Goal: Task Accomplishment & Management: Complete application form

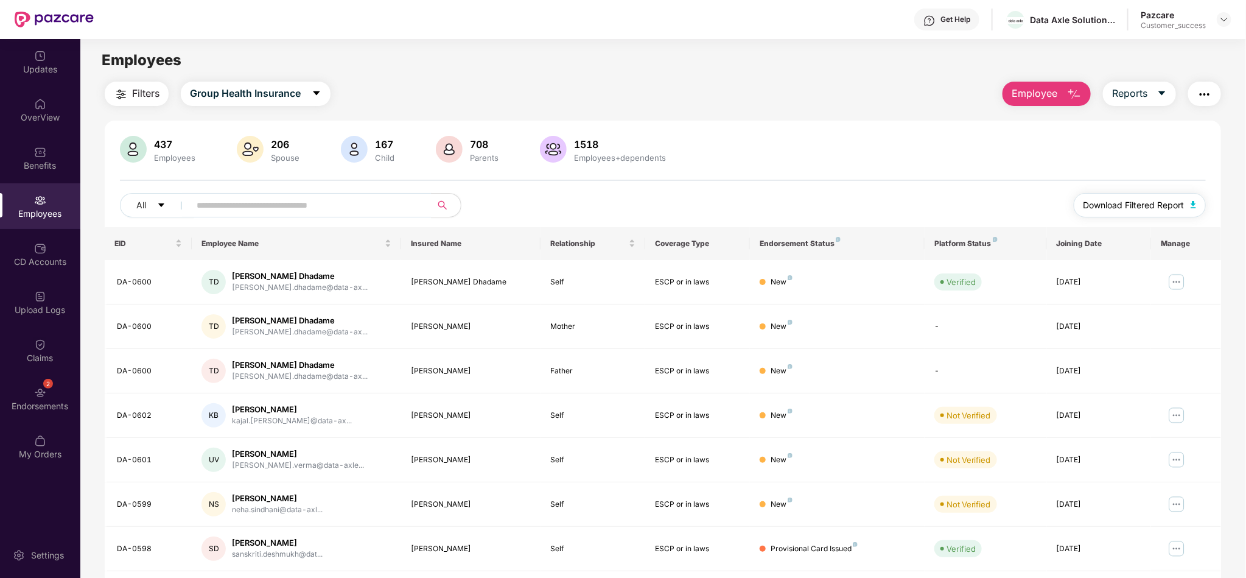
click at [1113, 208] on span "Download Filtered Report" at bounding box center [1134, 205] width 101 height 13
click at [294, 92] on span "Group Health Insurance" at bounding box center [245, 93] width 111 height 15
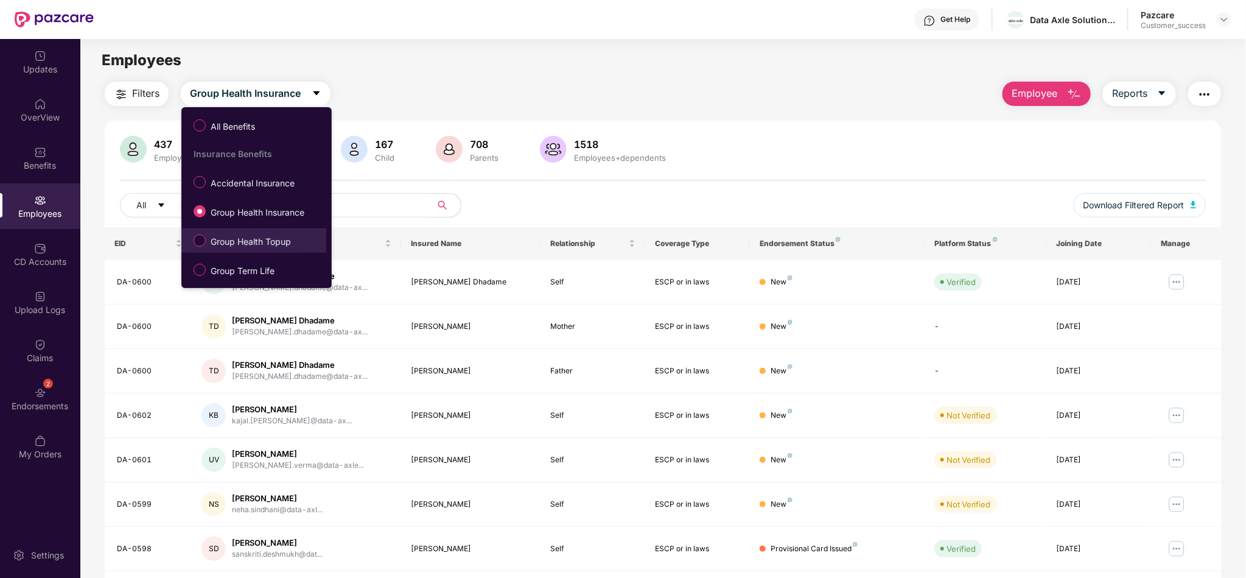
click at [247, 243] on span "Group Health Topup" at bounding box center [251, 241] width 90 height 13
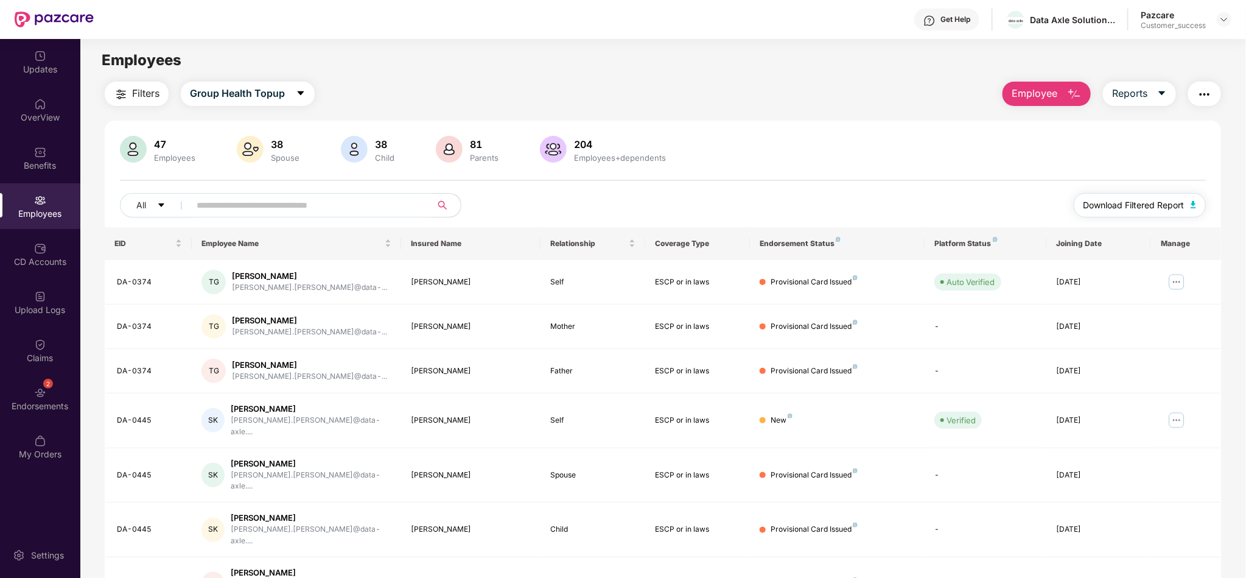
click at [1155, 210] on span "Download Filtered Report" at bounding box center [1134, 205] width 101 height 13
click at [239, 92] on span "Group Health Topup" at bounding box center [237, 93] width 95 height 15
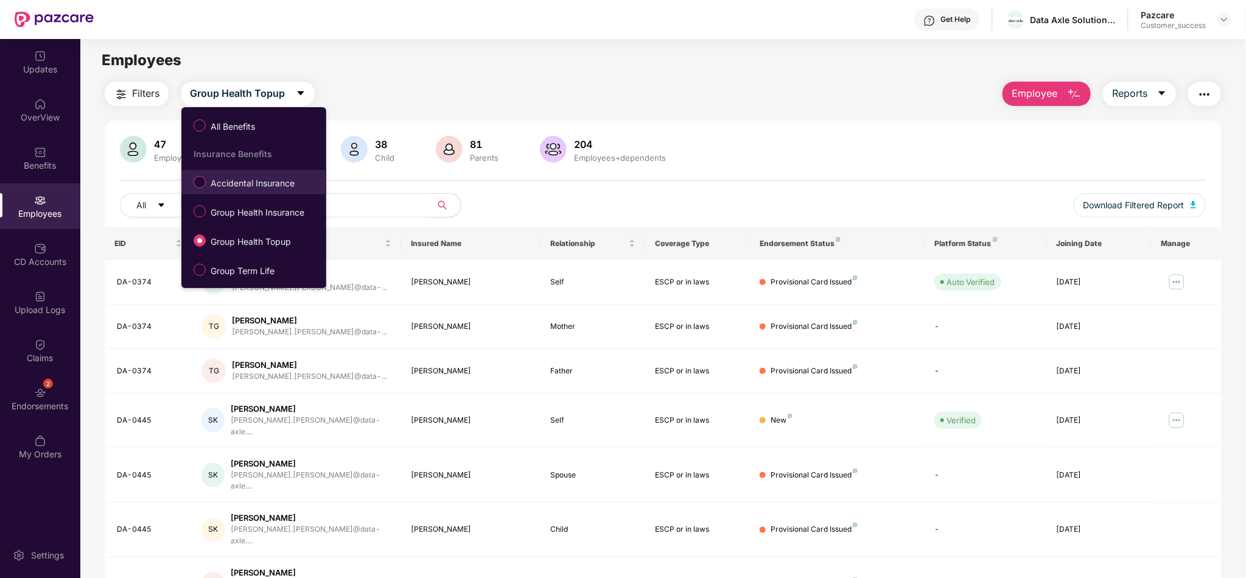
click at [232, 172] on label "Accidental Insurance" at bounding box center [247, 182] width 118 height 21
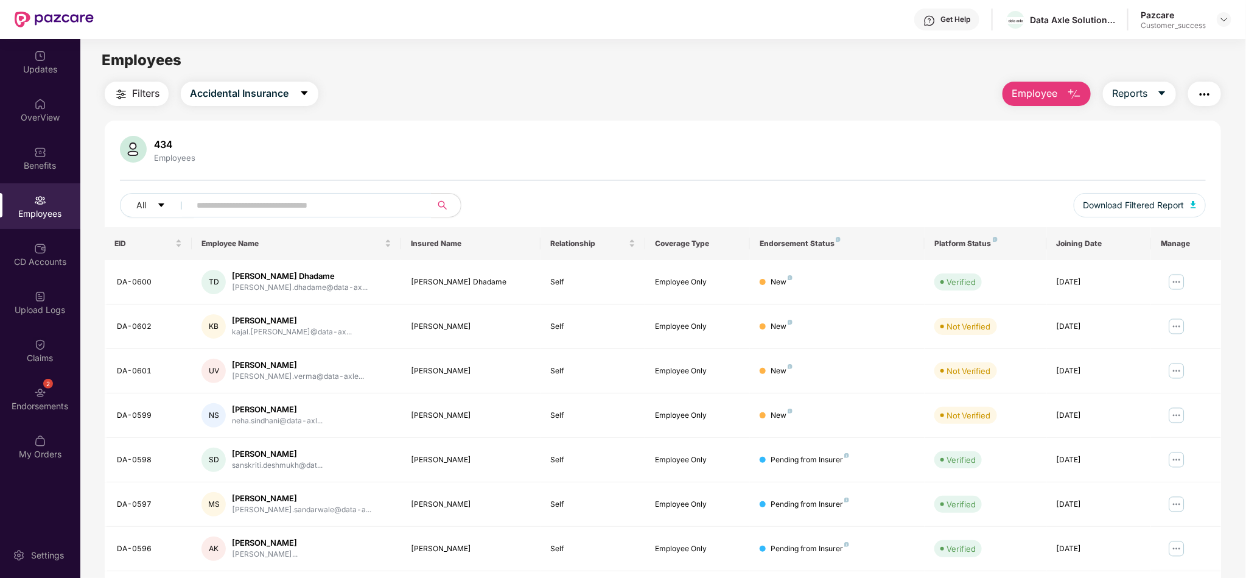
click at [1067, 103] on button "Employee" at bounding box center [1047, 94] width 88 height 24
click at [1157, 211] on span "Download Filtered Report" at bounding box center [1134, 205] width 101 height 13
click at [41, 132] on div "OverView" at bounding box center [40, 110] width 80 height 46
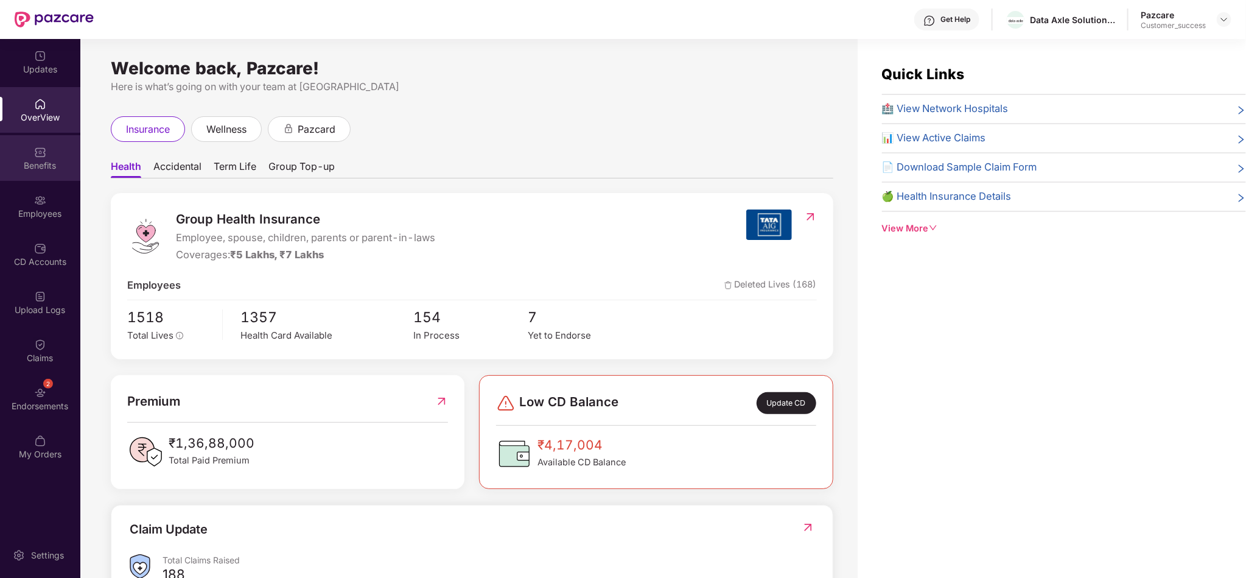
click at [35, 154] on img at bounding box center [40, 152] width 12 height 12
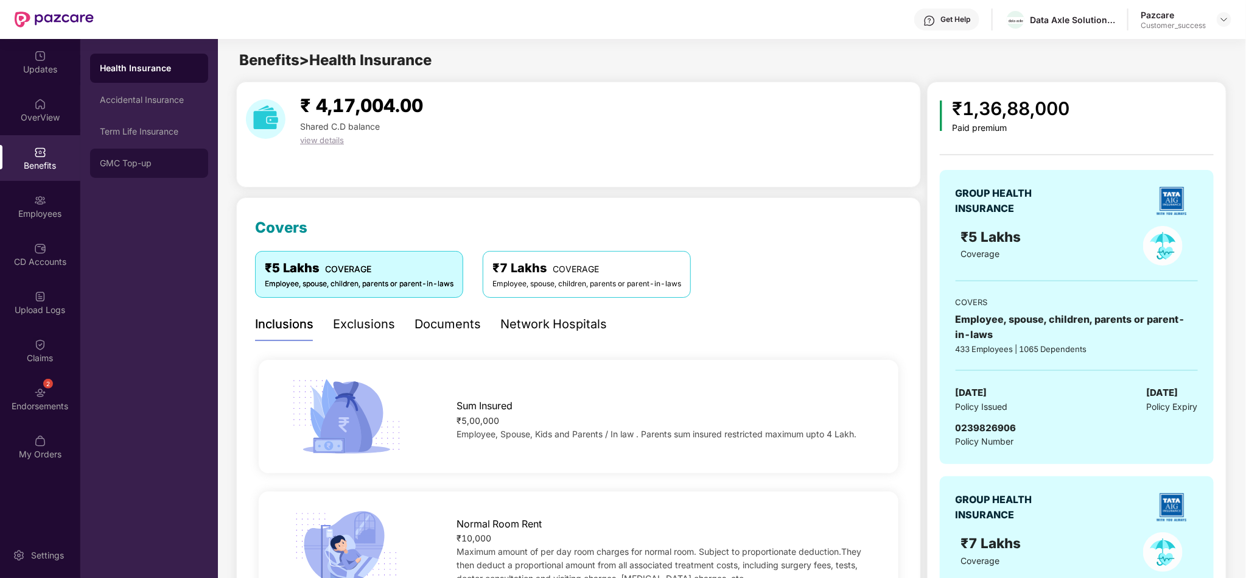
click at [119, 150] on div "GMC Top-up" at bounding box center [149, 163] width 118 height 29
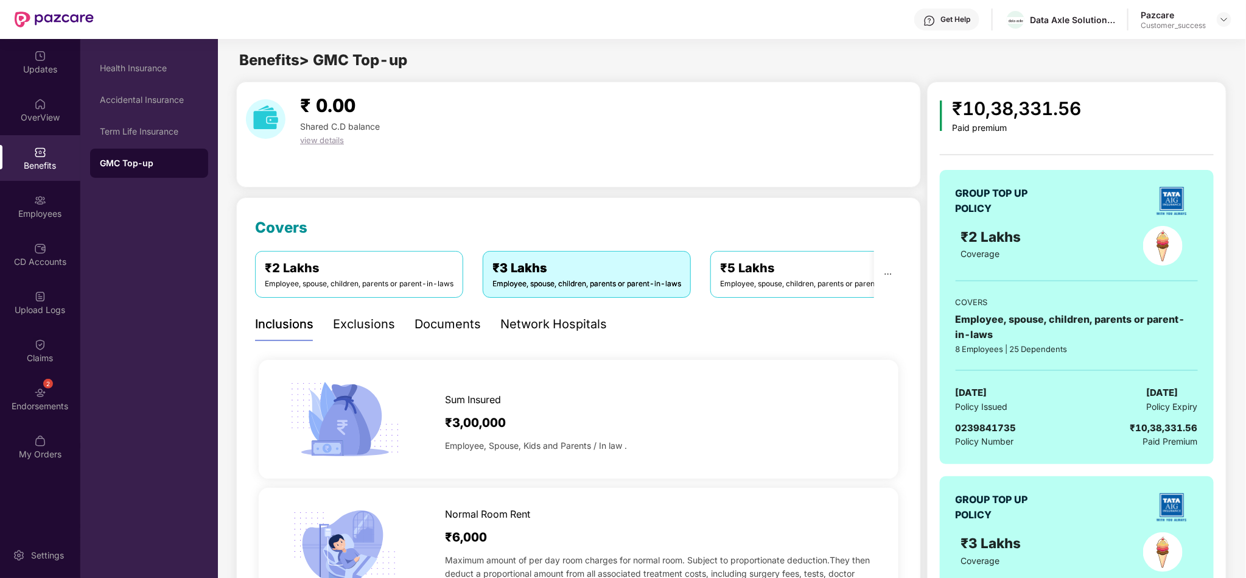
click at [459, 328] on div "Documents" at bounding box center [448, 324] width 66 height 19
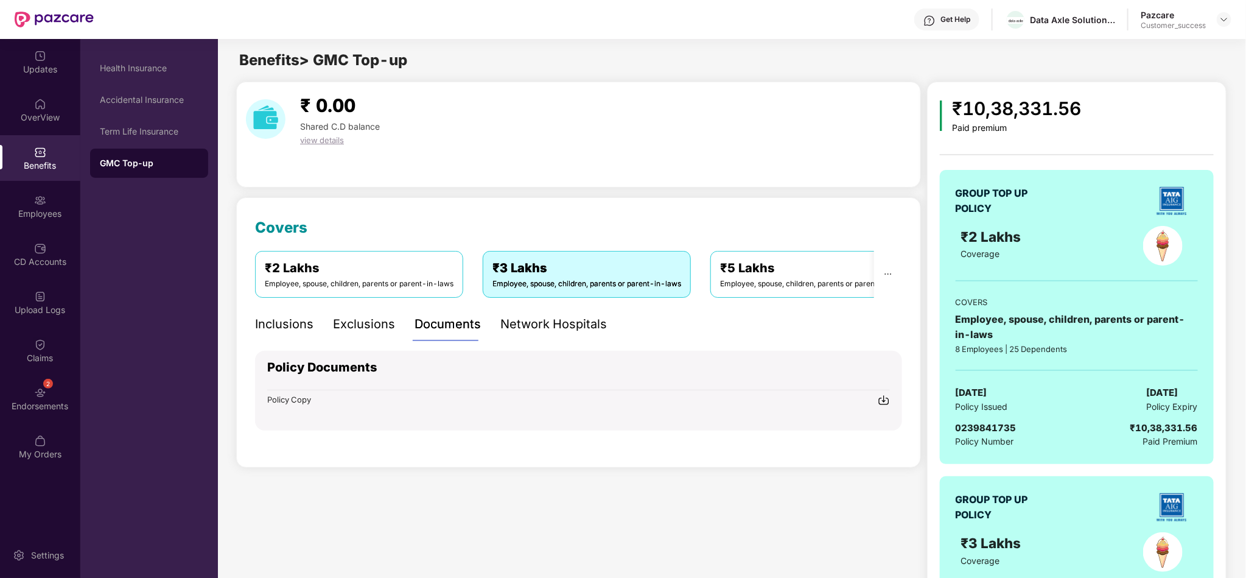
click at [886, 406] on div at bounding box center [884, 399] width 12 height 13
click at [717, 125] on div "₹ 0.00 Shared C.D balance view details" at bounding box center [578, 118] width 675 height 55
click at [41, 102] on img at bounding box center [40, 104] width 12 height 12
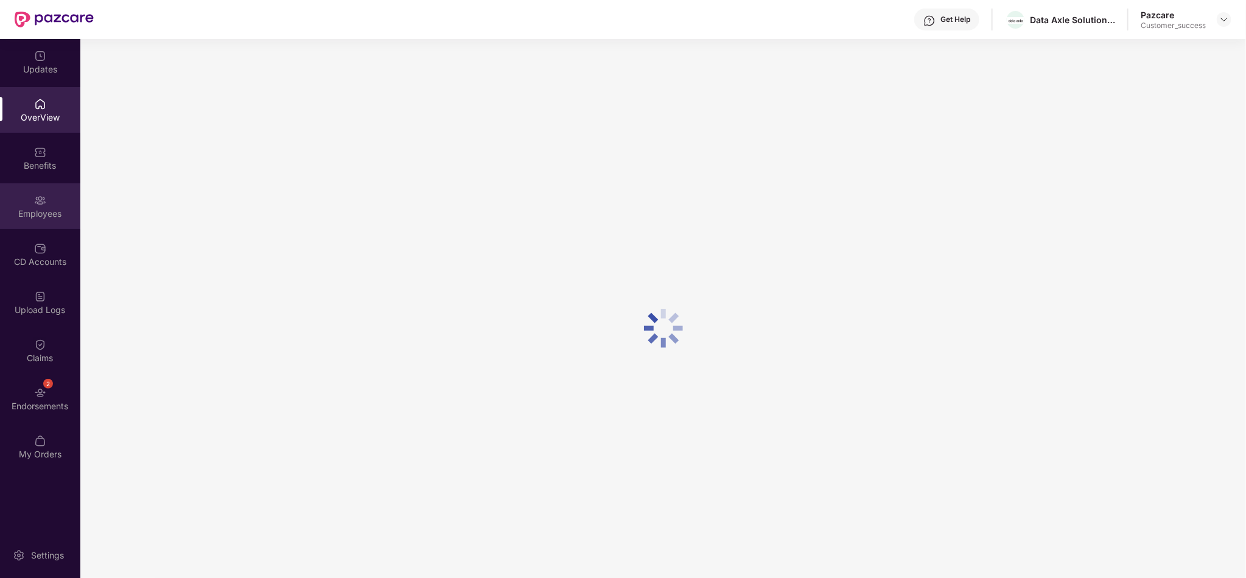
click at [60, 214] on div "Employees" at bounding box center [40, 214] width 80 height 12
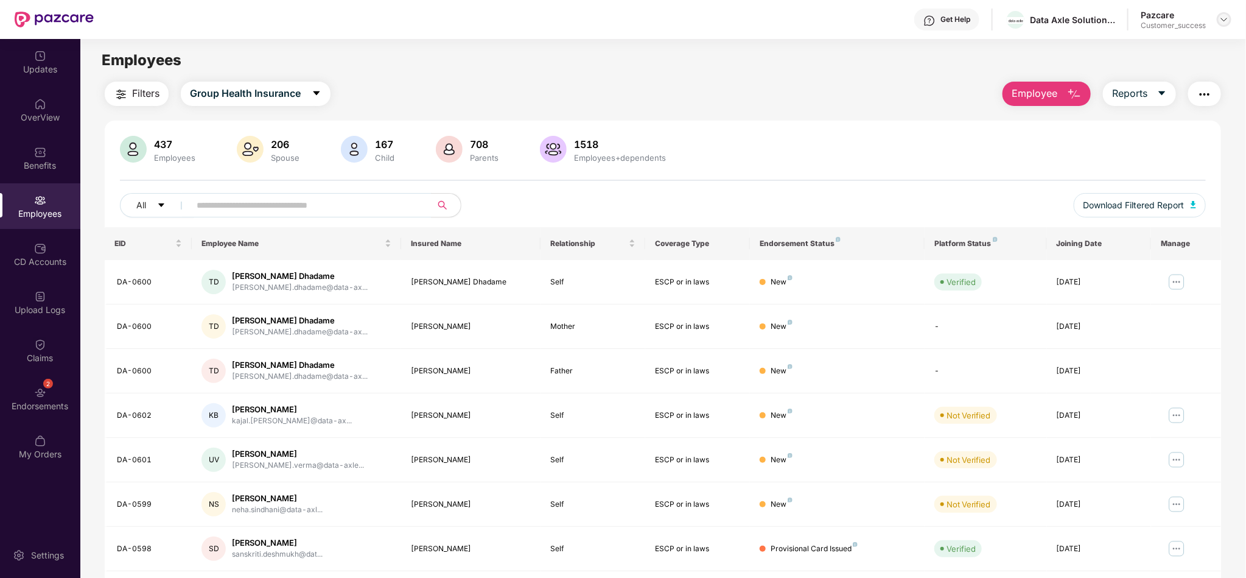
click at [1222, 23] on img at bounding box center [1225, 20] width 10 height 10
click at [1158, 57] on div "Switch to partner view" at bounding box center [1168, 48] width 158 height 24
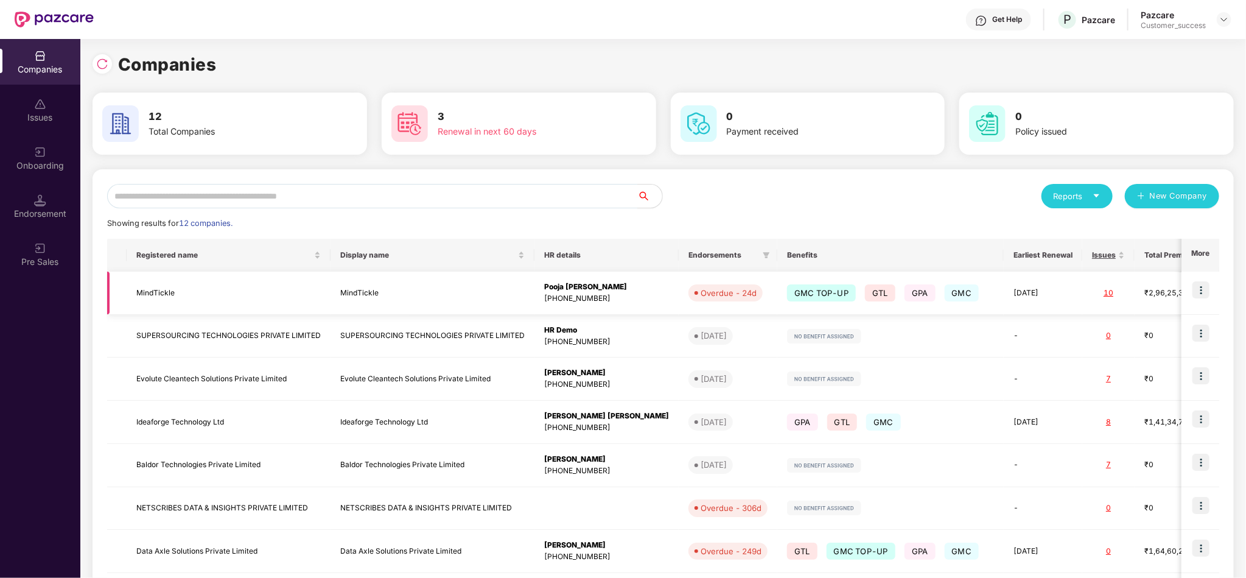
click at [1201, 289] on img at bounding box center [1201, 289] width 17 height 17
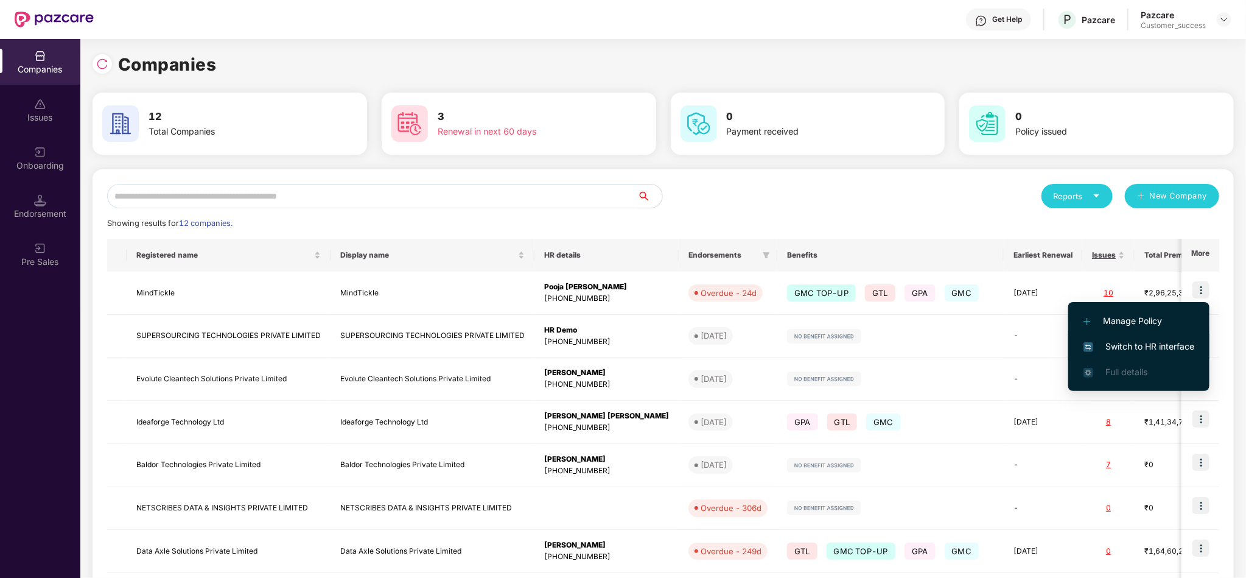
click at [1188, 354] on li "Switch to HR interface" at bounding box center [1139, 347] width 141 height 26
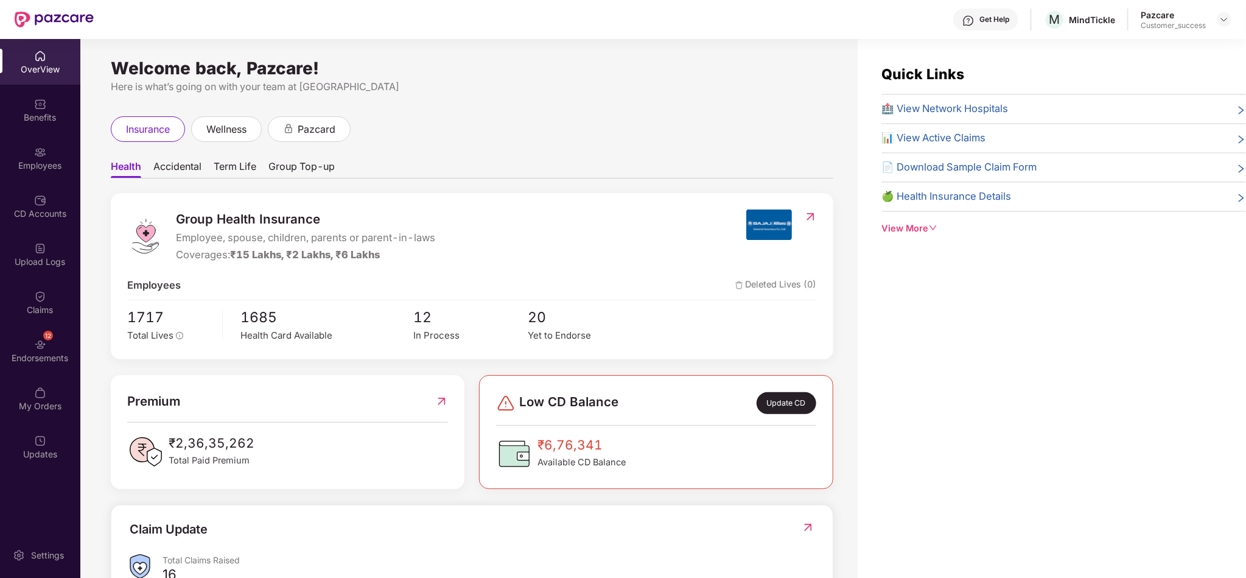
click at [66, 174] on div "Employees" at bounding box center [40, 158] width 80 height 46
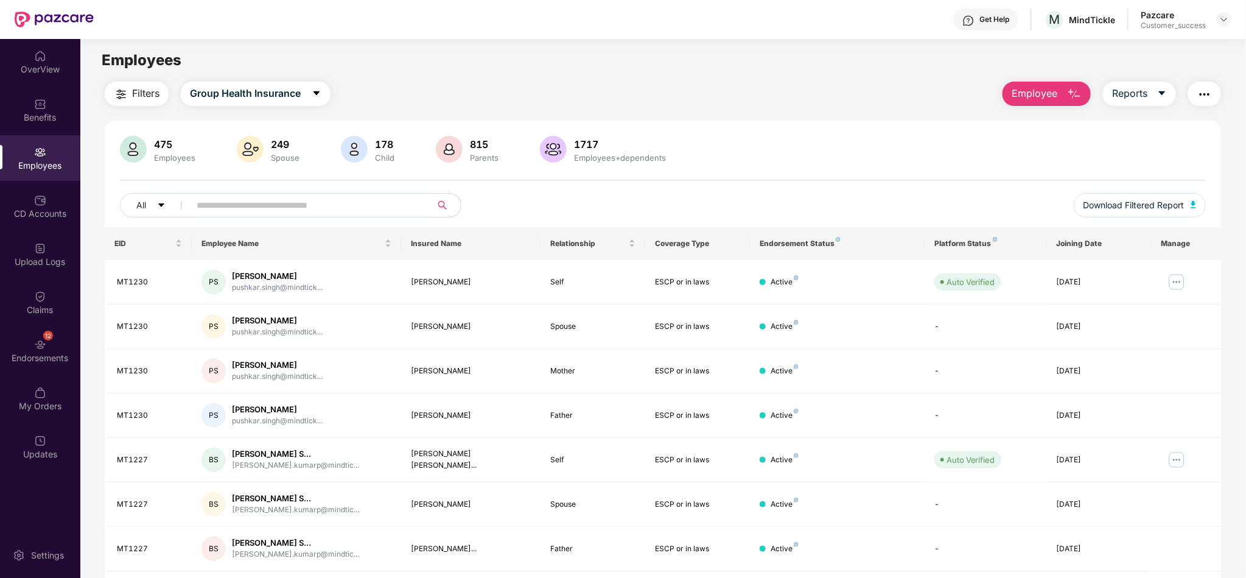
click at [1044, 97] on span "Employee" at bounding box center [1035, 93] width 46 height 15
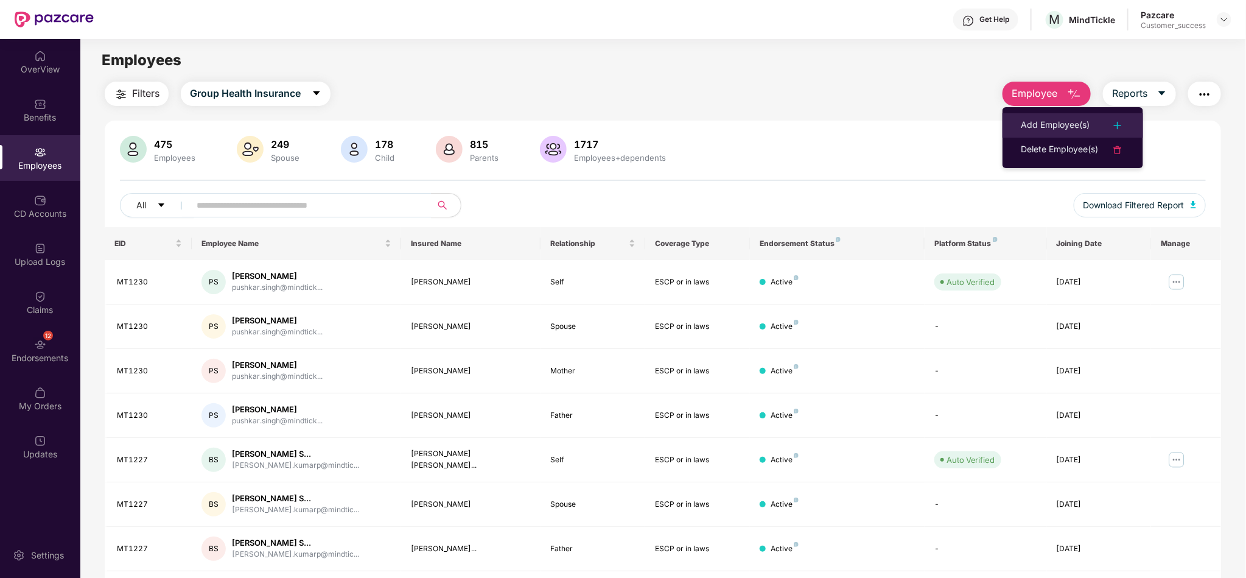
click at [1036, 125] on div "Add Employee(s)" at bounding box center [1055, 125] width 69 height 15
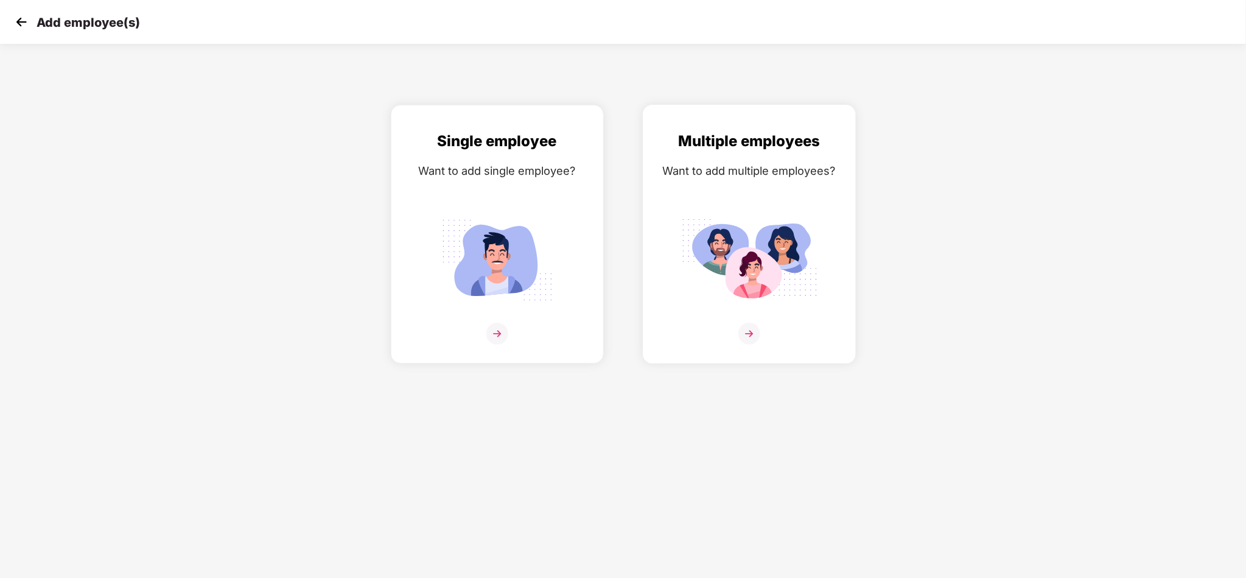
click at [768, 203] on div "Multiple employees Want to add multiple employees?" at bounding box center [750, 245] width 188 height 230
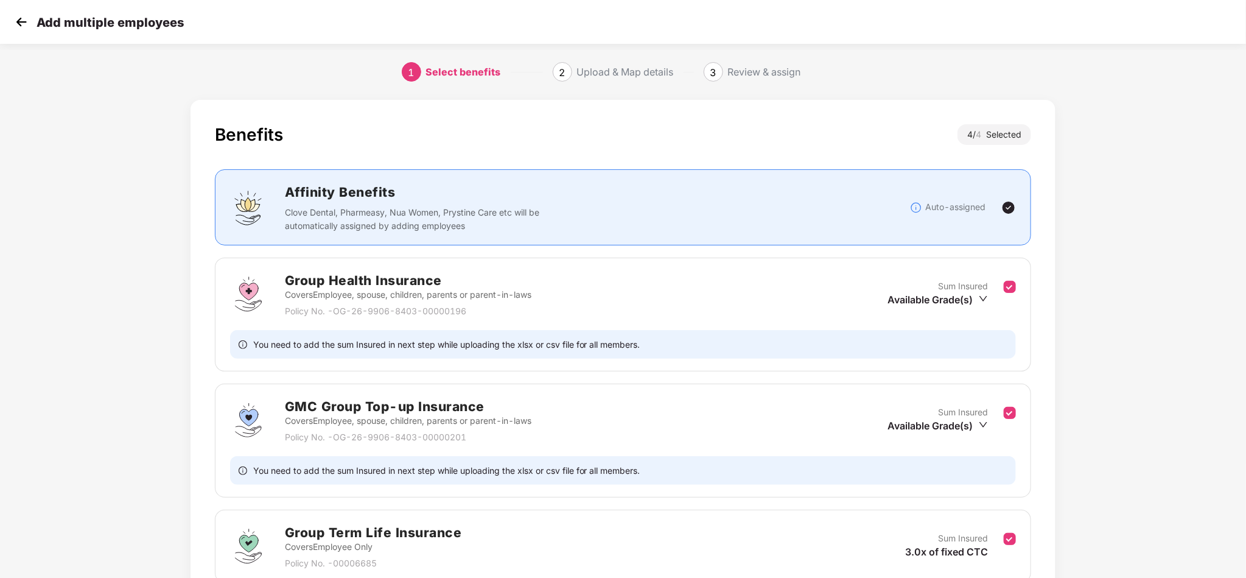
click at [21, 16] on img at bounding box center [21, 22] width 18 height 18
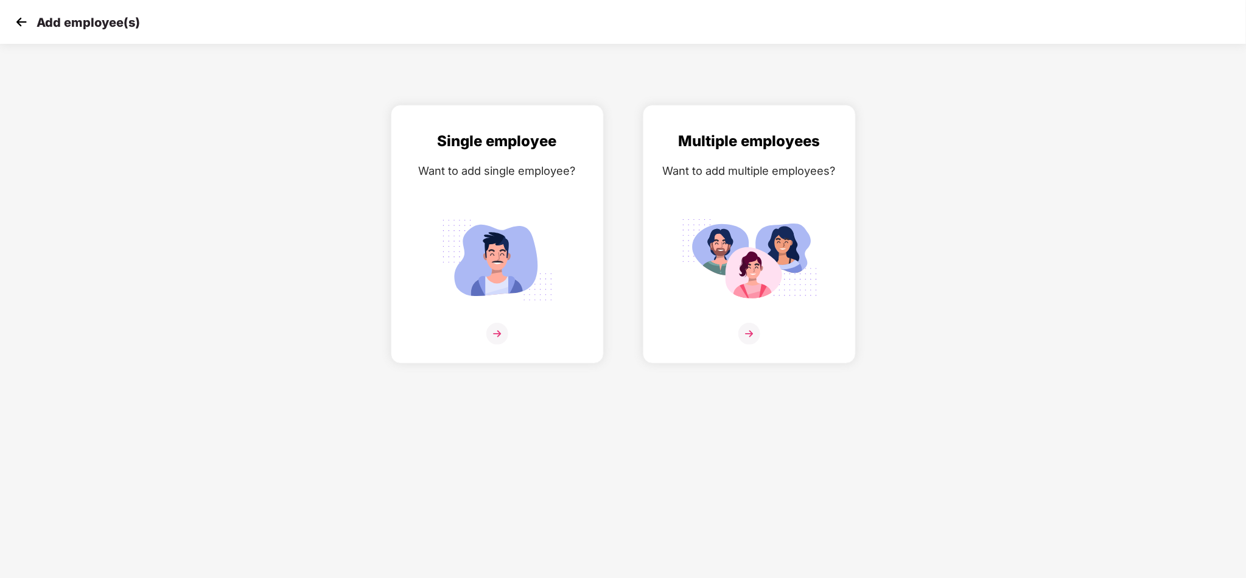
click at [21, 16] on img at bounding box center [21, 22] width 18 height 18
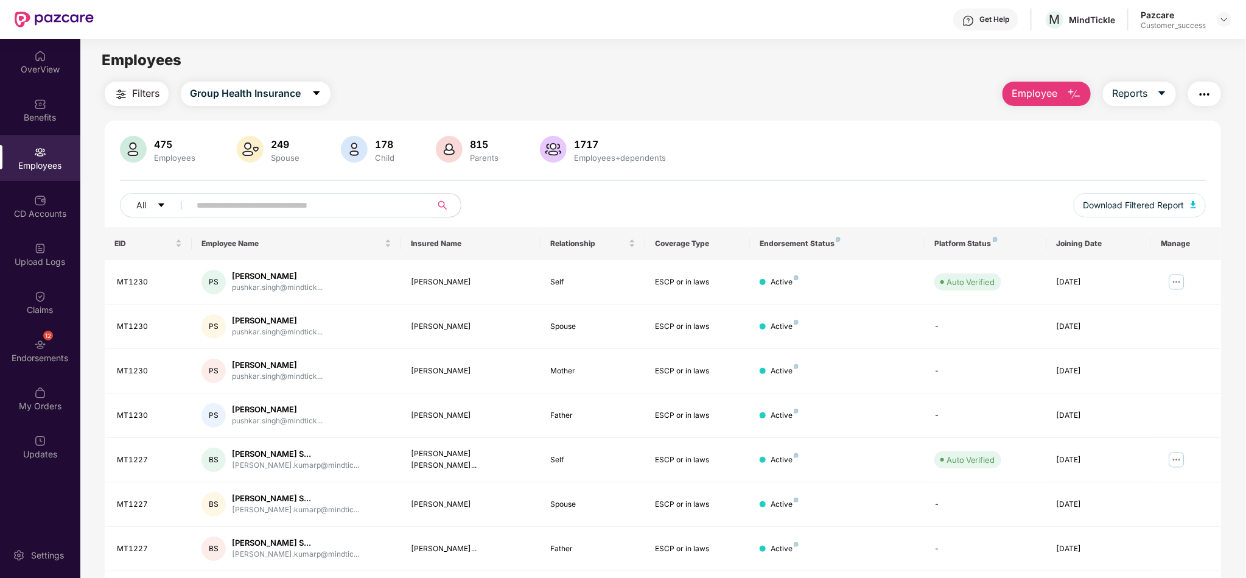
click at [1023, 97] on span "Employee" at bounding box center [1035, 93] width 46 height 15
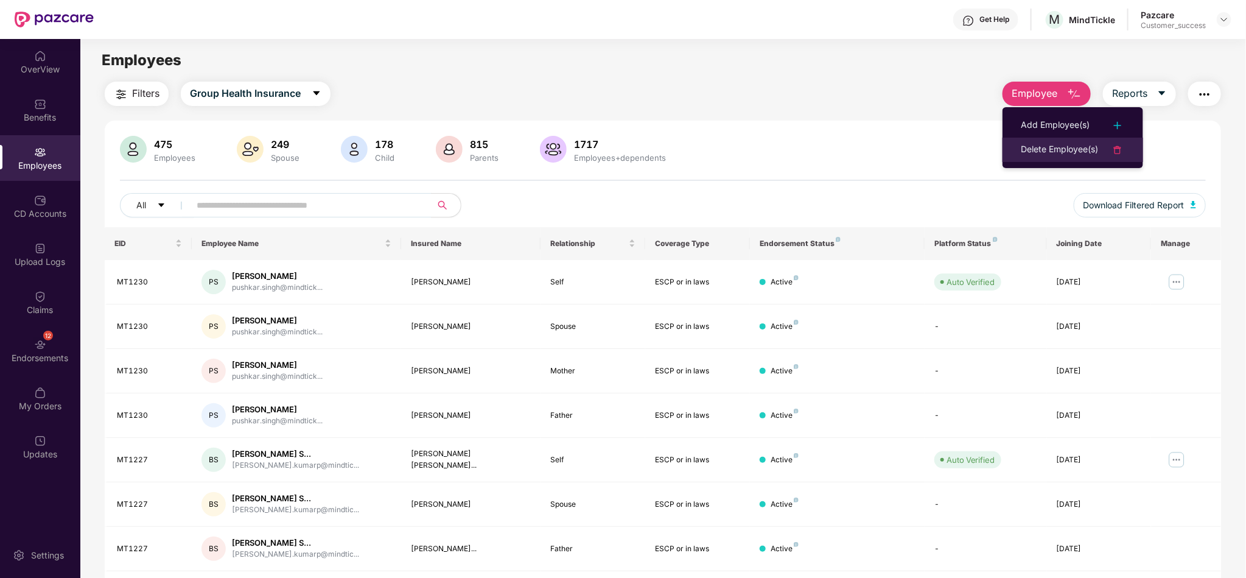
click at [1039, 143] on div "Delete Employee(s)" at bounding box center [1059, 149] width 77 height 15
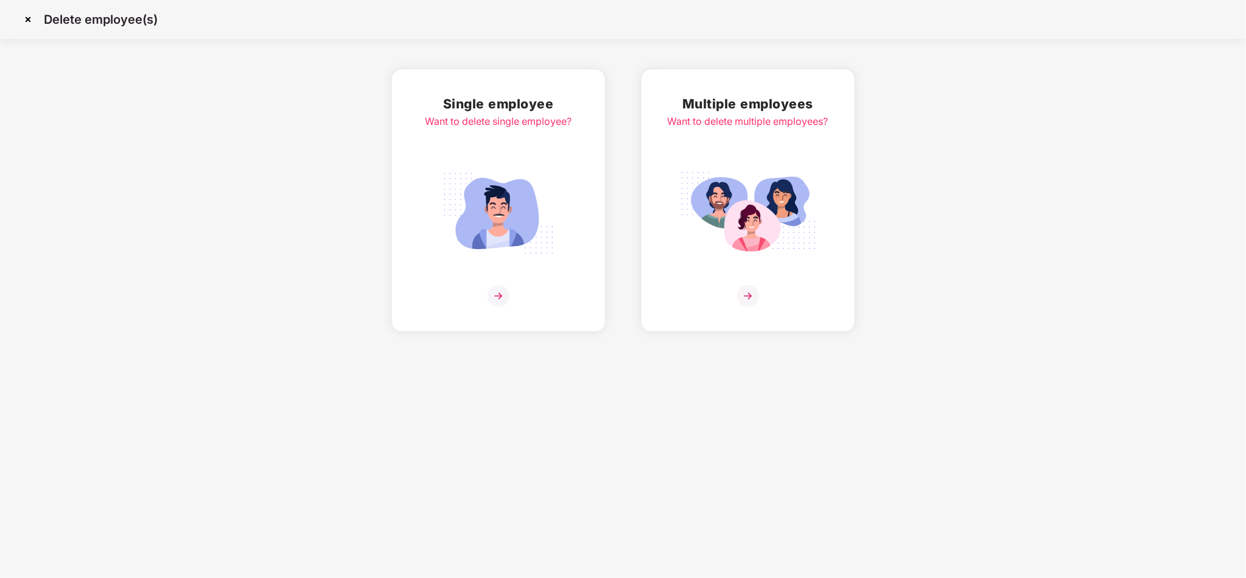
click at [502, 237] on img at bounding box center [499, 213] width 136 height 95
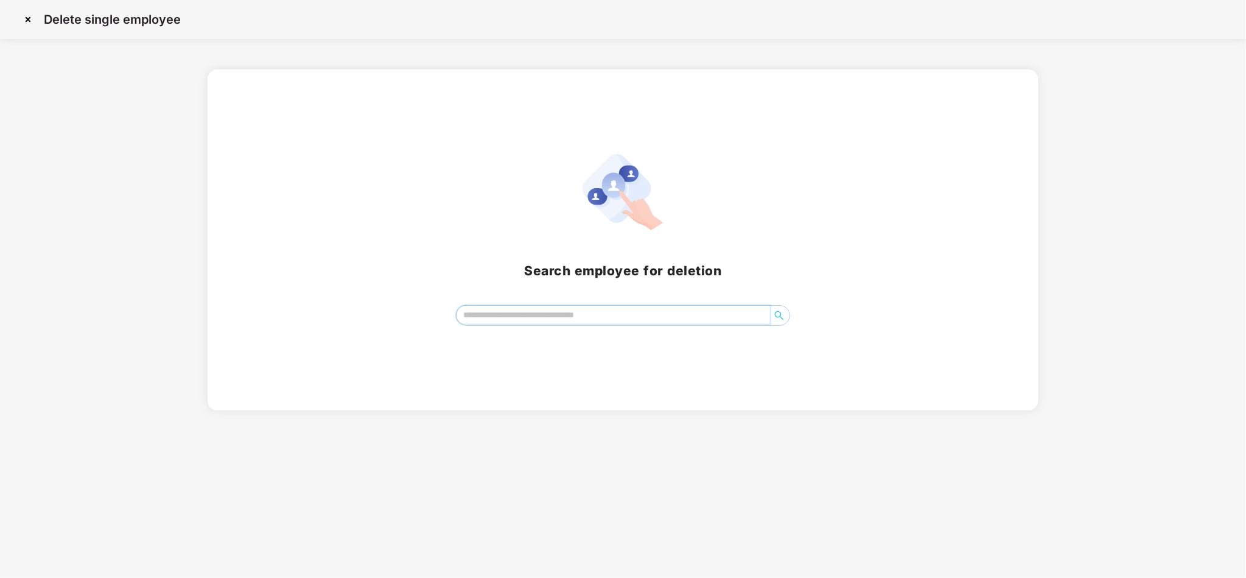
click at [652, 322] on input "search" at bounding box center [614, 315] width 314 height 18
paste input "*****"
type input "*****"
click at [789, 314] on span "*****" at bounding box center [623, 315] width 334 height 21
click at [31, 22] on img at bounding box center [27, 19] width 19 height 19
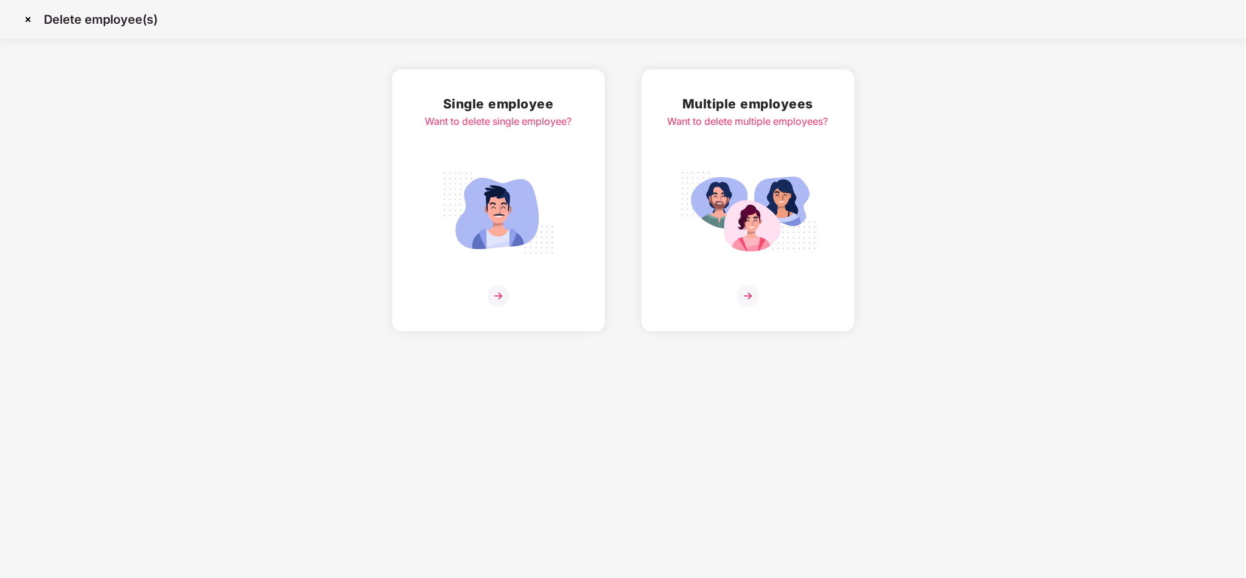
click at [30, 26] on img at bounding box center [27, 19] width 19 height 19
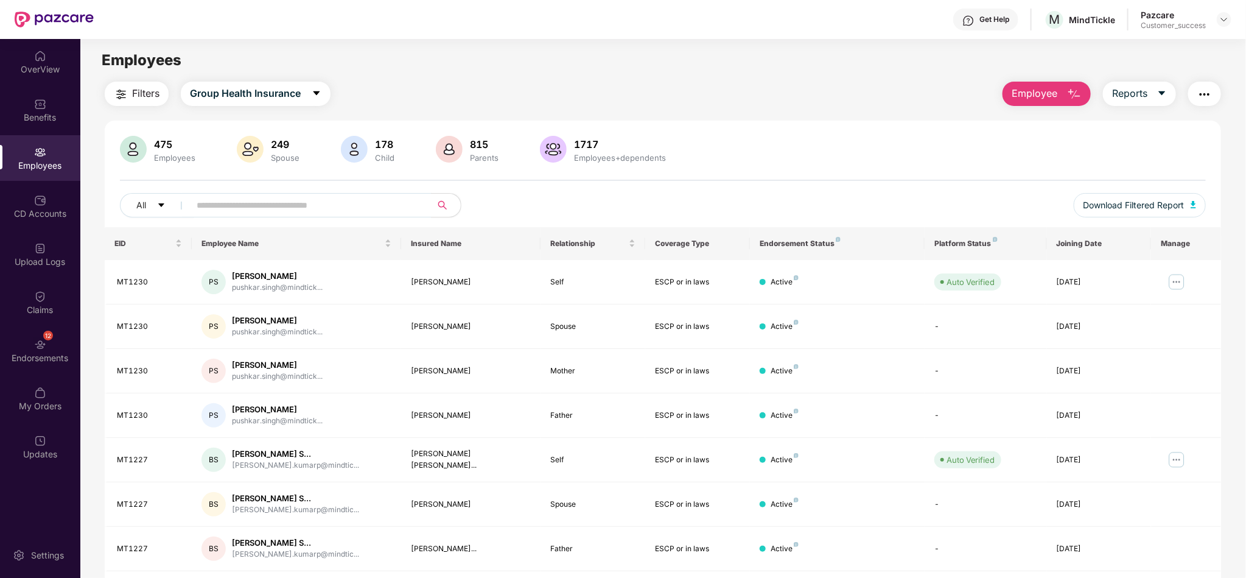
click at [400, 218] on div "All Download Filtered Report" at bounding box center [663, 210] width 1086 height 34
paste input "*****"
click at [373, 208] on input "text" at bounding box center [306, 205] width 219 height 18
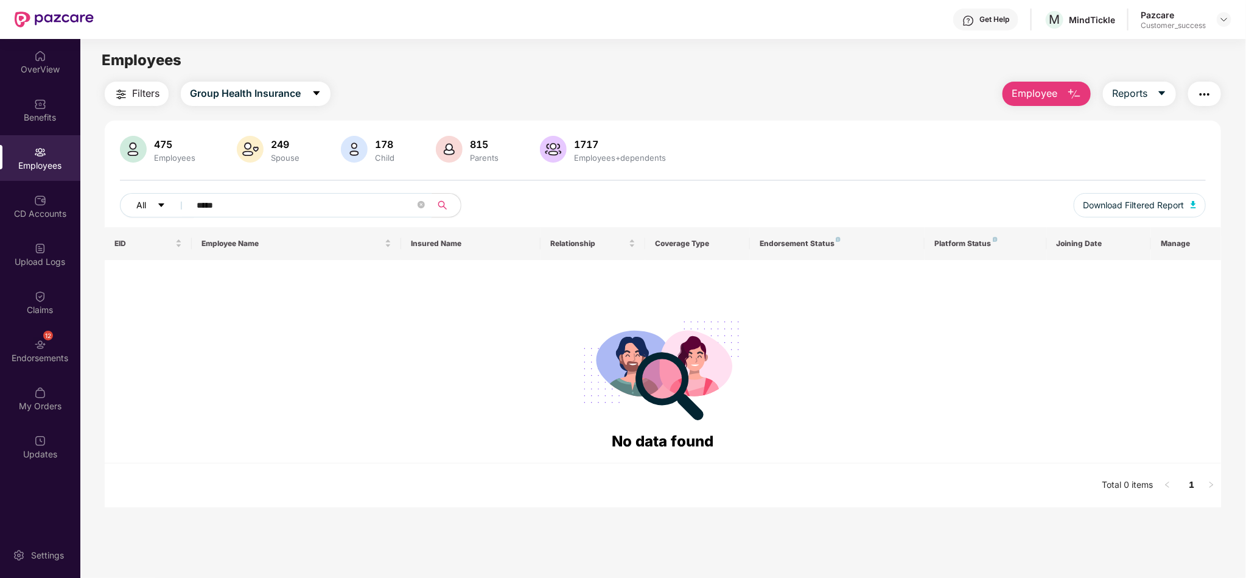
drag, startPoint x: 409, startPoint y: 211, endPoint x: 132, endPoint y: 214, distance: 277.7
click at [132, 214] on div "All *****" at bounding box center [437, 205] width 634 height 24
paste input "**********"
drag, startPoint x: 366, startPoint y: 220, endPoint x: 378, endPoint y: 211, distance: 15.2
click at [378, 211] on div "**********" at bounding box center [663, 210] width 1086 height 34
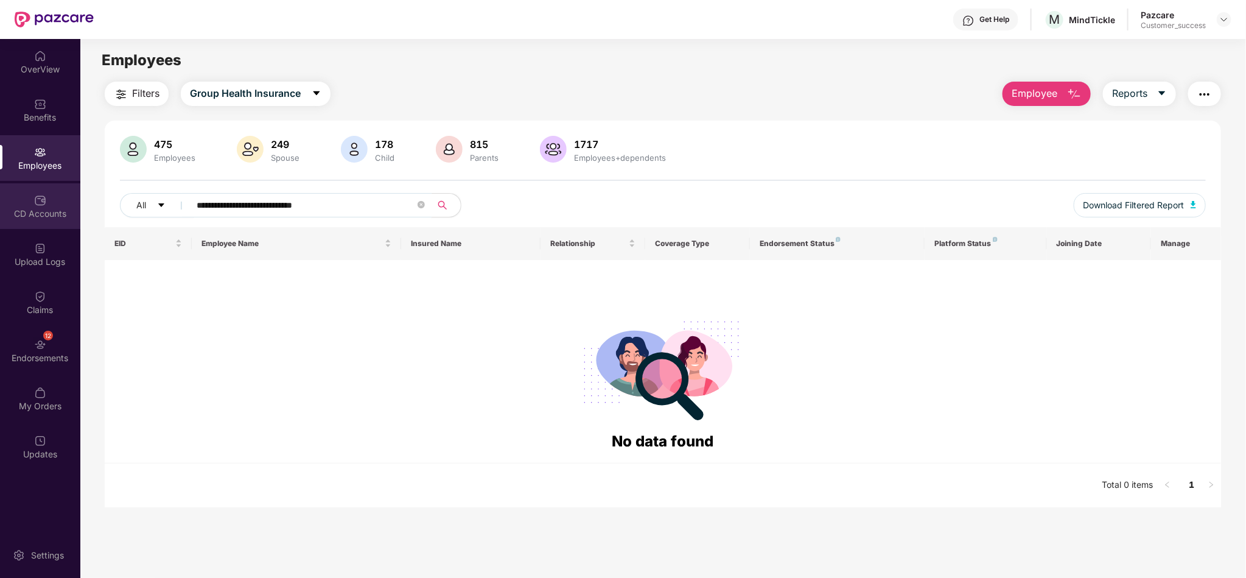
drag, startPoint x: 378, startPoint y: 211, endPoint x: 74, endPoint y: 214, distance: 304.5
click at [74, 214] on div "**********" at bounding box center [623, 308] width 1246 height 539
paste input "text"
drag, startPoint x: 371, startPoint y: 205, endPoint x: 155, endPoint y: 219, distance: 216.1
click at [155, 219] on div "**********" at bounding box center [663, 210] width 1086 height 34
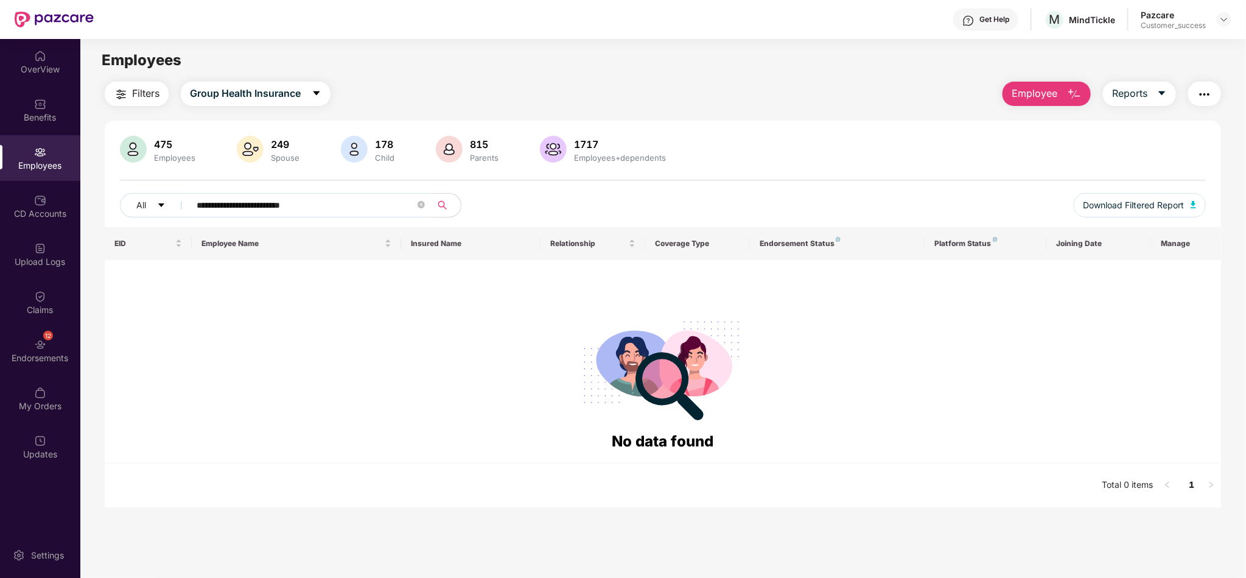
paste input "**"
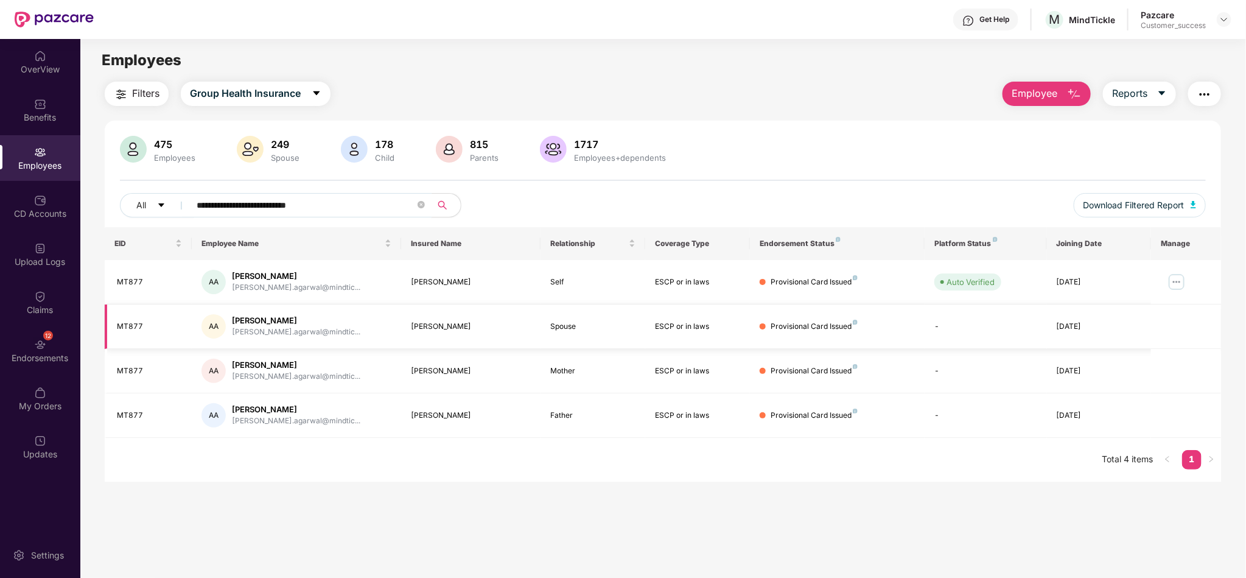
type input "**********"
click at [1179, 290] on img at bounding box center [1176, 281] width 19 height 19
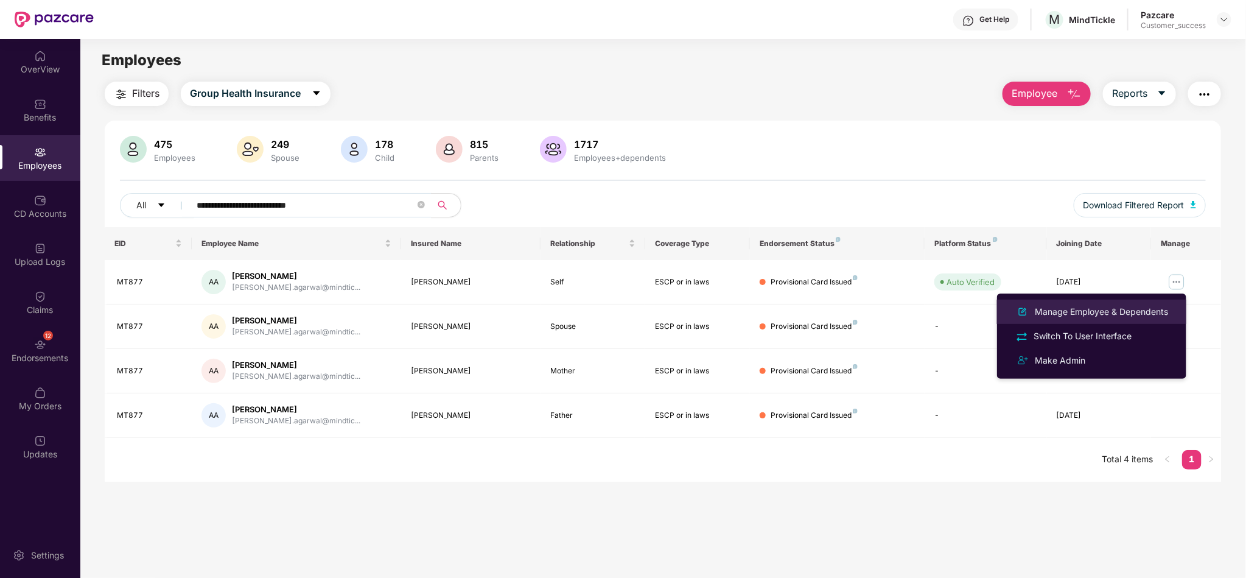
click at [1142, 311] on div "Manage Employee & Dependents" at bounding box center [1102, 311] width 138 height 13
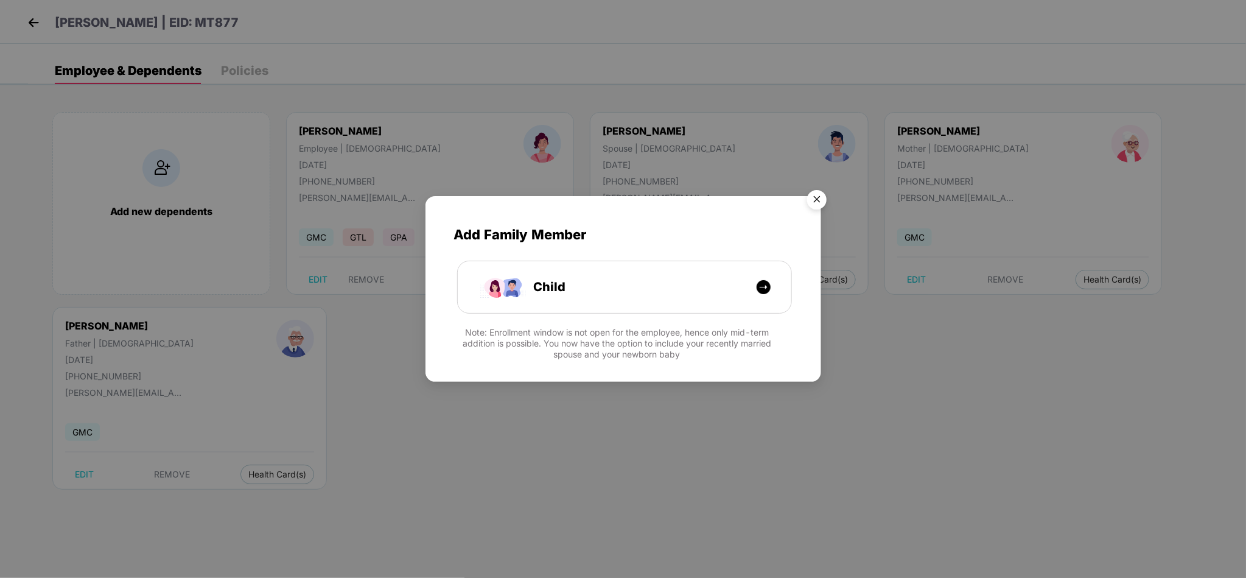
click at [814, 187] on img "Close" at bounding box center [817, 202] width 34 height 34
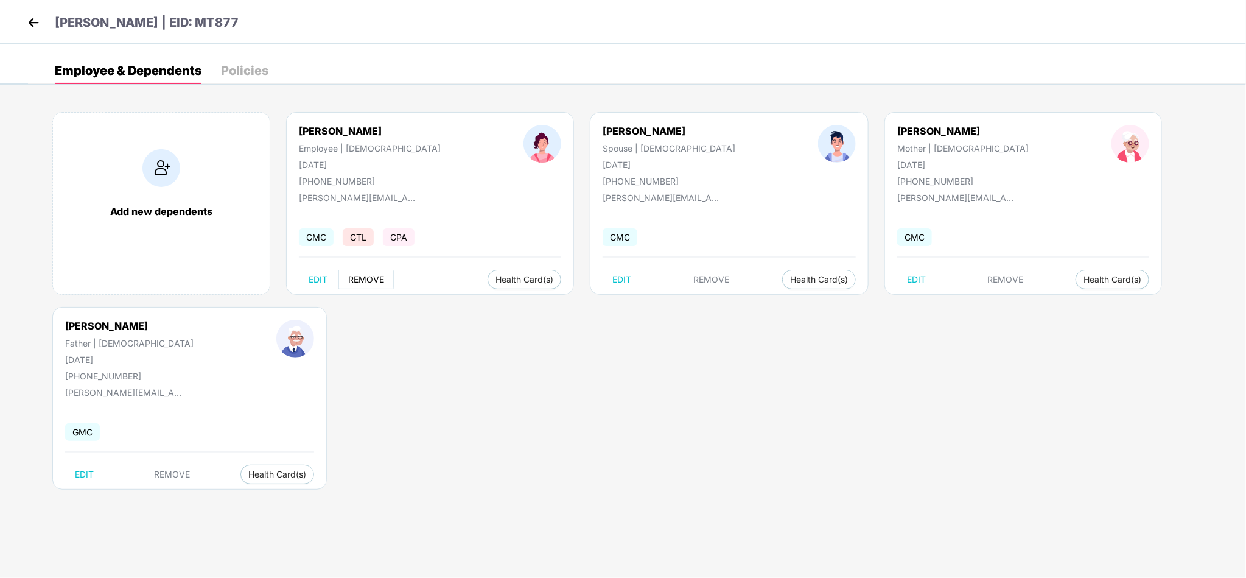
click at [369, 278] on span "REMOVE" at bounding box center [366, 280] width 36 height 10
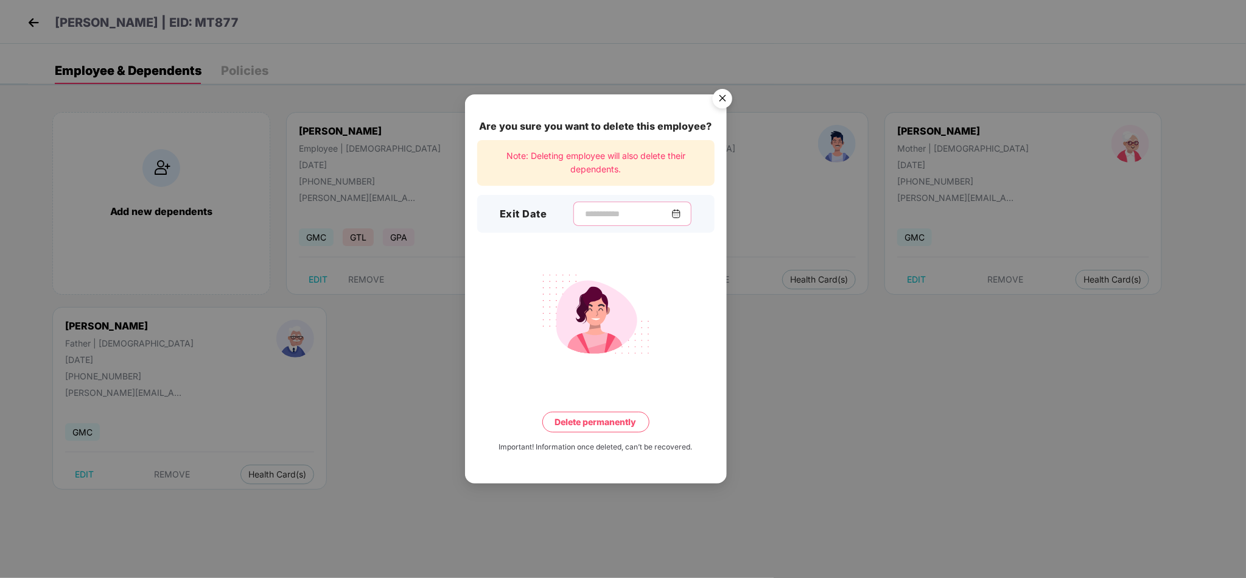
click at [606, 214] on input at bounding box center [628, 214] width 88 height 13
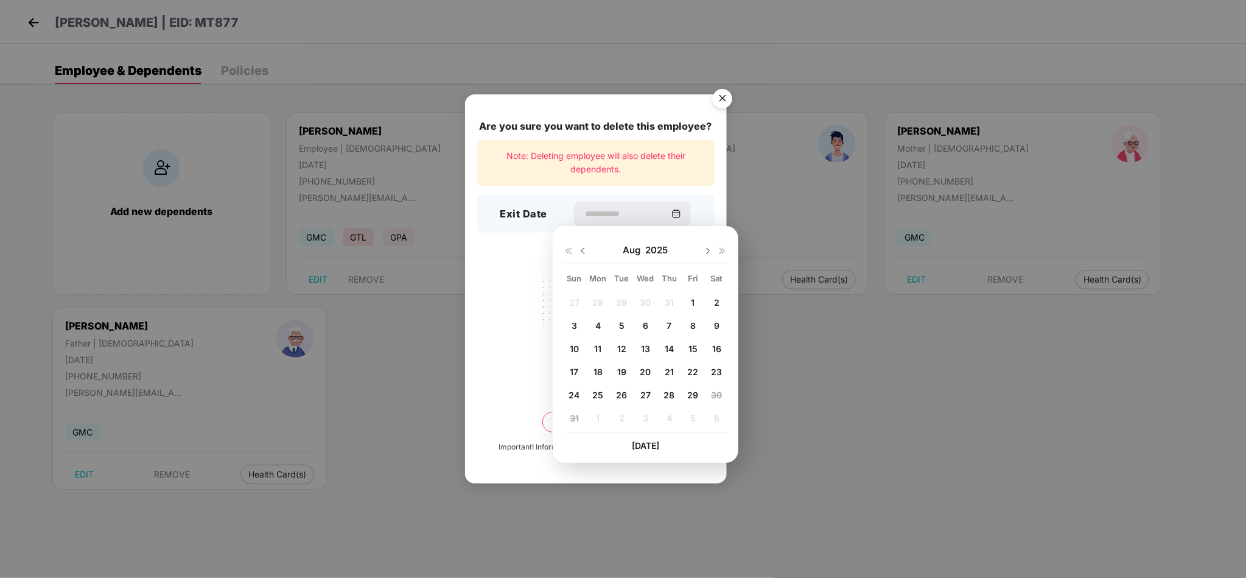
click at [583, 250] on img at bounding box center [583, 251] width 10 height 10
click at [691, 369] on div "29 30 1 2 3 4 5 6 7 8 9 10 11 12 13 14 15 16 17 18 19 20 21 22 23 24 25 26 27 2…" at bounding box center [646, 362] width 164 height 139
click at [678, 393] on div "31" at bounding box center [669, 394] width 18 height 18
type input "**********"
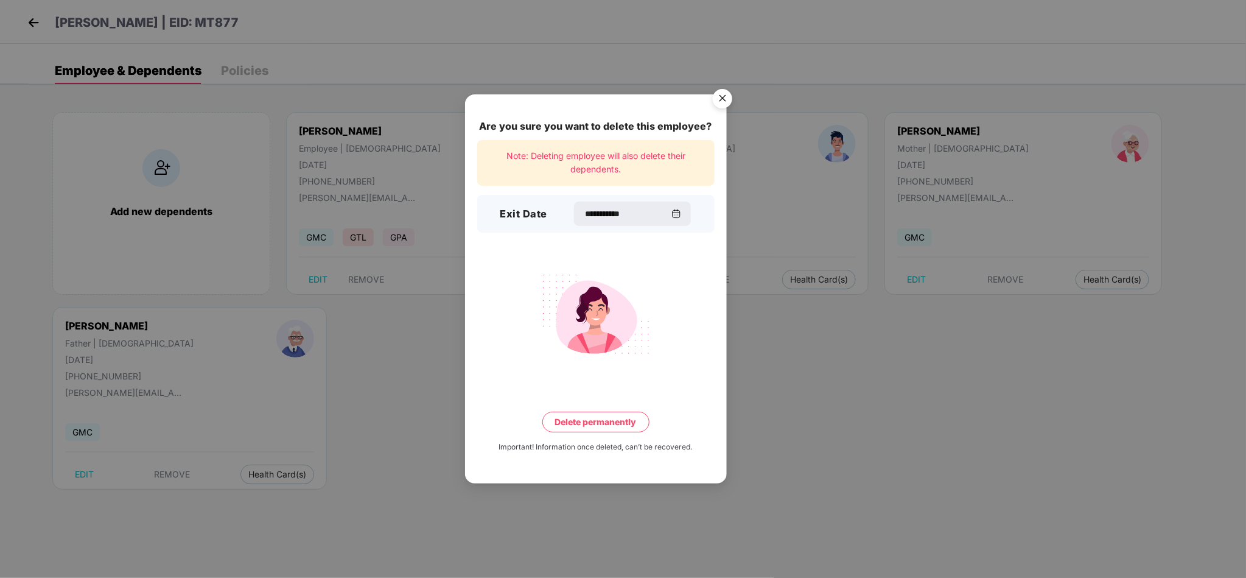
click at [591, 419] on button "Delete permanently" at bounding box center [596, 422] width 107 height 21
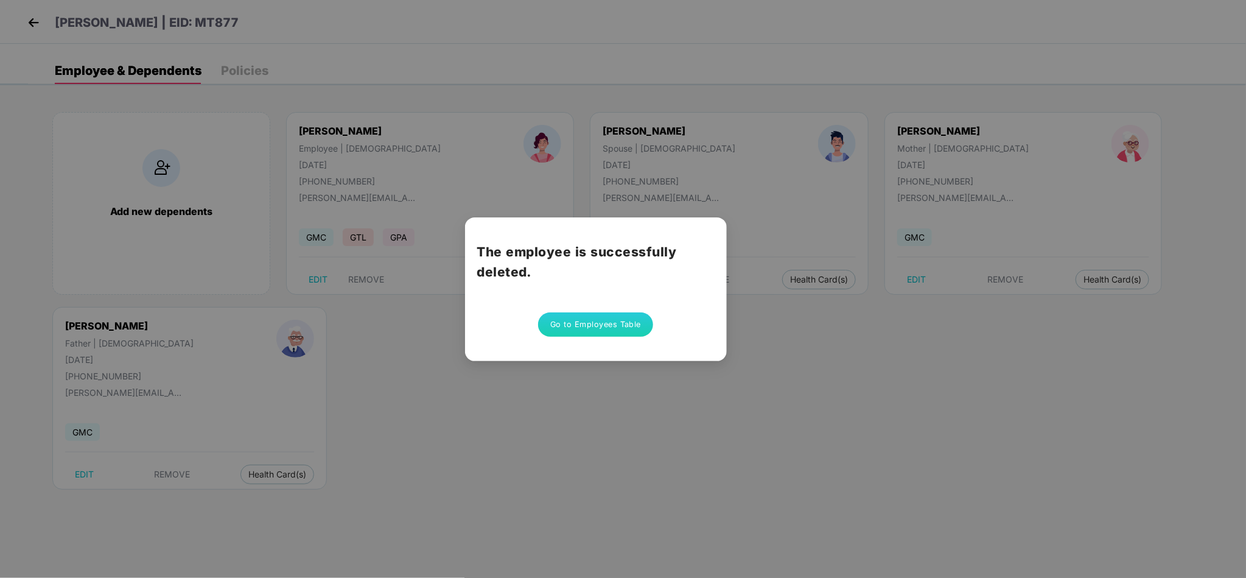
click at [594, 324] on button "Go to Employees Table" at bounding box center [596, 324] width 116 height 24
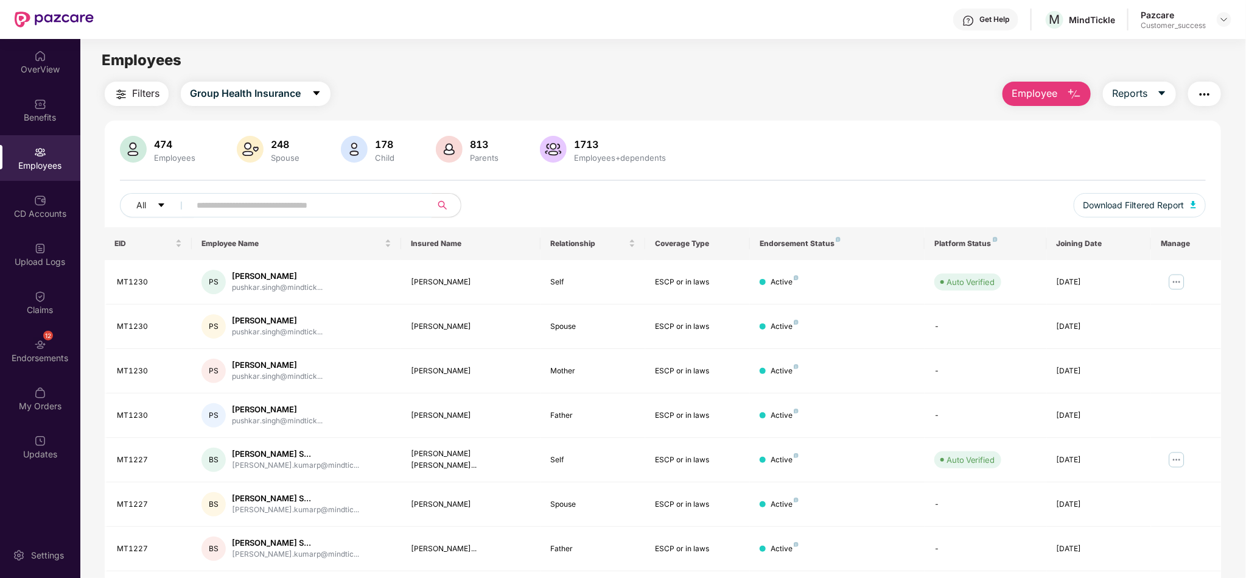
click at [389, 219] on div "All Download Filtered Report" at bounding box center [663, 210] width 1086 height 34
click at [377, 201] on input "text" at bounding box center [306, 205] width 219 height 18
paste input "**********"
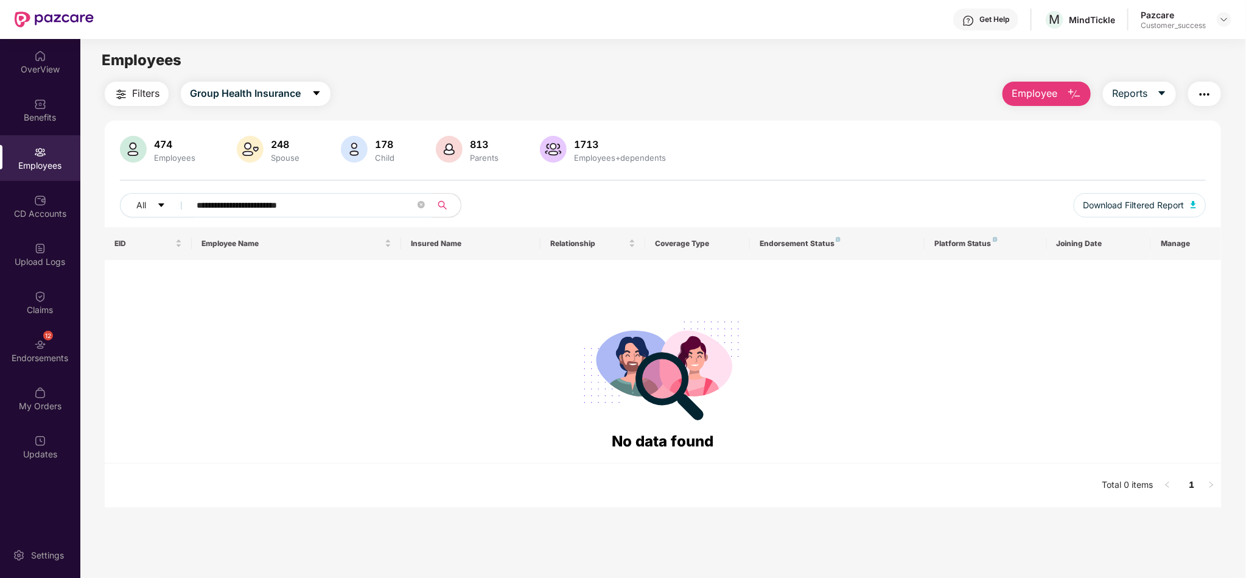
drag, startPoint x: 377, startPoint y: 205, endPoint x: 104, endPoint y: 220, distance: 273.2
click at [105, 220] on div "**********" at bounding box center [663, 181] width 1117 height 91
paste input "****"
drag, startPoint x: 367, startPoint y: 213, endPoint x: 192, endPoint y: 222, distance: 175.0
click at [192, 222] on div "**********" at bounding box center [663, 210] width 1086 height 34
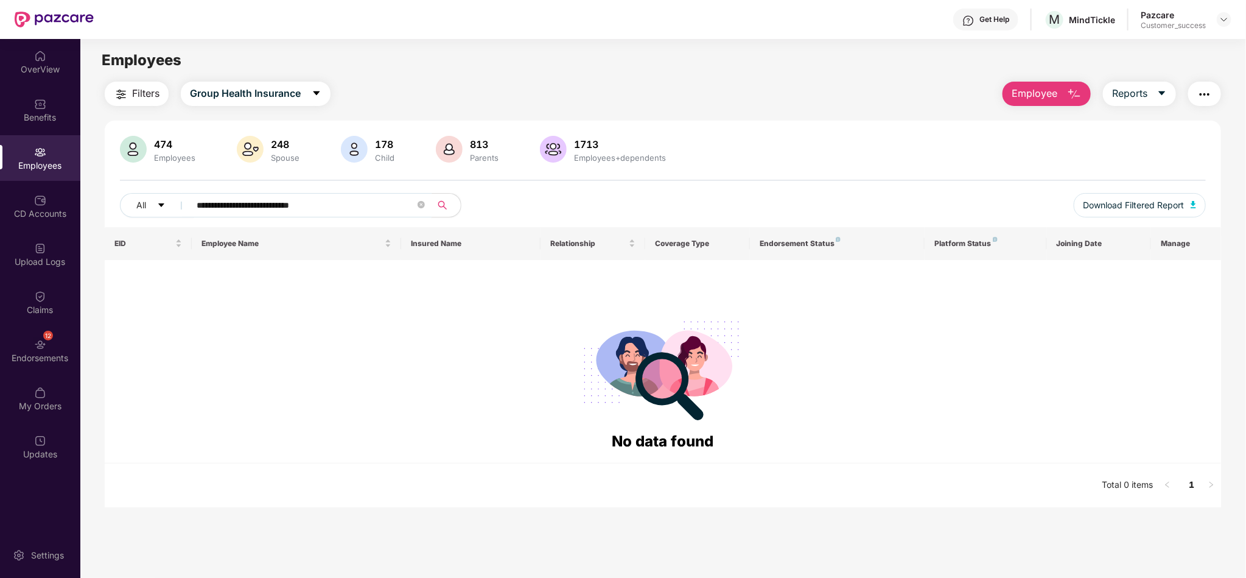
paste input "text"
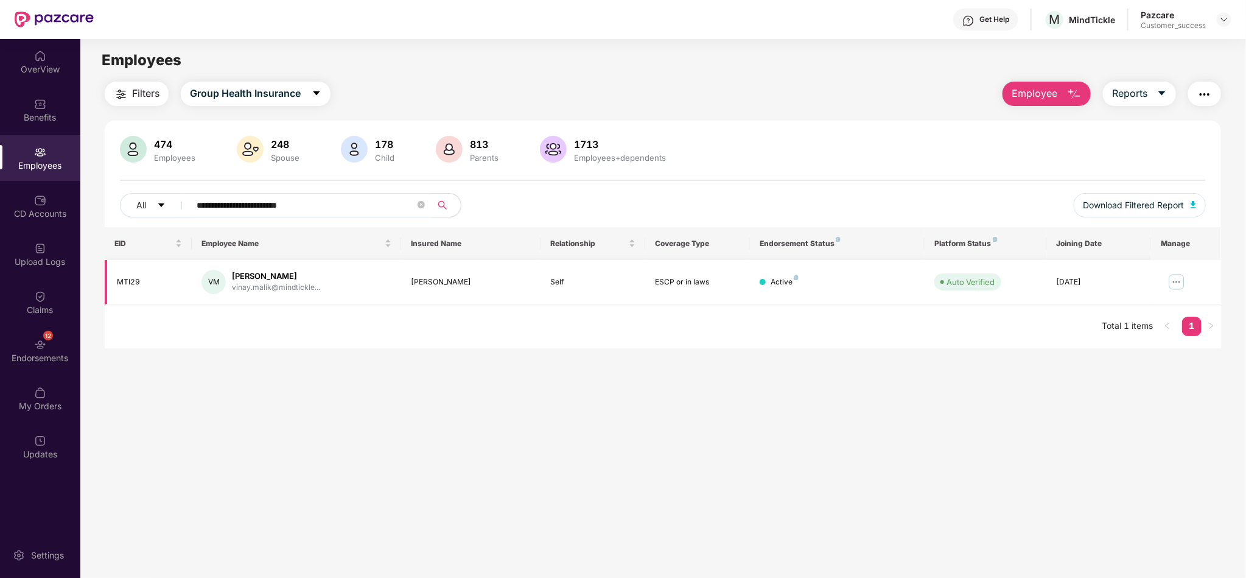
type input "**********"
click at [1186, 287] on img at bounding box center [1176, 281] width 19 height 19
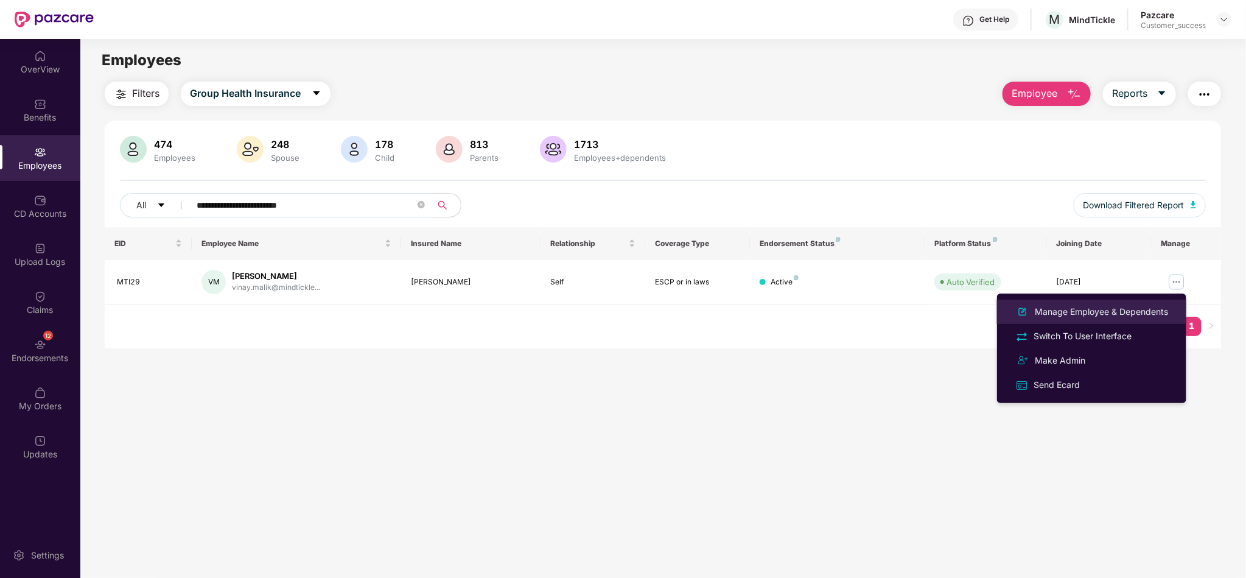
click at [1141, 309] on div "Manage Employee & Dependents" at bounding box center [1102, 311] width 138 height 13
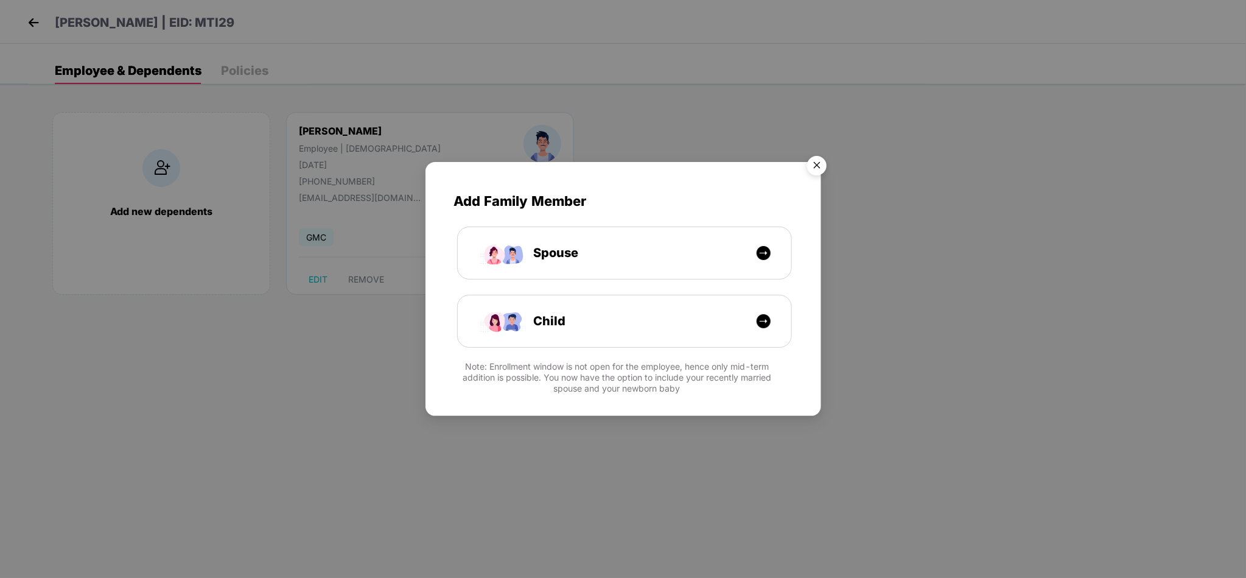
click at [812, 160] on img "Close" at bounding box center [817, 167] width 34 height 34
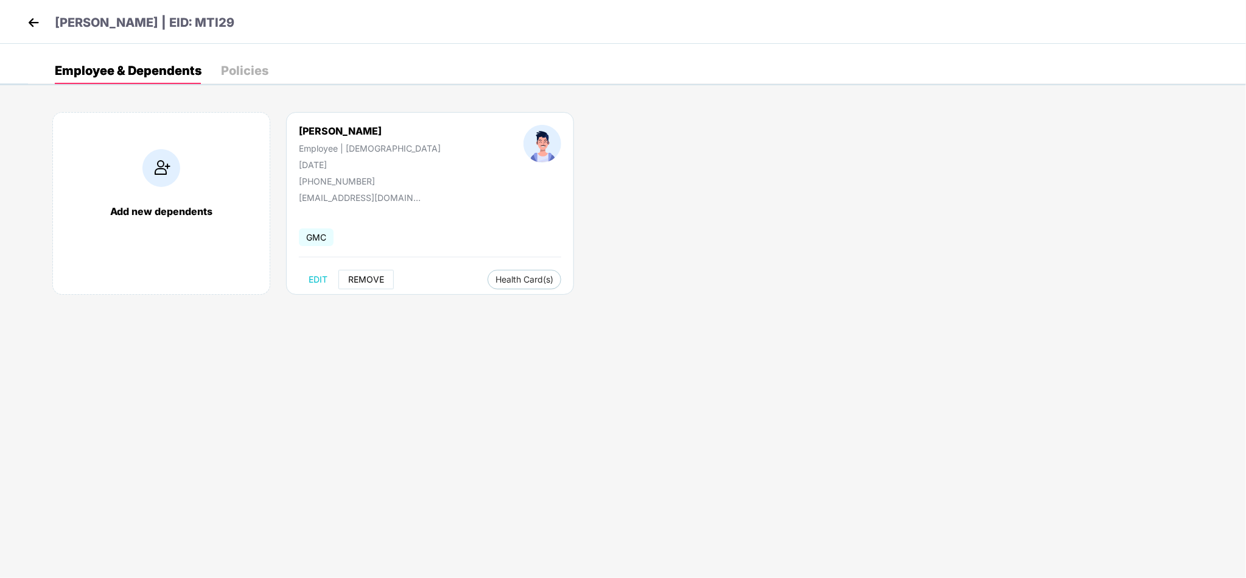
click at [371, 278] on span "REMOVE" at bounding box center [366, 280] width 36 height 10
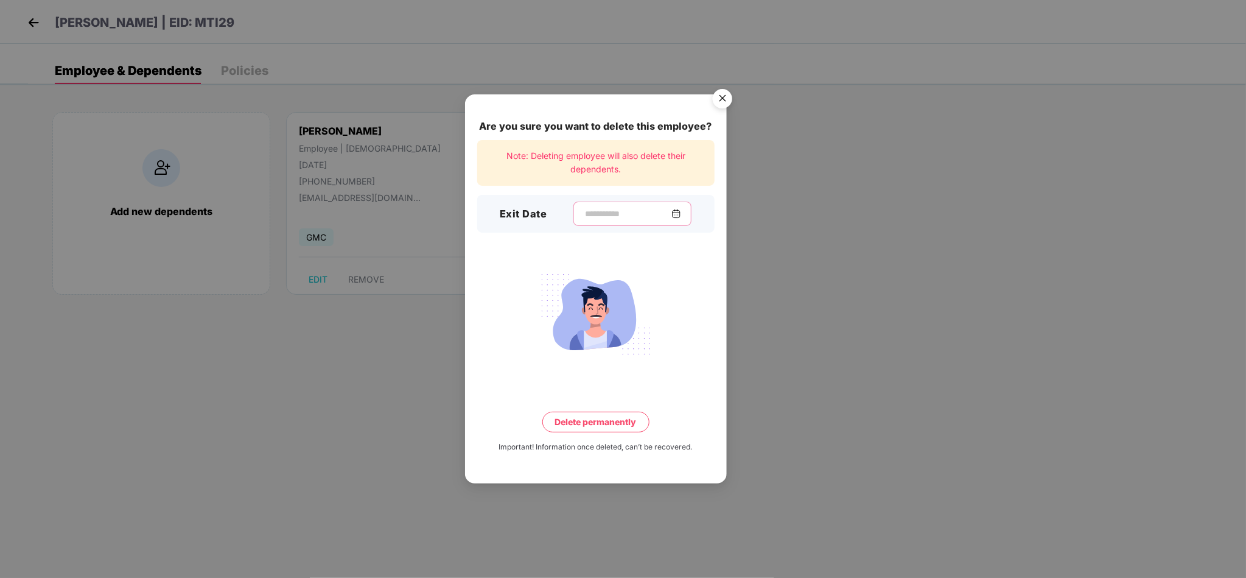
click at [612, 213] on input at bounding box center [628, 214] width 88 height 13
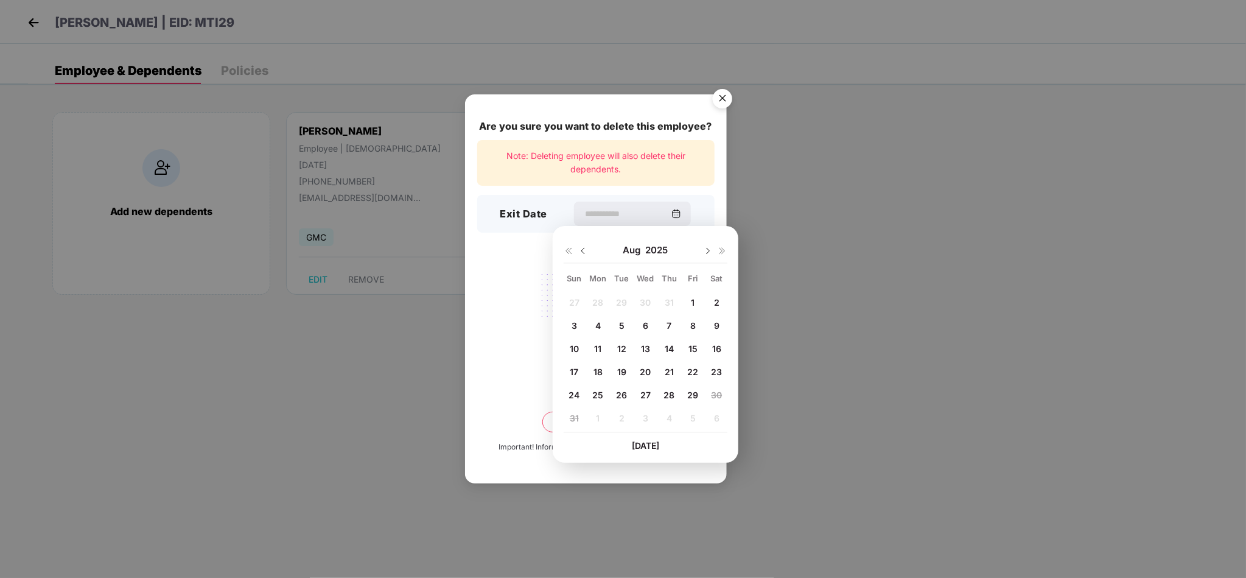
click at [583, 250] on img at bounding box center [583, 251] width 10 height 10
click at [662, 392] on div "31" at bounding box center [669, 394] width 18 height 18
type input "**********"
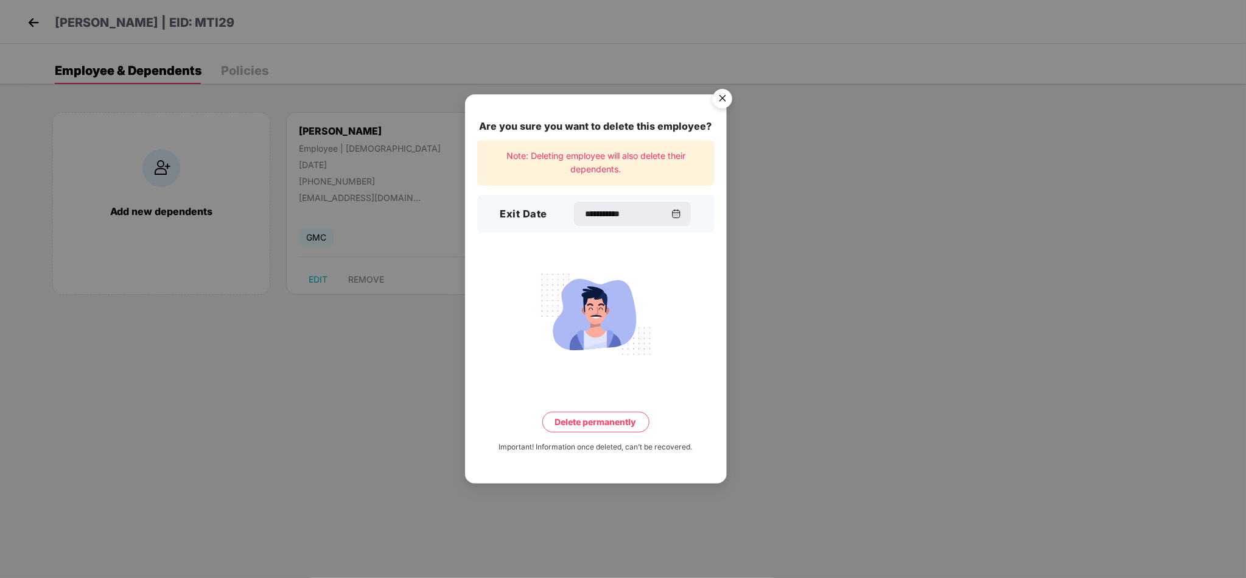
click at [596, 428] on button "Delete permanently" at bounding box center [596, 422] width 107 height 21
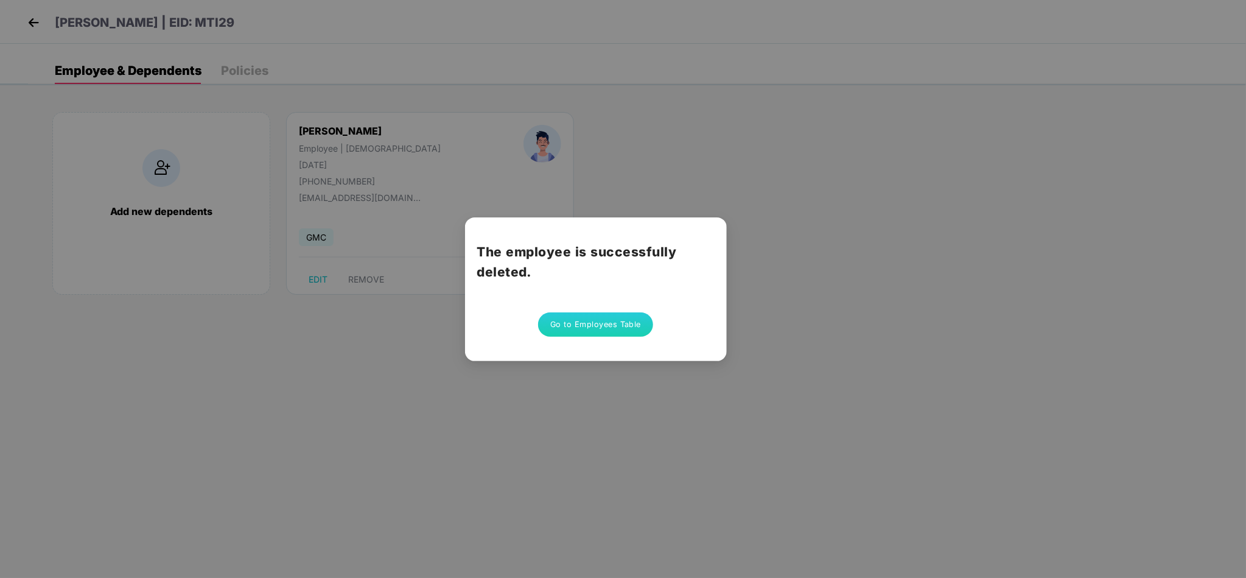
click at [617, 320] on button "Go to Employees Table" at bounding box center [596, 324] width 116 height 24
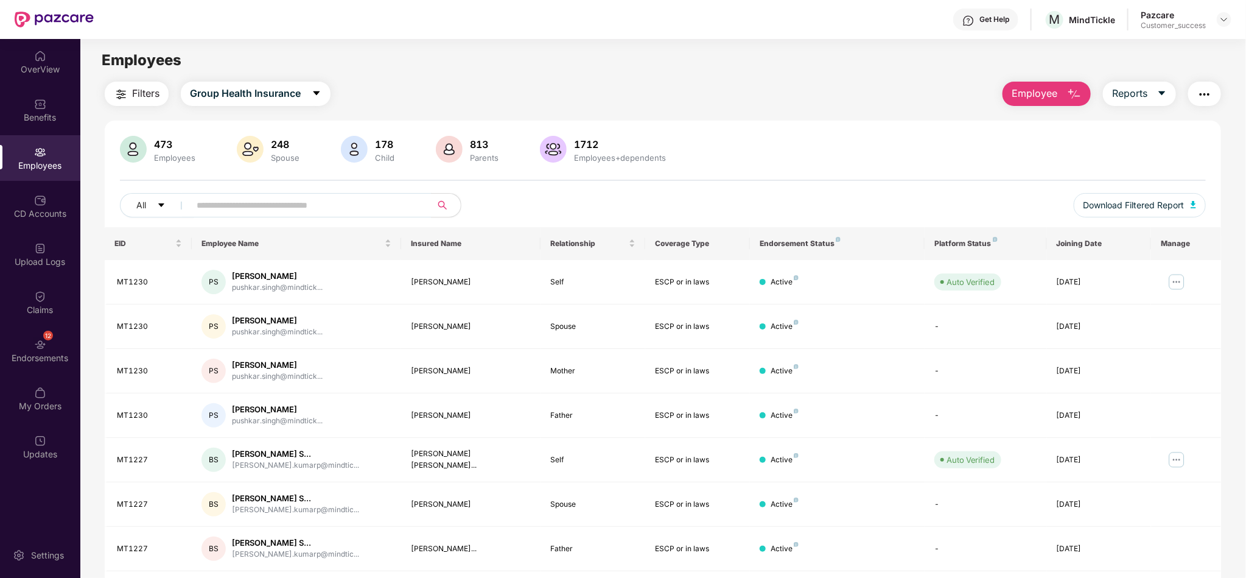
click at [1040, 80] on main "Employees Filters Group Health Insurance Employee Reports 473 Employees 248 Spo…" at bounding box center [662, 328] width 1165 height 578
click at [1018, 102] on button "Employee" at bounding box center [1047, 94] width 88 height 24
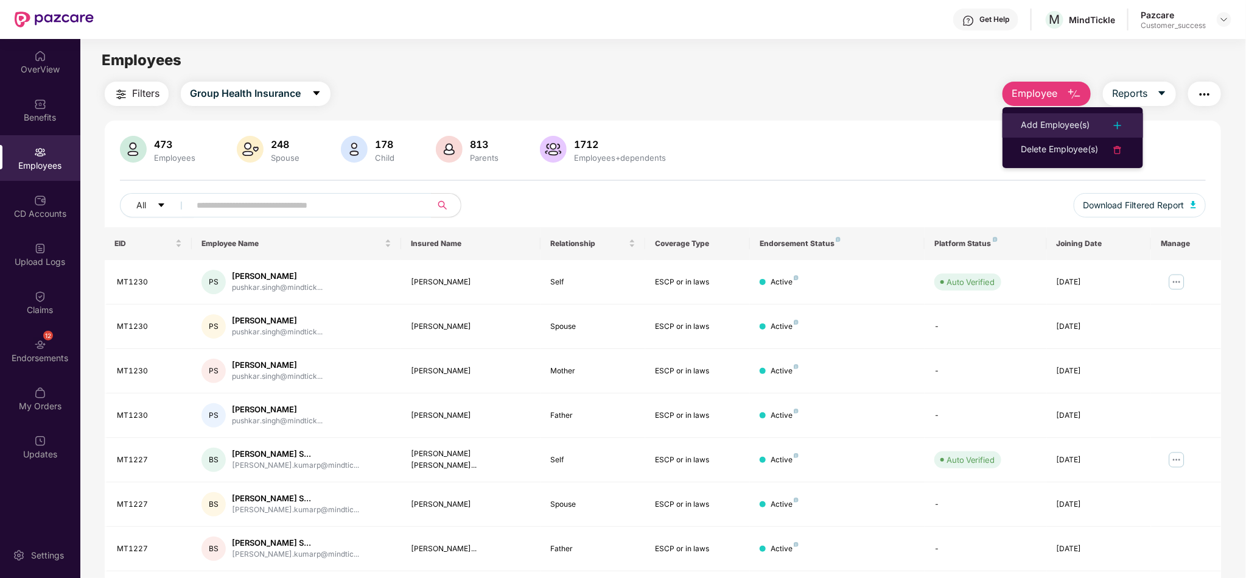
click at [1067, 124] on div "Add Employee(s)" at bounding box center [1055, 125] width 69 height 15
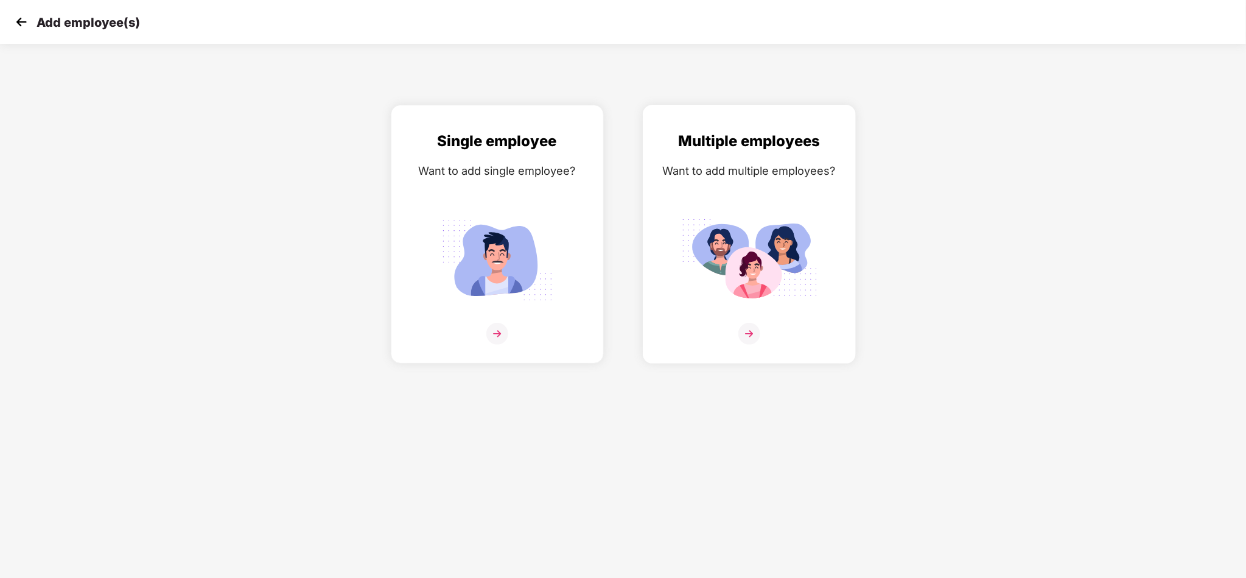
click at [826, 248] on div "Multiple employees Want to add multiple employees?" at bounding box center [750, 245] width 188 height 230
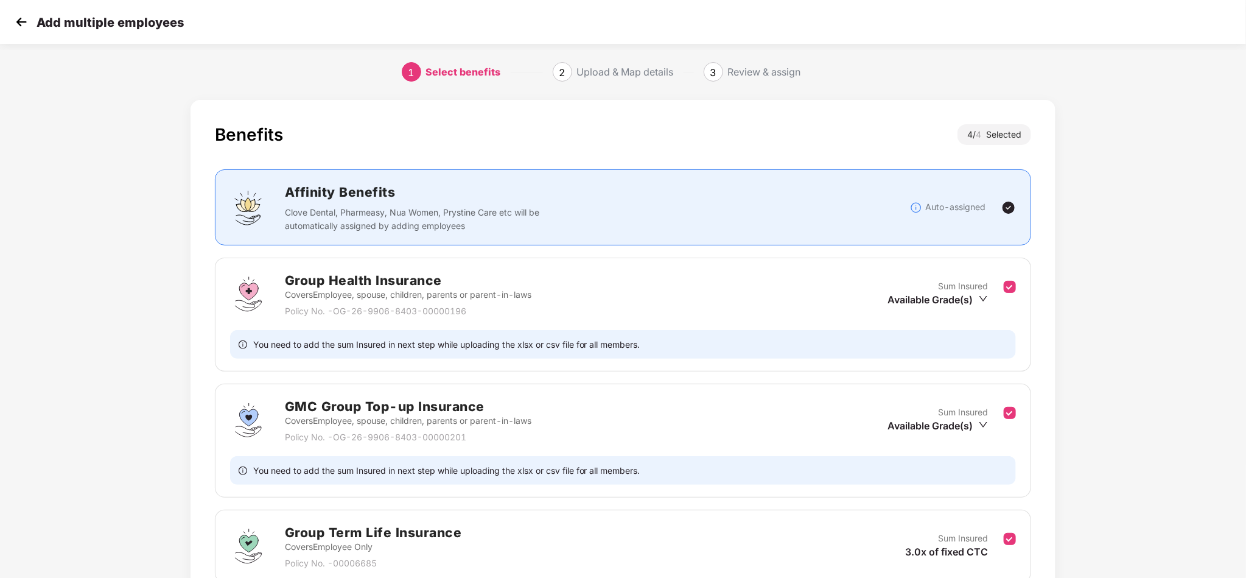
click at [1133, 276] on div "Benefits 4 / 4 Selected Affinity Benefits Clove Dental, Pharmeasy, Nua Women, P…" at bounding box center [623, 434] width 1039 height 680
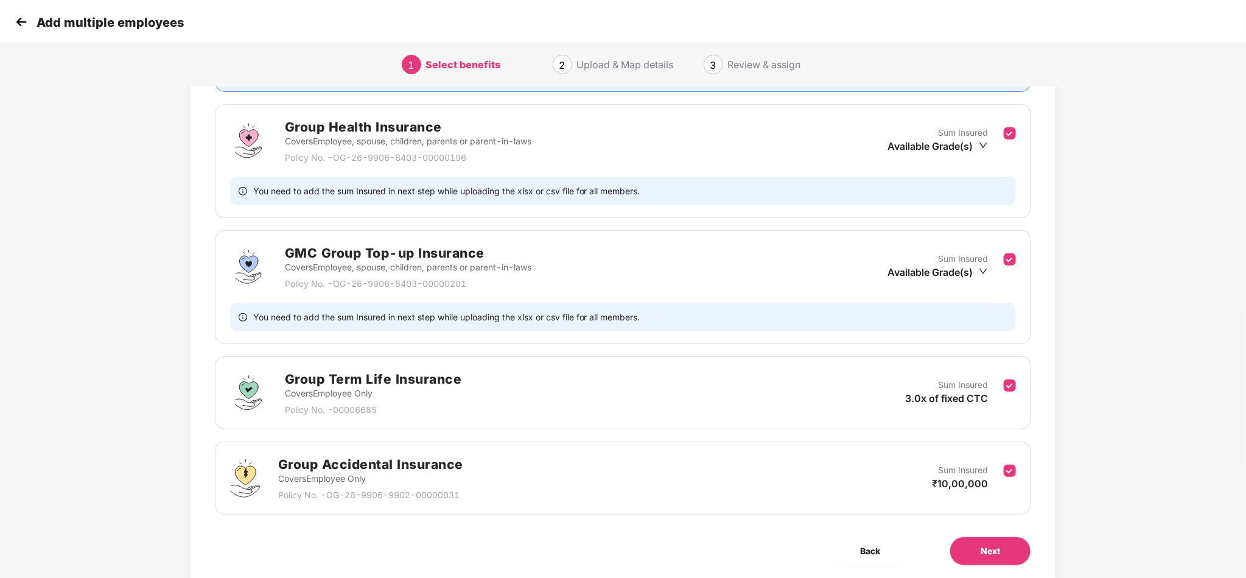
scroll to position [125, 0]
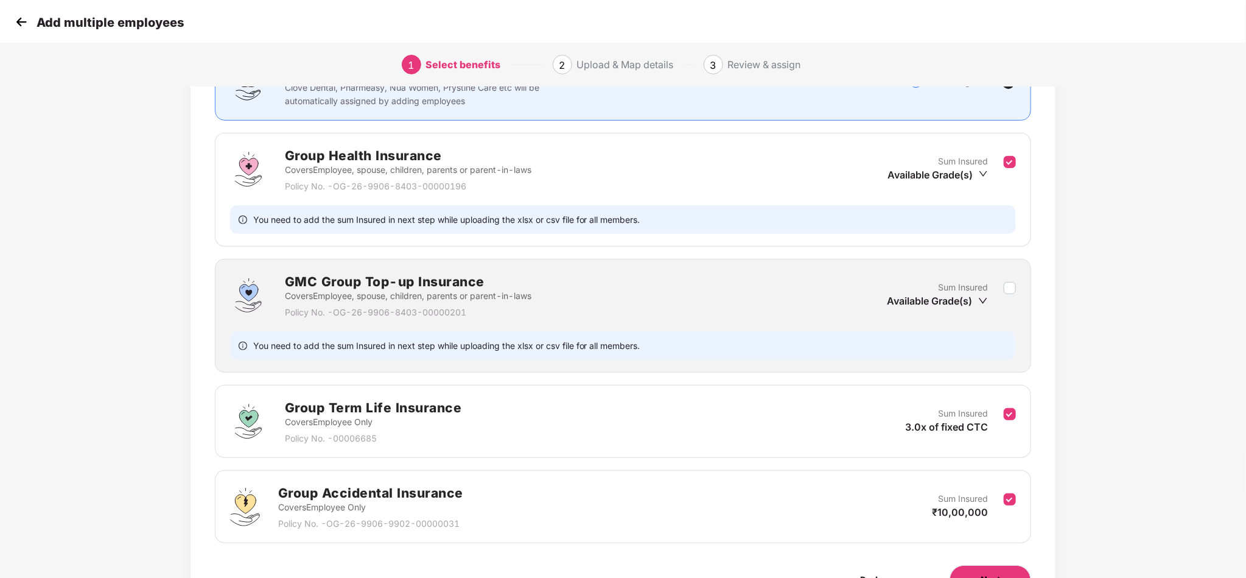
click at [975, 572] on button "Next" at bounding box center [991, 579] width 82 height 29
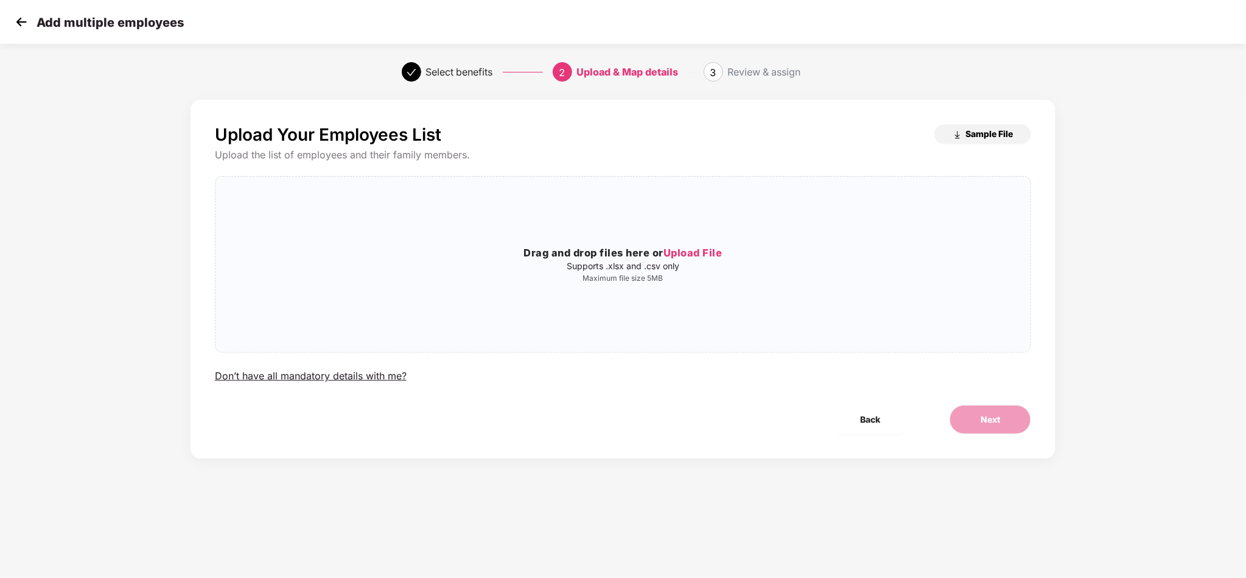
click at [983, 135] on span "Sample File" at bounding box center [989, 134] width 47 height 12
click at [693, 340] on div "Drag and drop files here or Upload File Supports .xlsx and .csv only Maximum fi…" at bounding box center [624, 264] width 816 height 156
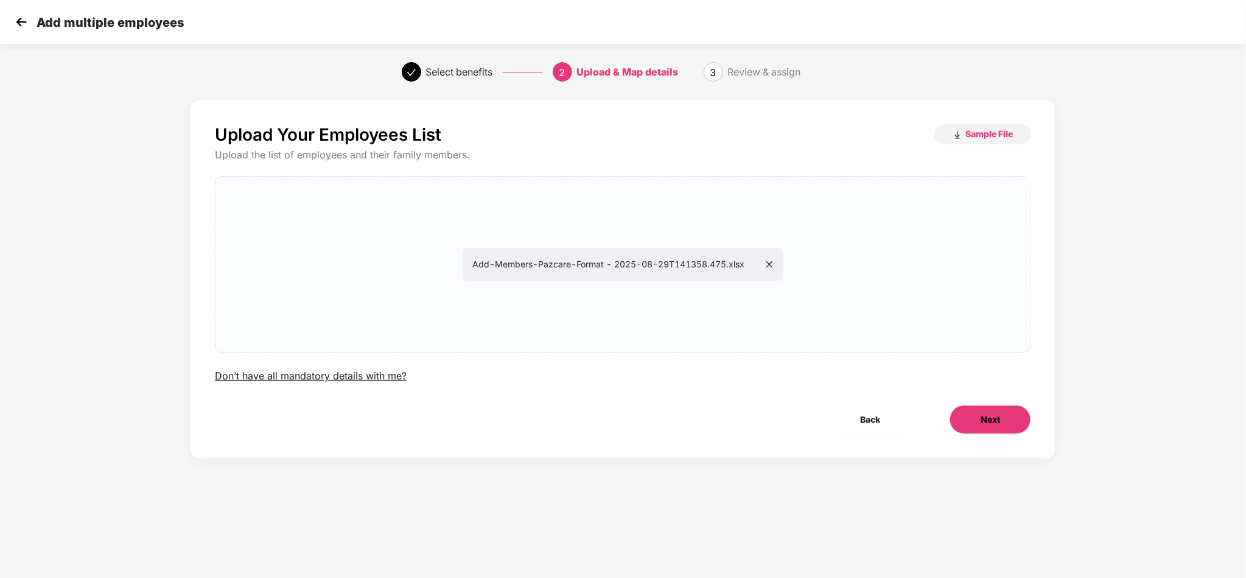
click at [988, 417] on span "Next" at bounding box center [990, 419] width 19 height 13
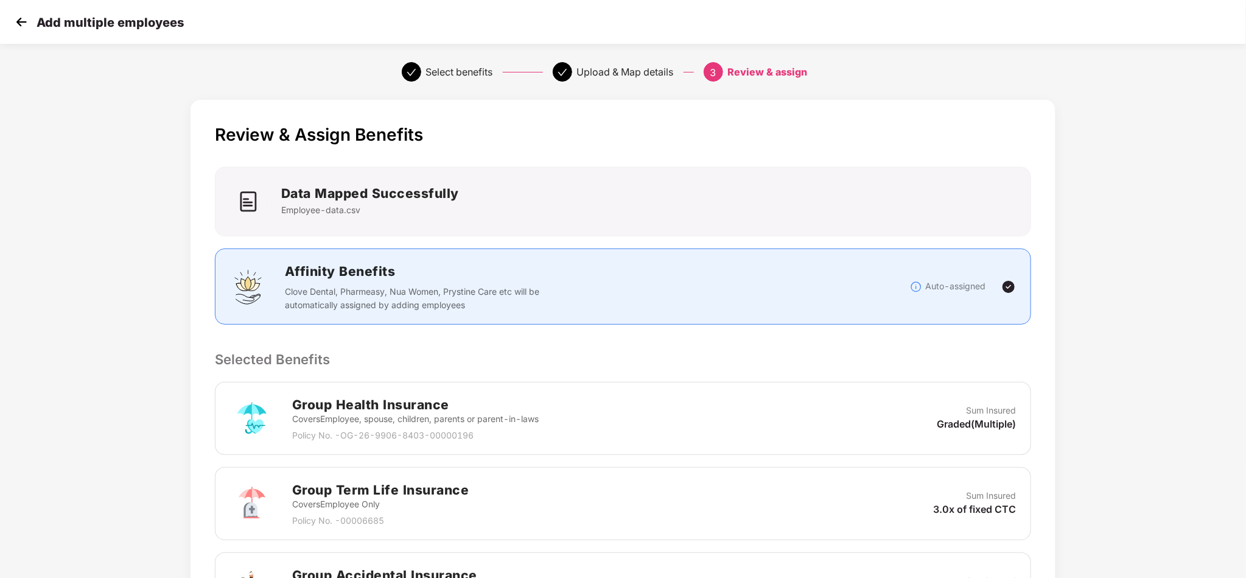
click at [1206, 265] on div "Review & Assign Benefits Data Mapped Successfully Employee-data.csv Affinity Be…" at bounding box center [623, 472] width 1246 height 756
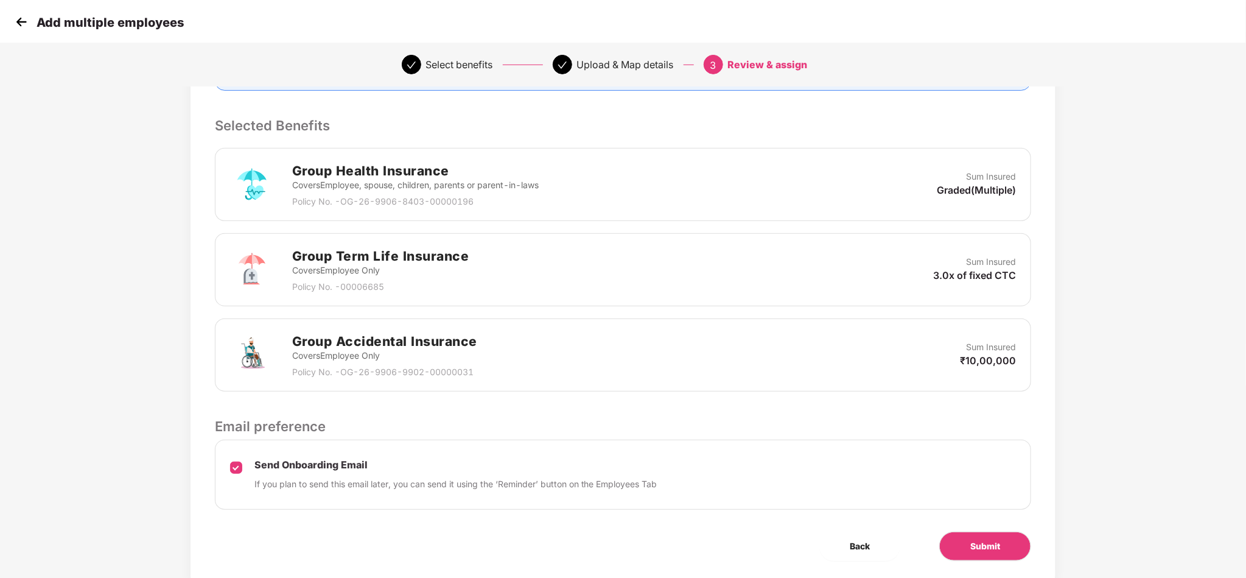
scroll to position [275, 0]
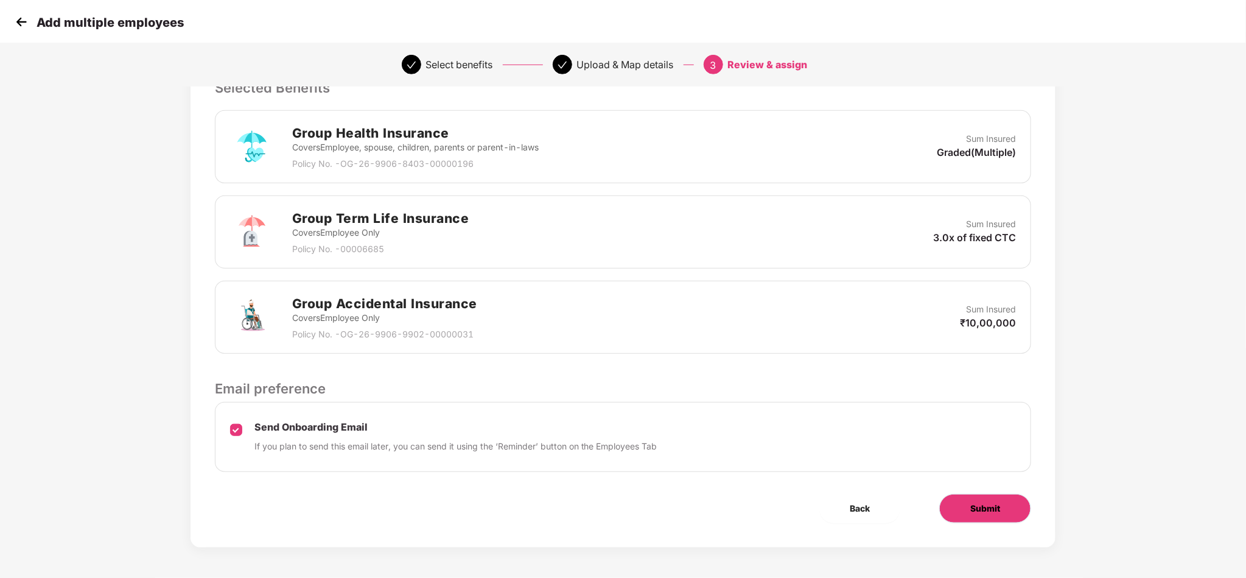
click at [1008, 505] on button "Submit" at bounding box center [986, 508] width 92 height 29
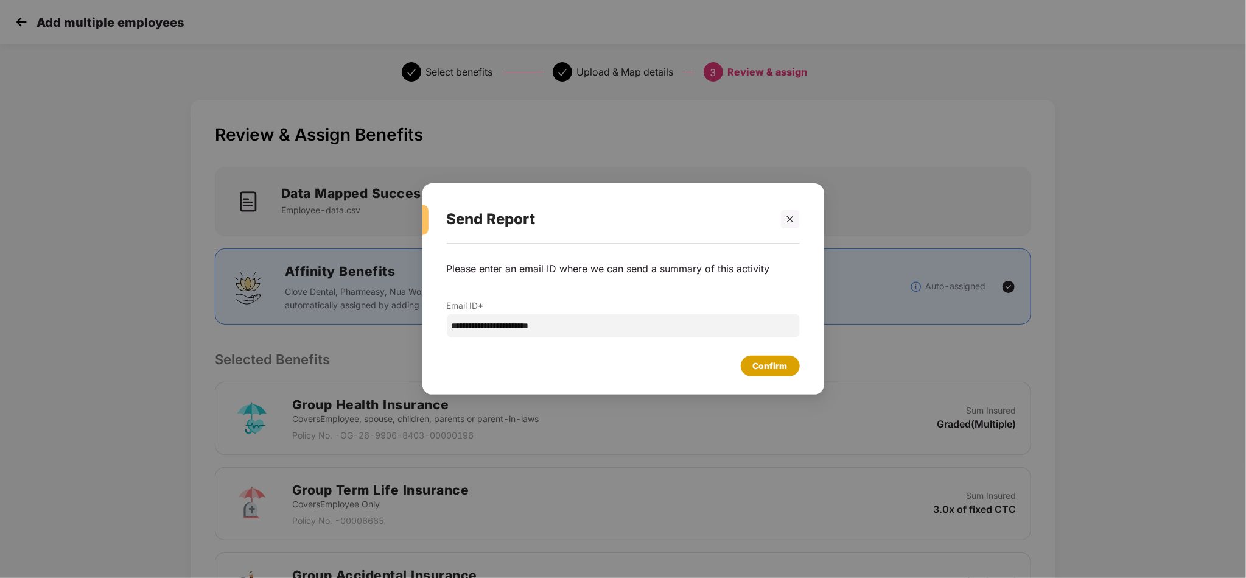
click at [782, 367] on div "Confirm" at bounding box center [770, 365] width 35 height 13
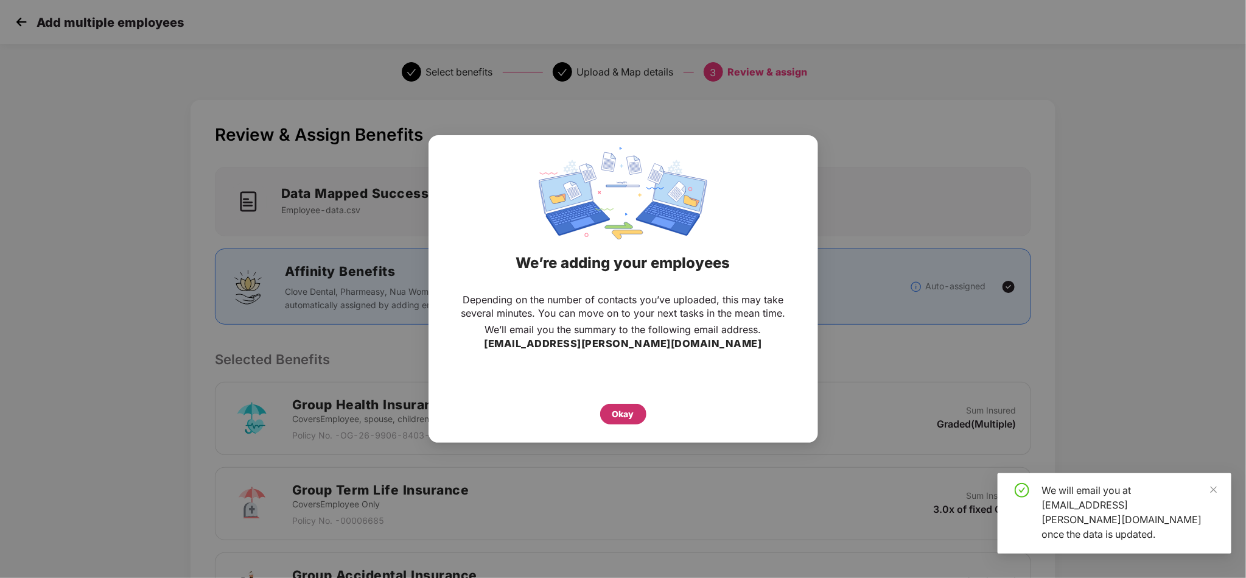
click at [629, 410] on div "Okay" at bounding box center [624, 413] width 22 height 13
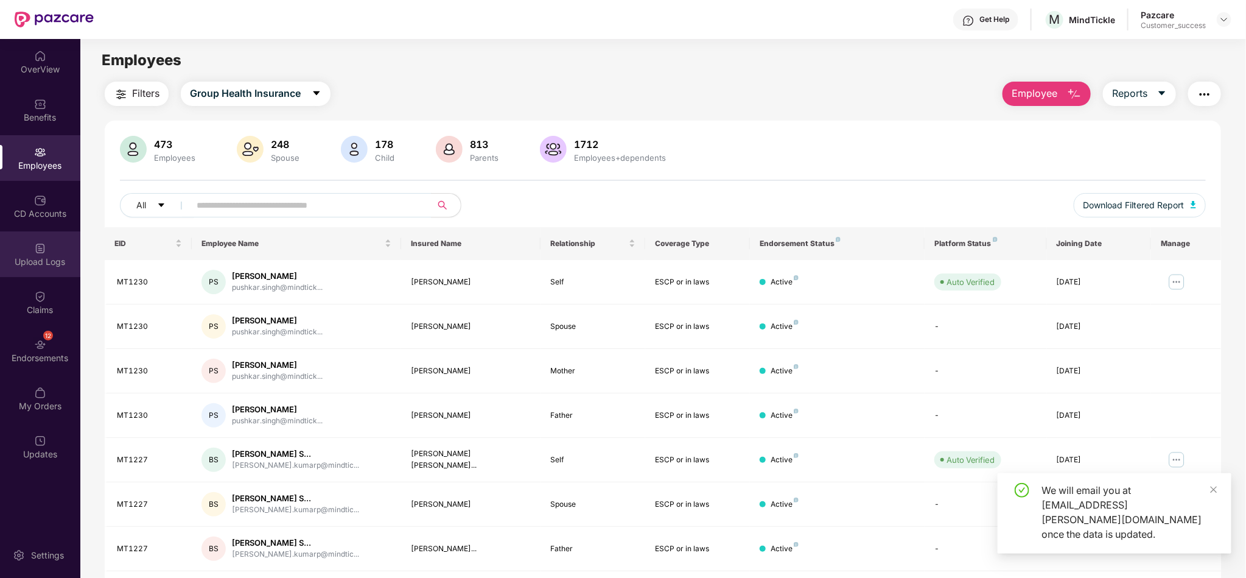
click at [40, 269] on div "Upload Logs" at bounding box center [40, 254] width 80 height 46
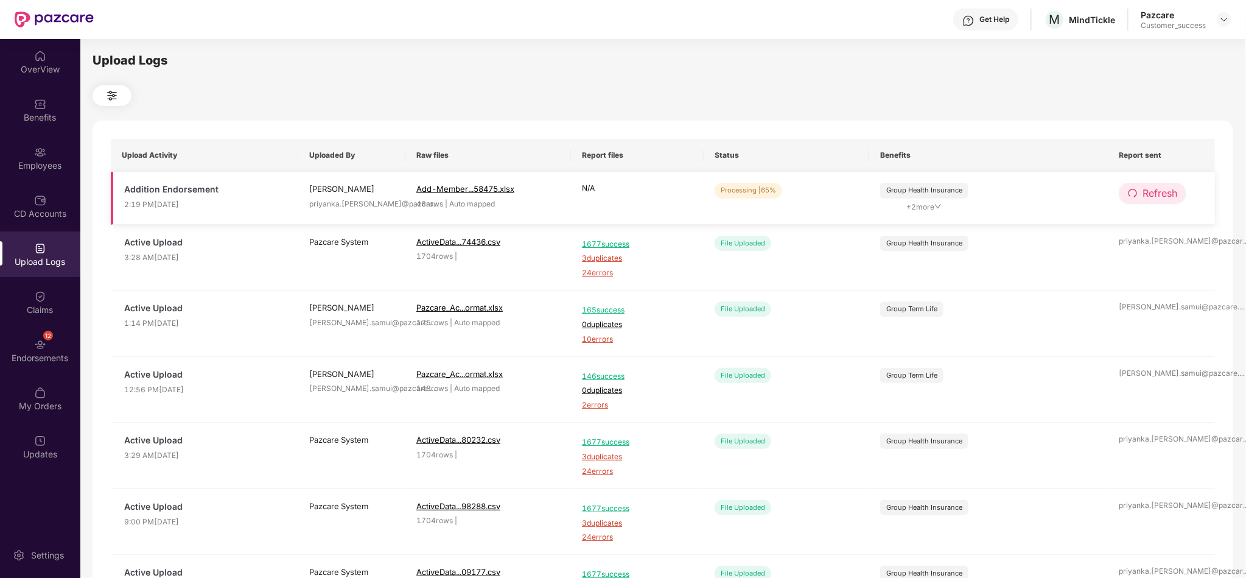
click at [1157, 195] on span "Refresh" at bounding box center [1160, 193] width 35 height 15
click at [1157, 195] on span "Refresh" at bounding box center [1161, 193] width 35 height 15
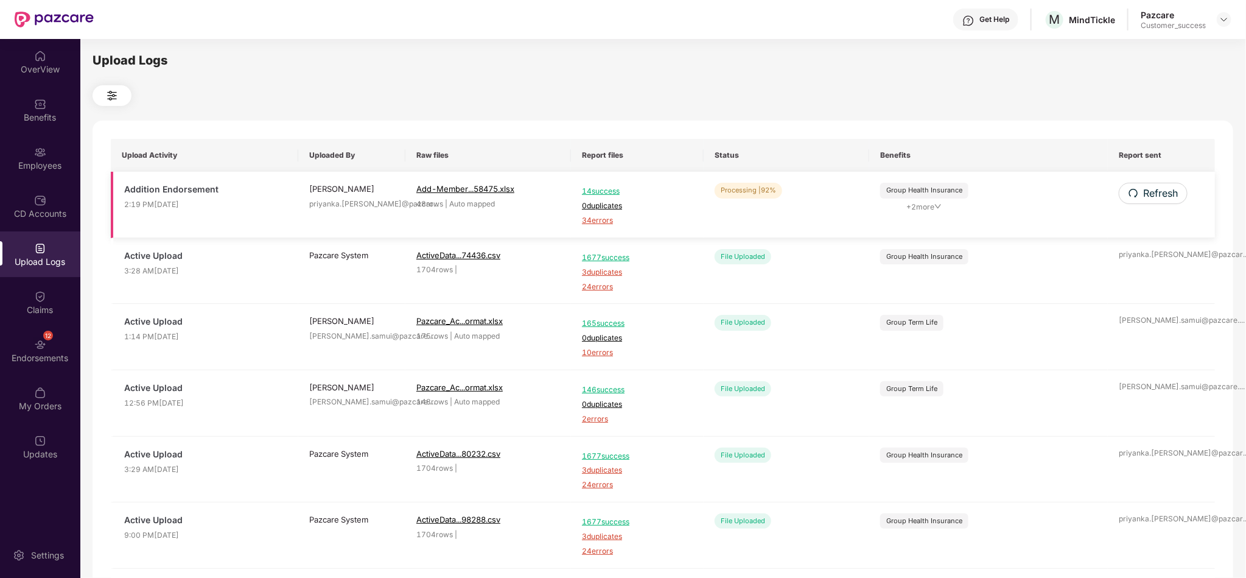
click at [603, 223] on span "34 errors" at bounding box center [637, 221] width 111 height 12
click at [26, 160] on div "Employees" at bounding box center [40, 166] width 80 height 12
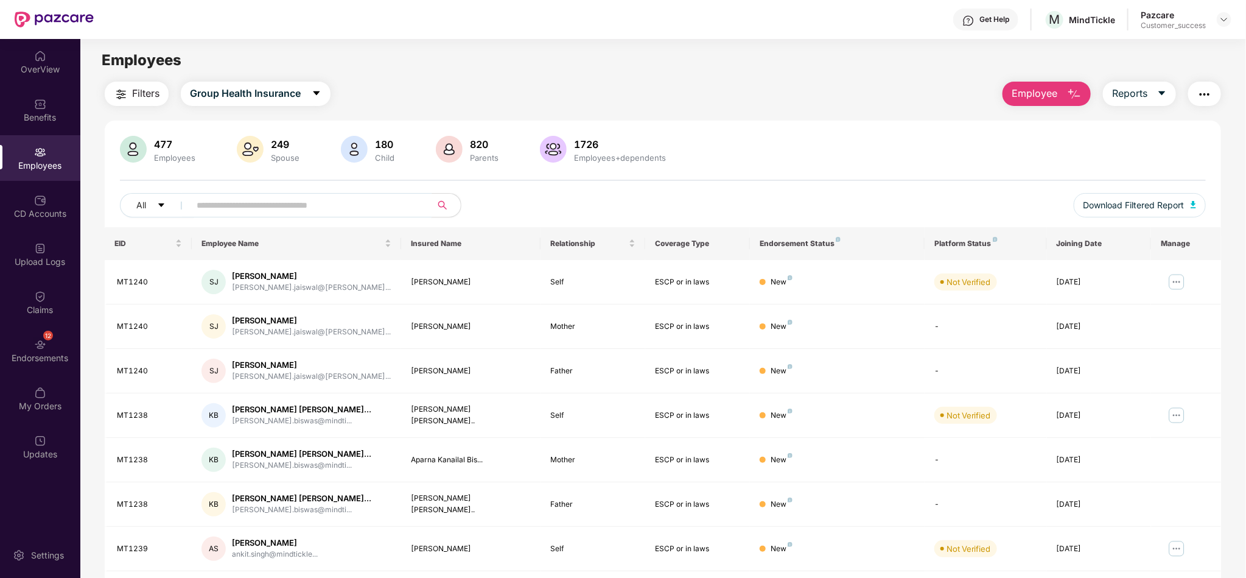
click at [386, 206] on input "text" at bounding box center [306, 205] width 219 height 18
paste input "**********"
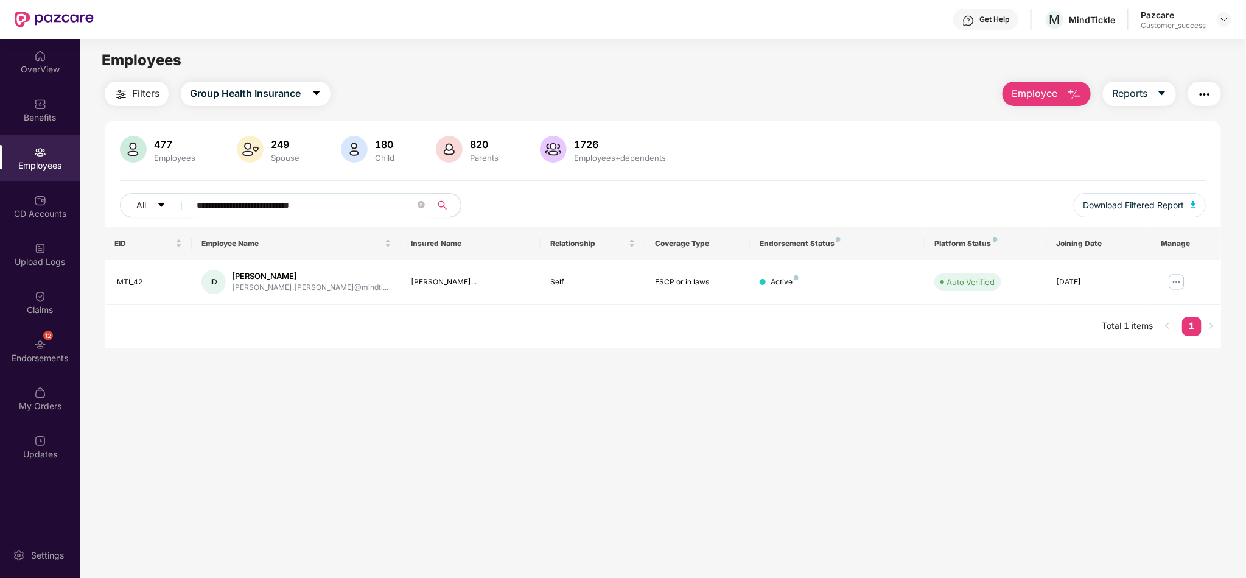
type input "**********"
click at [1034, 88] on span "Employee" at bounding box center [1035, 93] width 46 height 15
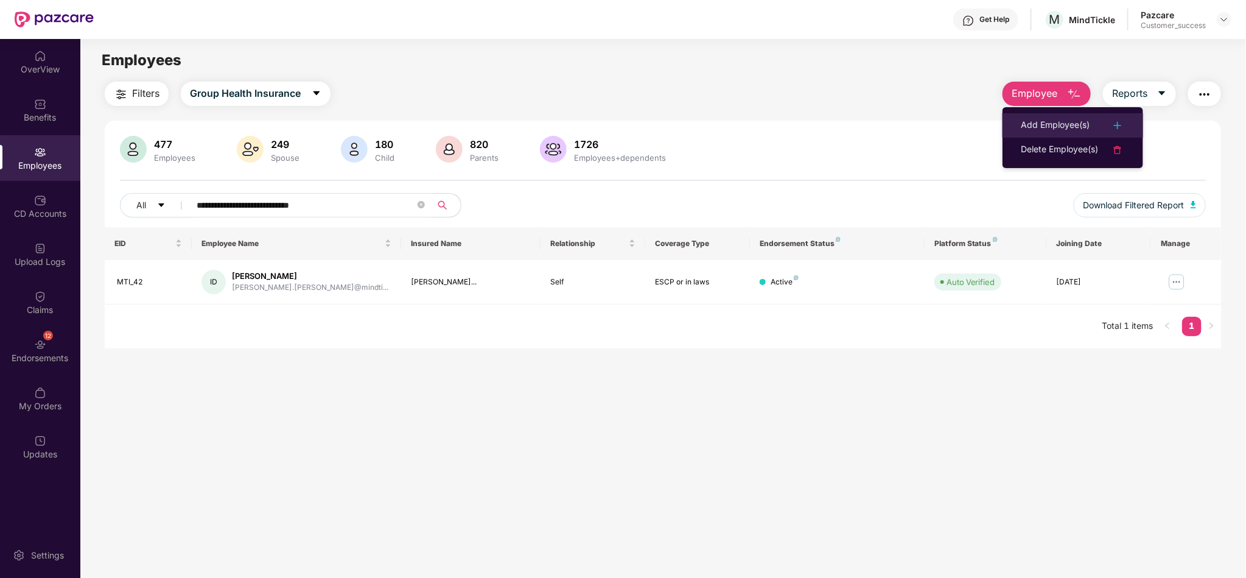
click at [1069, 116] on li "Add Employee(s)" at bounding box center [1073, 125] width 141 height 24
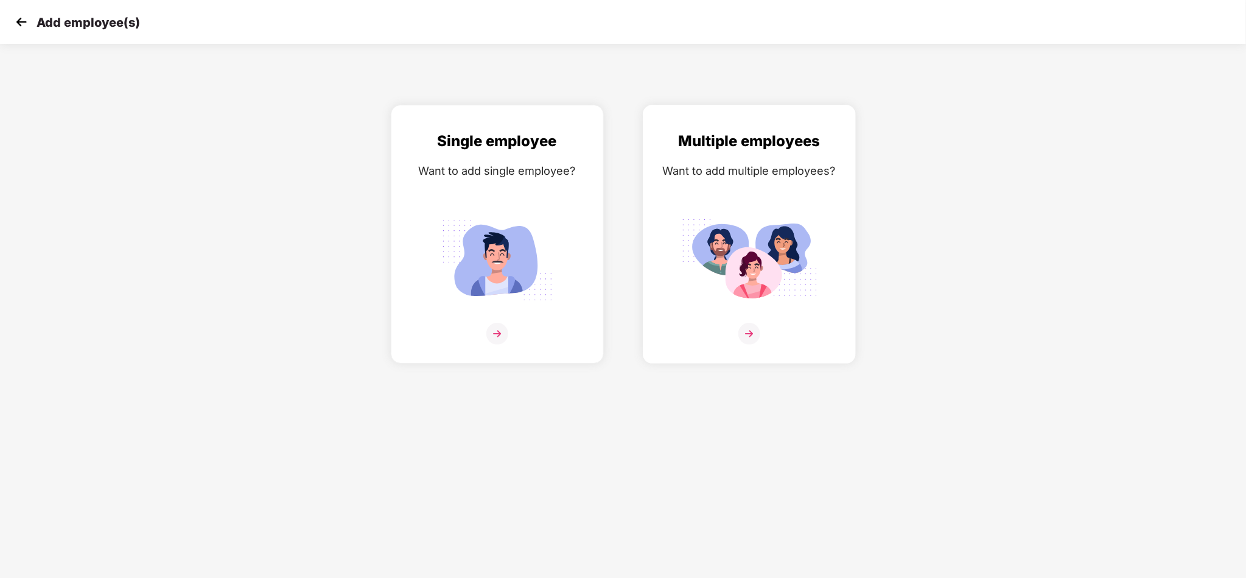
click at [775, 208] on div "Multiple employees Want to add multiple employees?" at bounding box center [750, 245] width 188 height 230
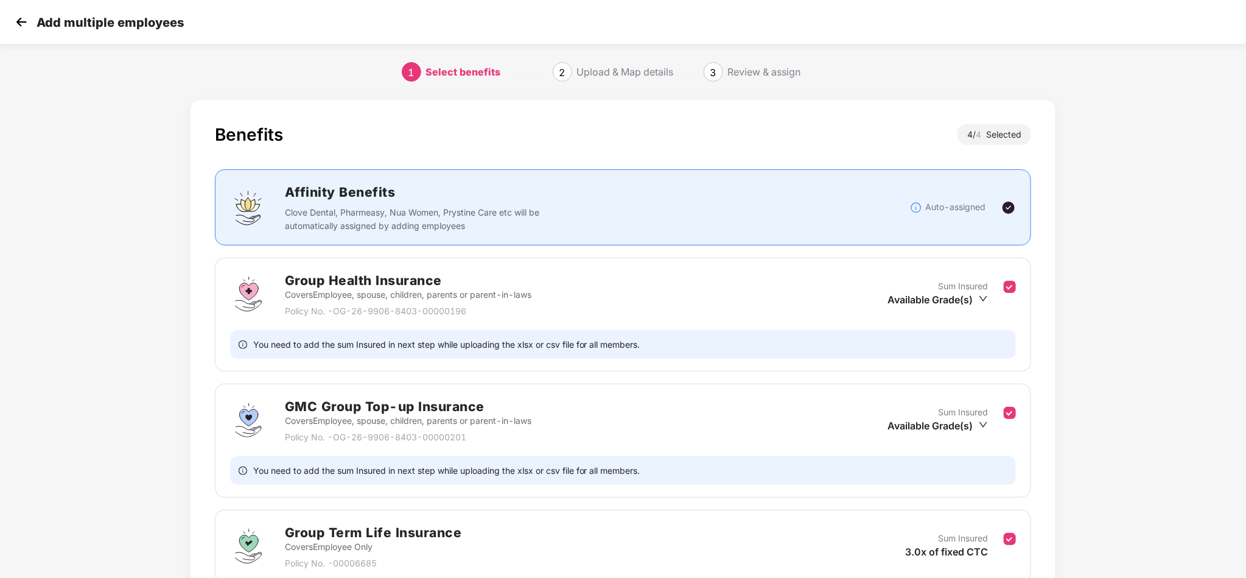
click at [1118, 306] on div "Benefits 4 / 4 Selected Affinity Benefits Clove Dental, Pharmeasy, Nua Women, P…" at bounding box center [623, 434] width 1039 height 680
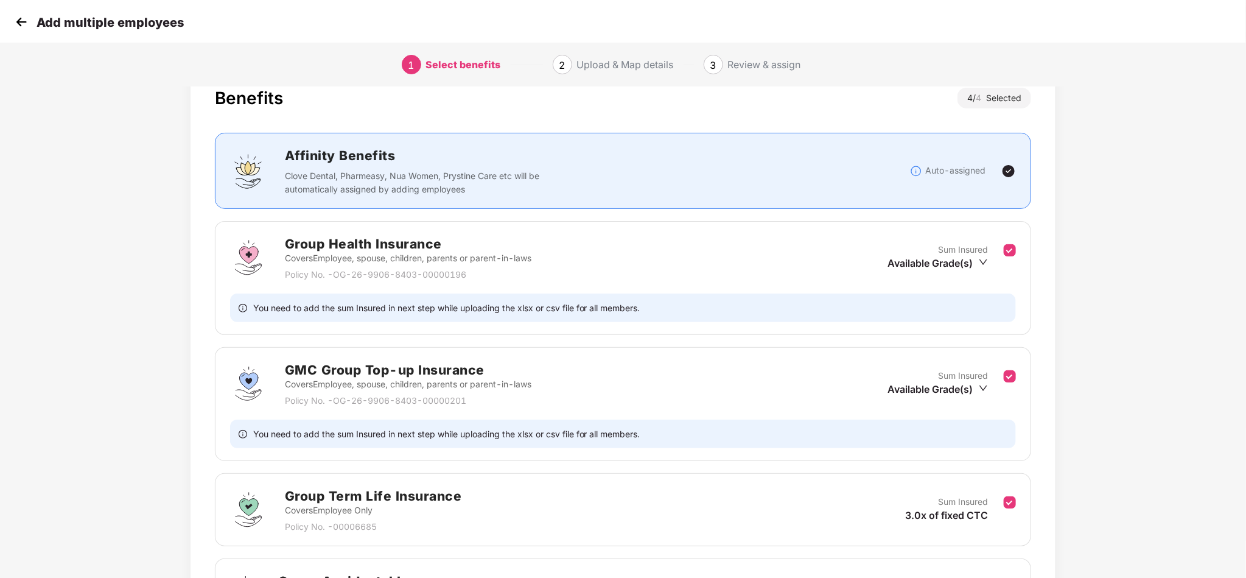
scroll to position [183, 0]
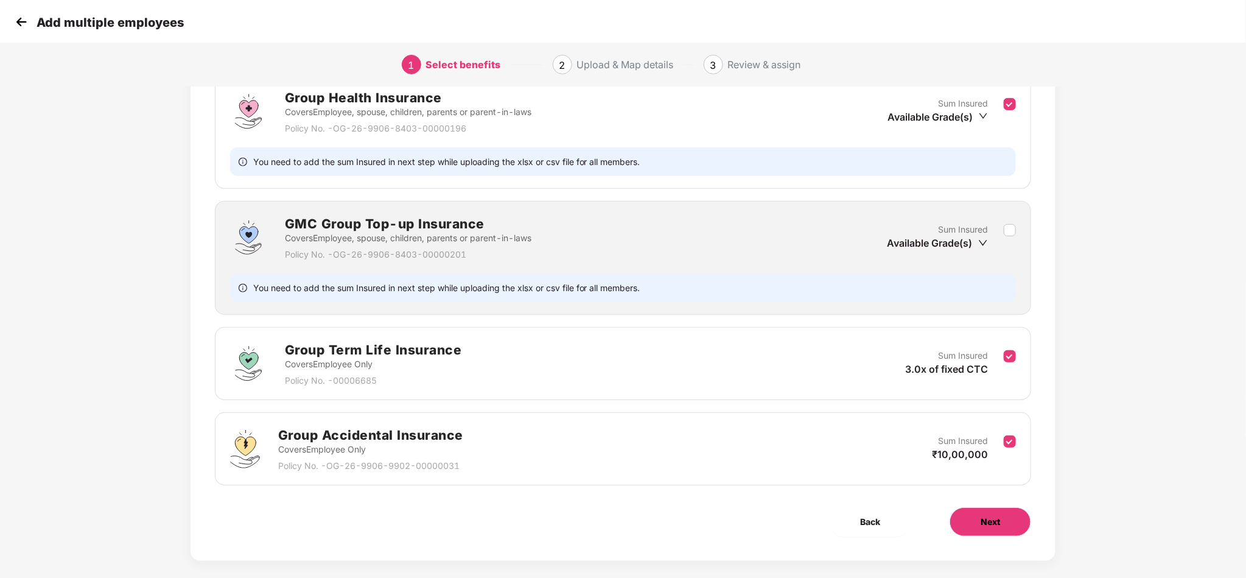
click at [987, 533] on button "Next" at bounding box center [991, 521] width 82 height 29
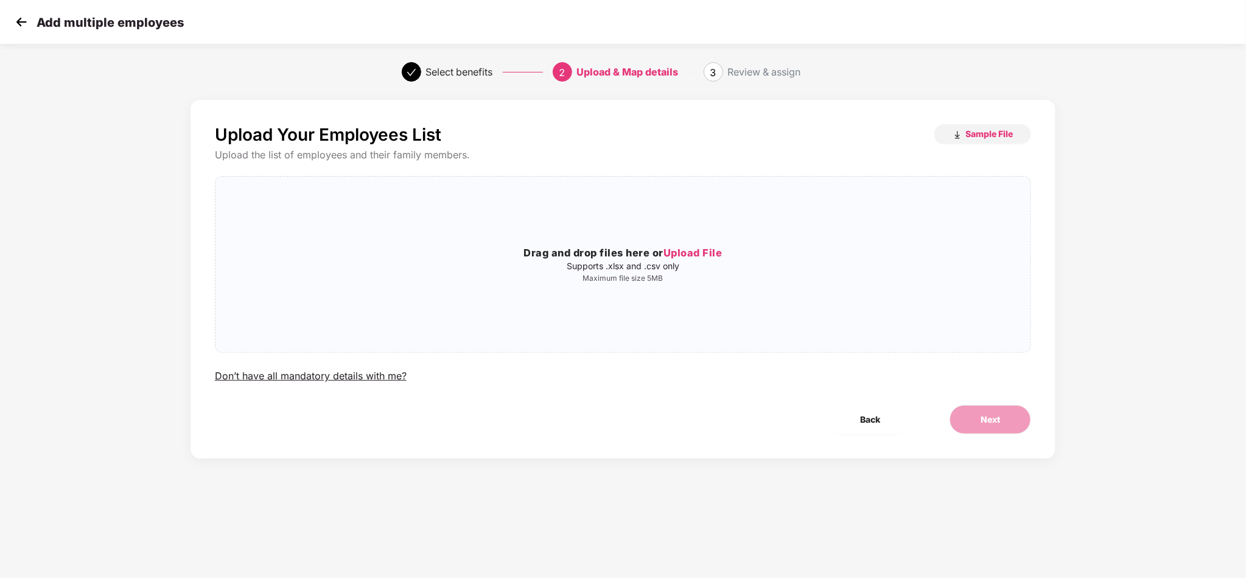
scroll to position [0, 0]
click at [707, 265] on p "Supports .xlsx and .csv only" at bounding box center [624, 266] width 816 height 10
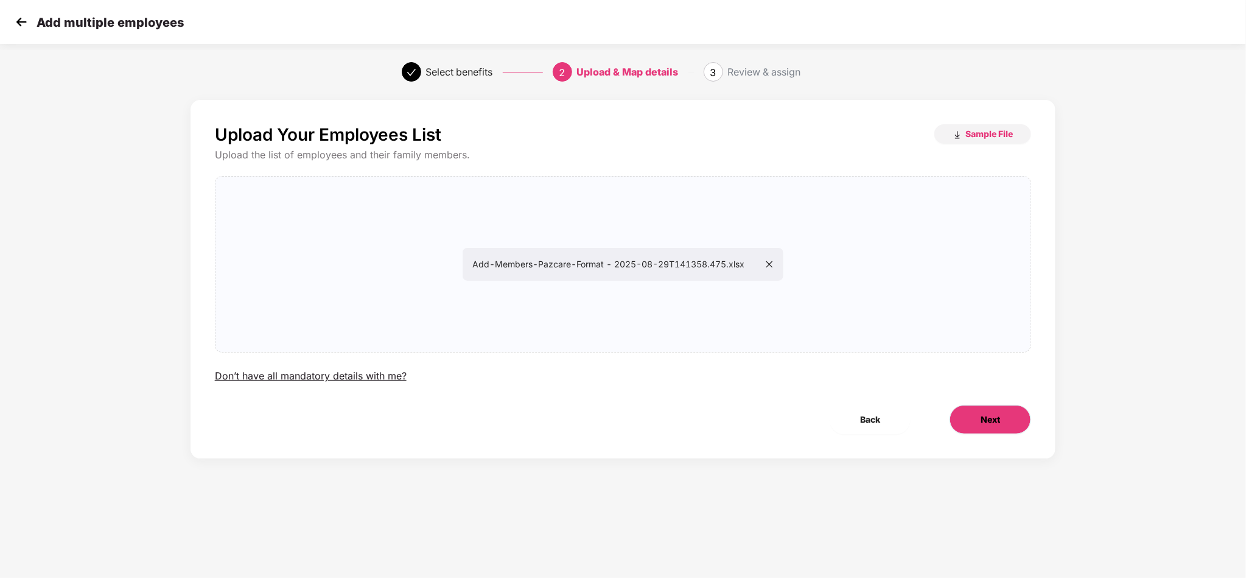
click at [997, 423] on span "Next" at bounding box center [990, 419] width 19 height 13
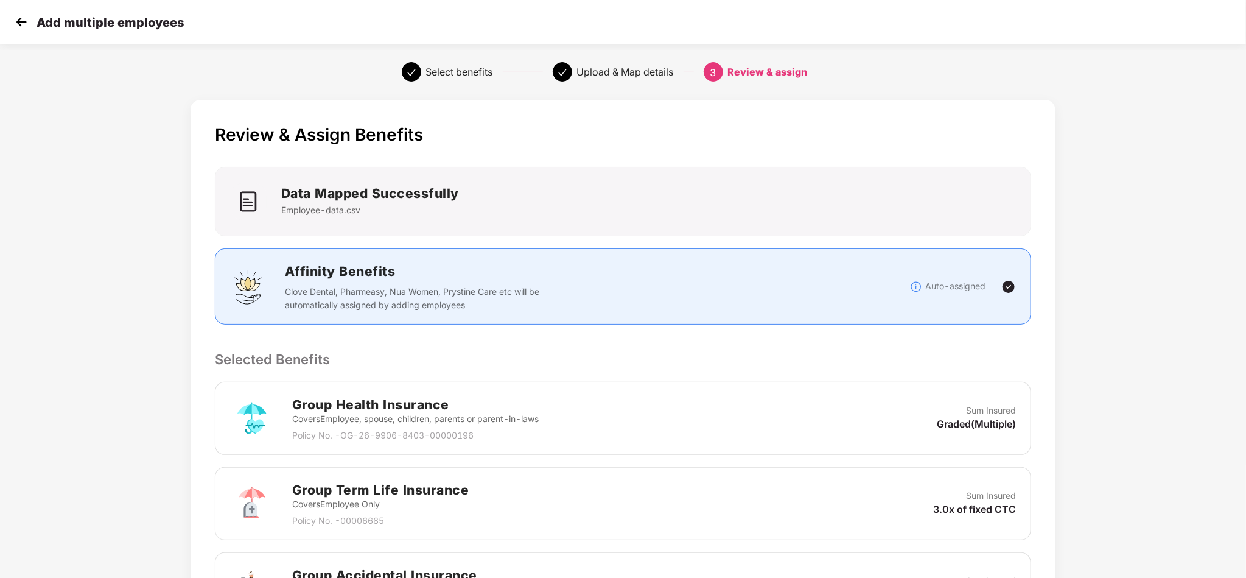
click at [1153, 240] on div "Review & Assign Benefits Data Mapped Successfully Employee-data.csv Affinity Be…" at bounding box center [623, 472] width 1246 height 756
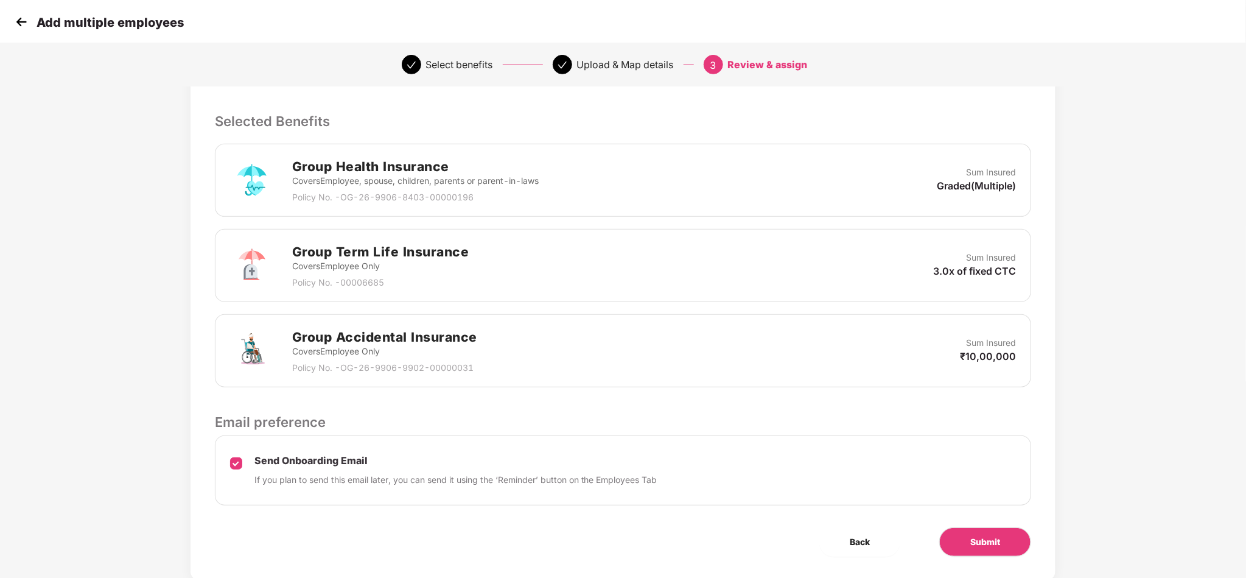
scroll to position [275, 0]
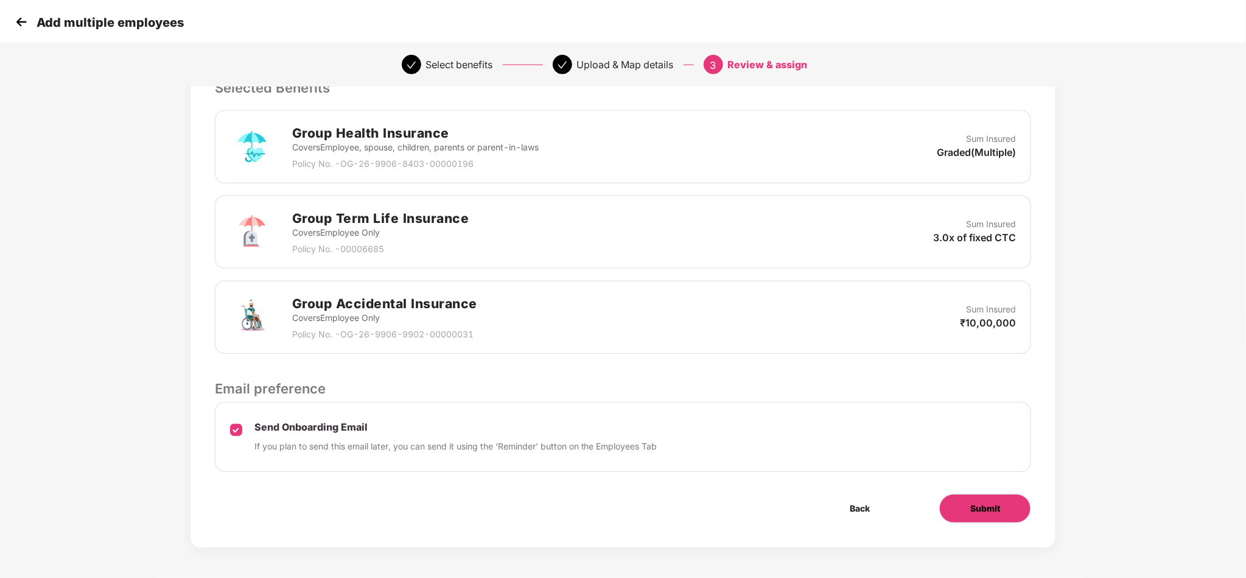
click at [960, 517] on button "Submit" at bounding box center [986, 508] width 92 height 29
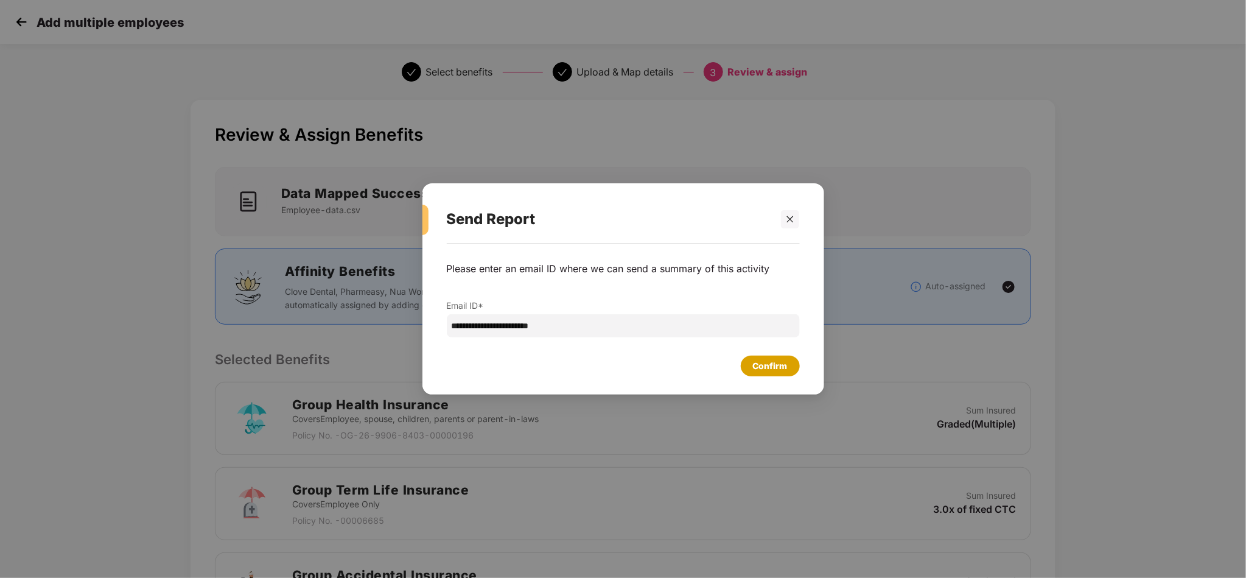
click at [792, 358] on div "Confirm" at bounding box center [770, 366] width 59 height 21
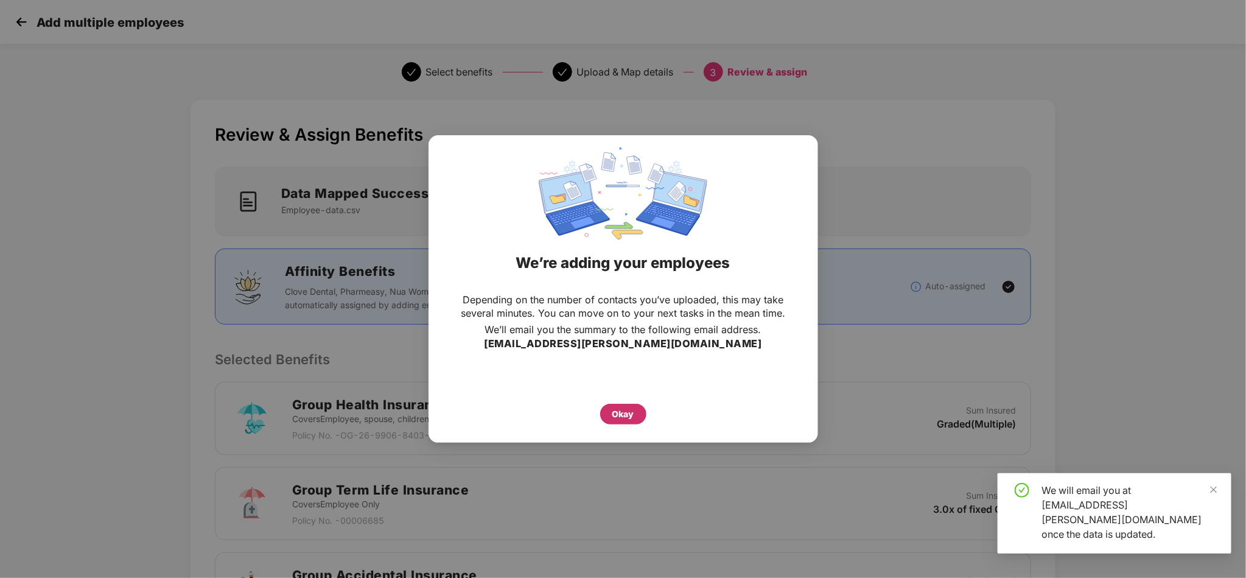
click at [622, 415] on div "Okay" at bounding box center [624, 413] width 22 height 13
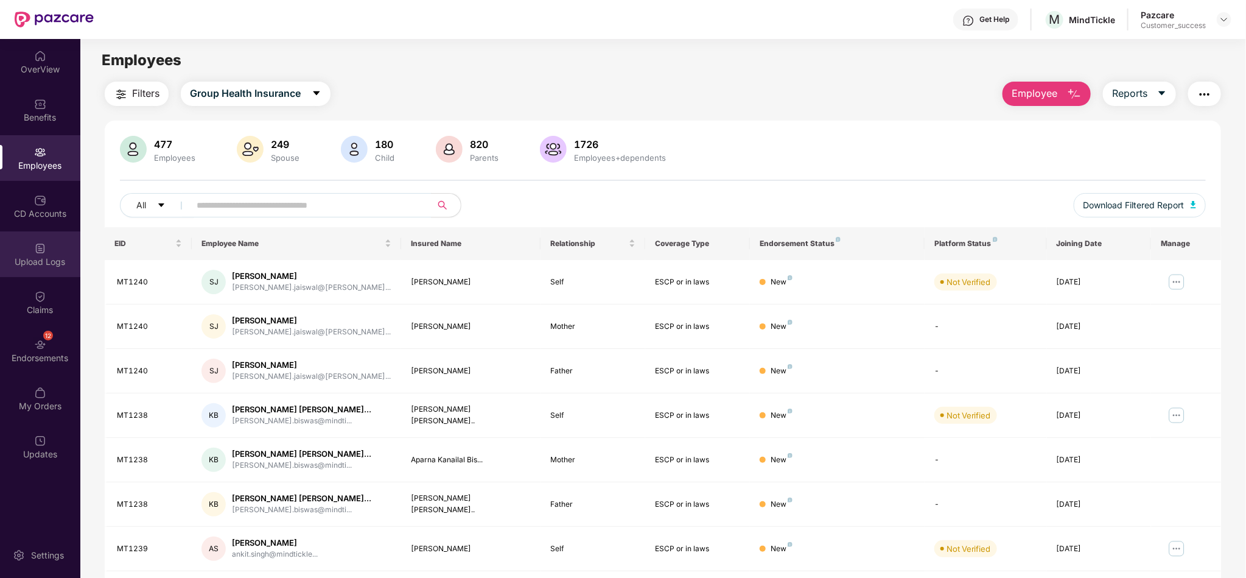
click at [23, 248] on div "Upload Logs" at bounding box center [40, 254] width 80 height 46
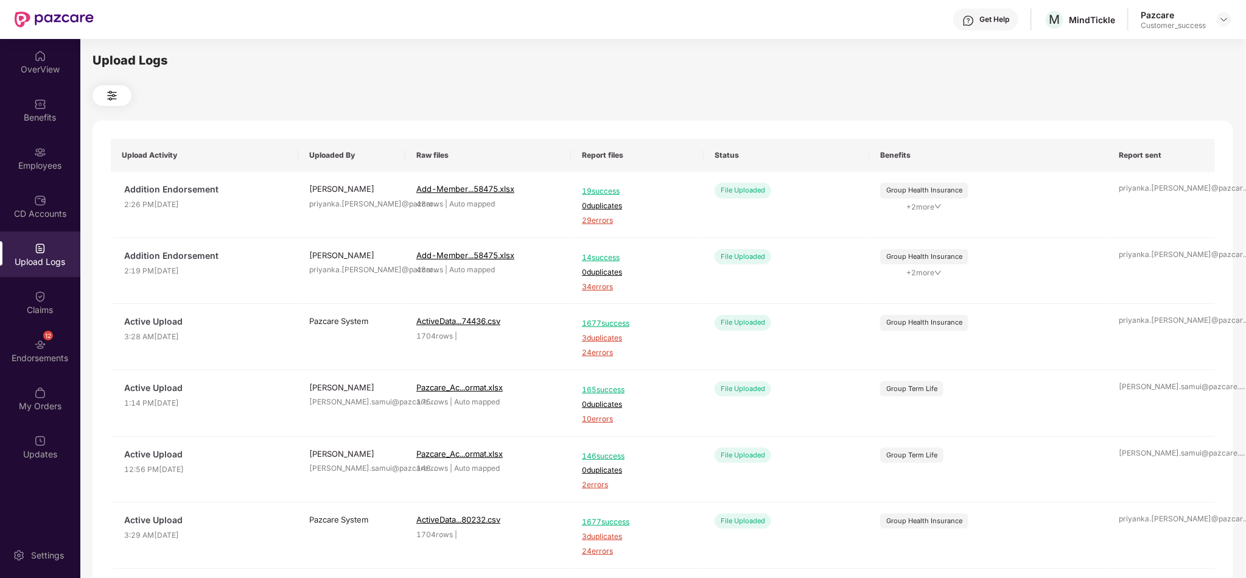
click at [837, 80] on div "Upload Logs Upload Activity Uploaded By Raw files Report files Status Benefits …" at bounding box center [663, 306] width 1141 height 511
click at [39, 139] on div "Employees" at bounding box center [40, 158] width 80 height 46
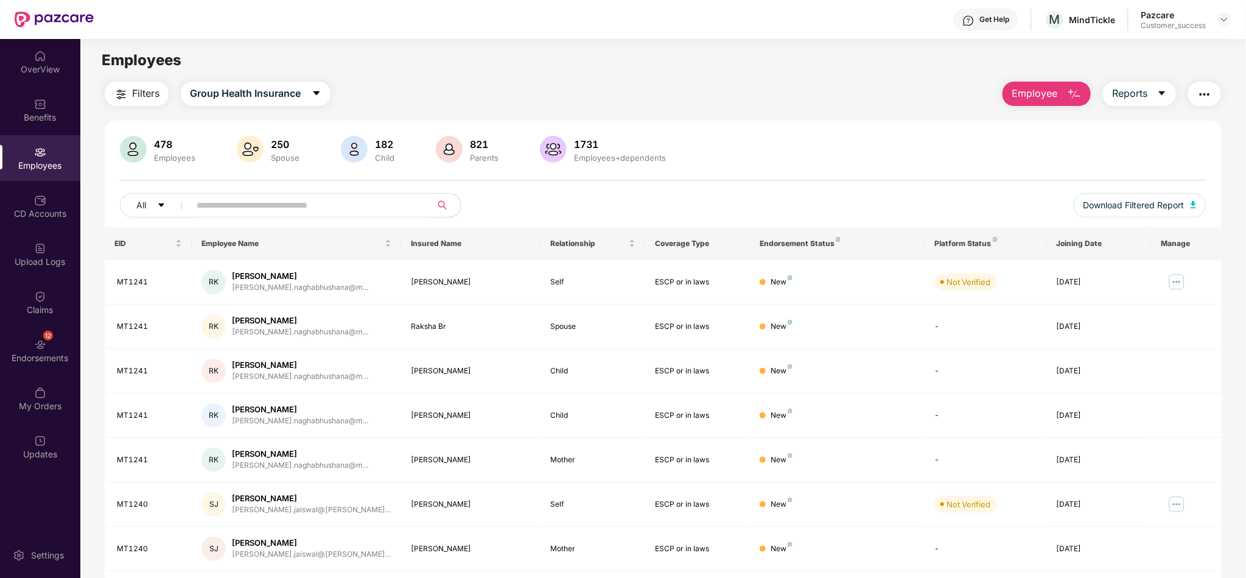
click at [1038, 99] on span "Employee" at bounding box center [1035, 93] width 46 height 15
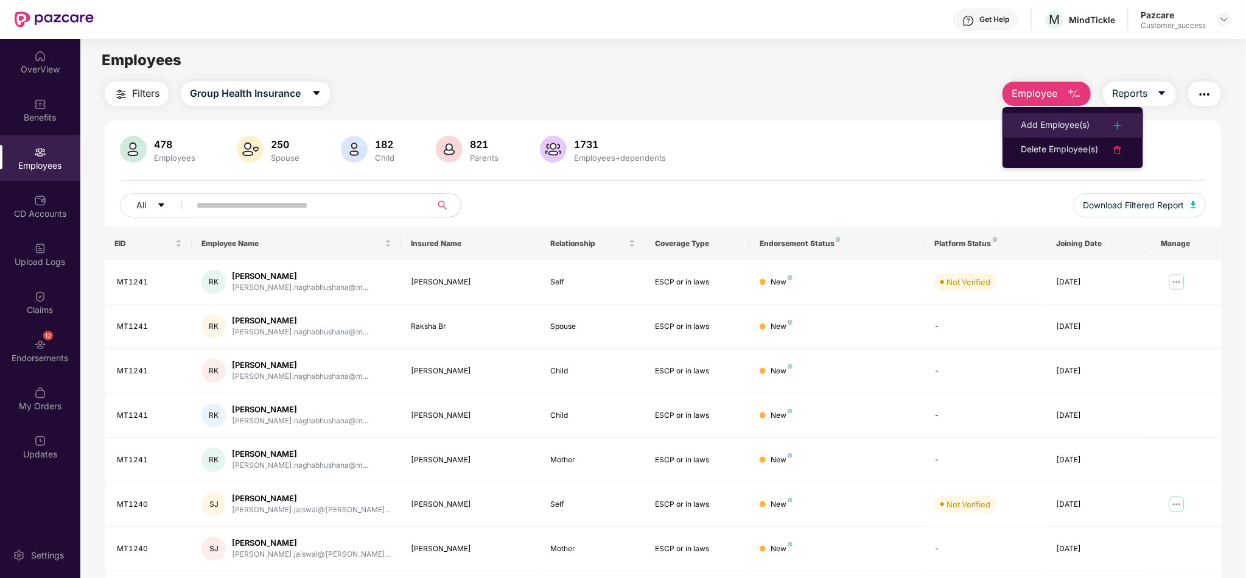
click at [1071, 116] on li "Add Employee(s)" at bounding box center [1073, 125] width 141 height 24
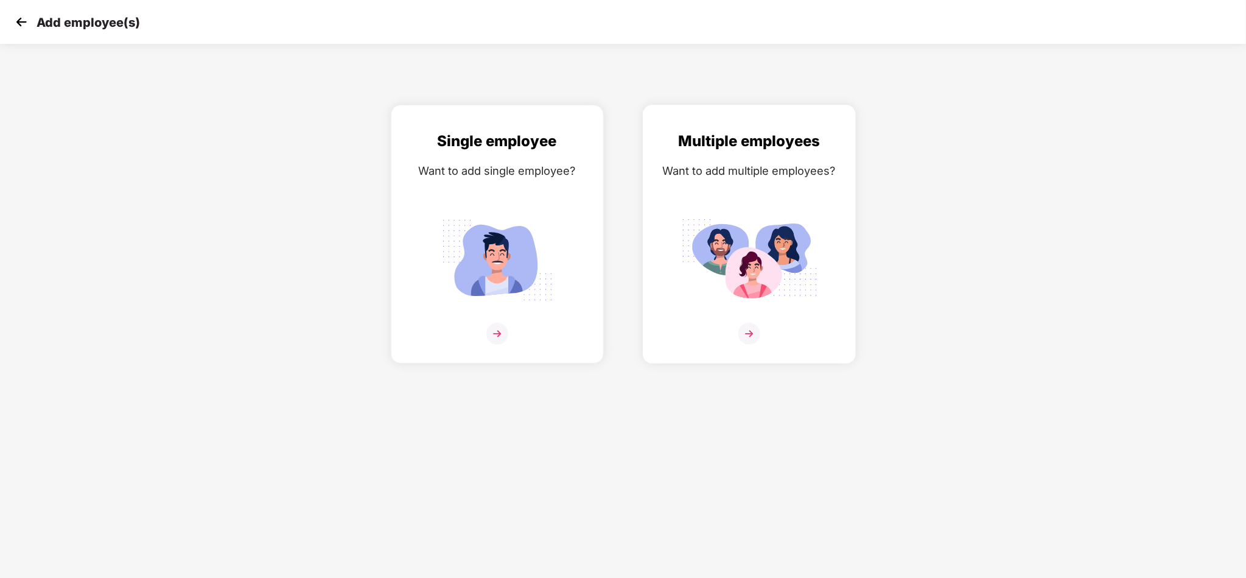
click at [800, 267] on img at bounding box center [749, 260] width 136 height 95
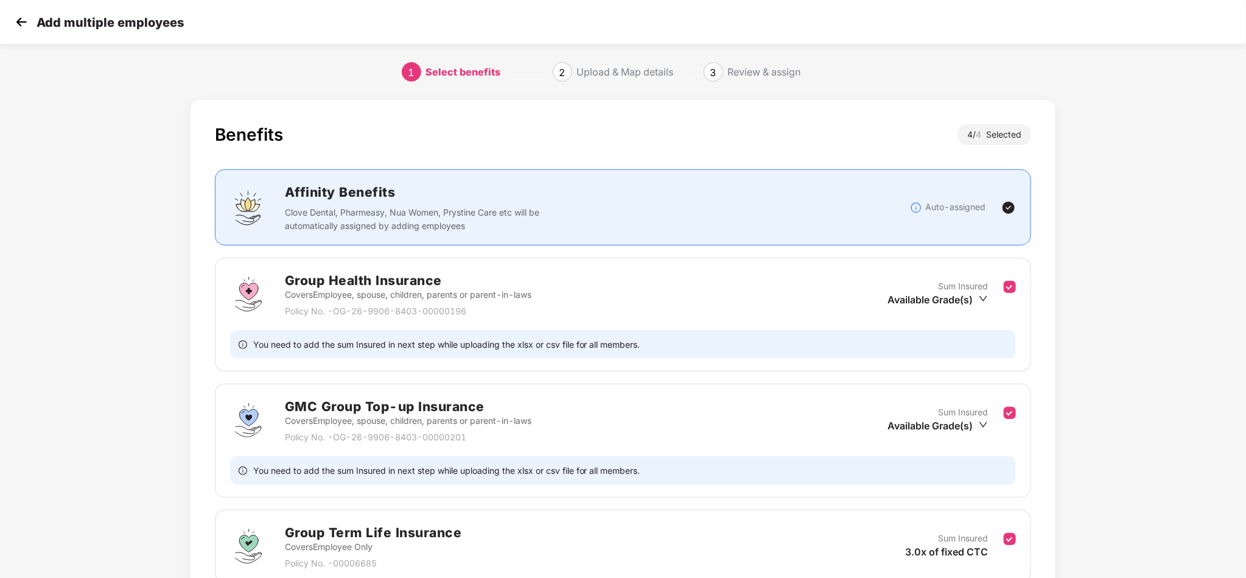
click at [1099, 413] on div "Benefits 4 / 4 Selected Affinity Benefits Clove Dental, Pharmeasy, Nua Women, P…" at bounding box center [623, 434] width 1039 height 680
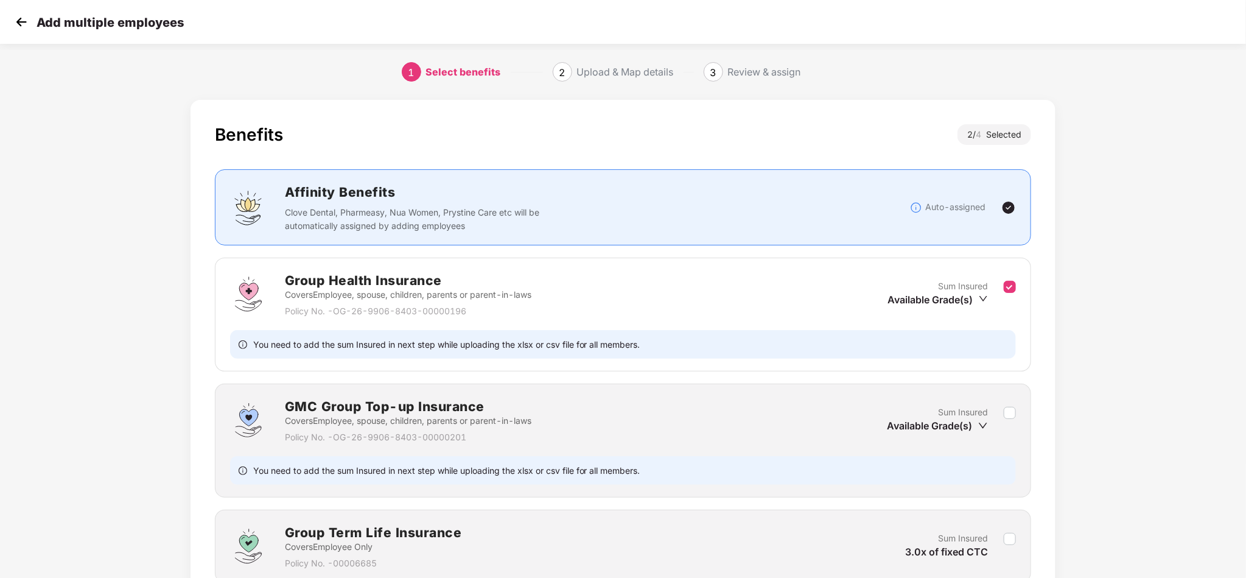
click at [1086, 388] on div "Benefits 2 / 4 Selected Affinity Benefits Clove Dental, Pharmeasy, Nua Women, P…" at bounding box center [623, 434] width 1039 height 680
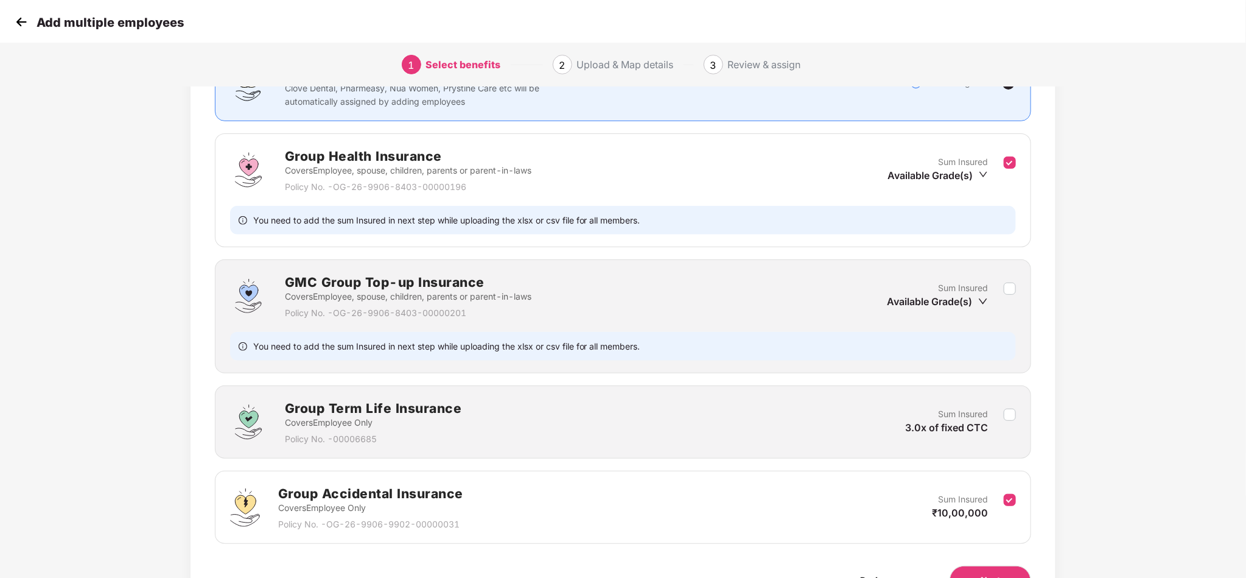
scroll to position [198, 0]
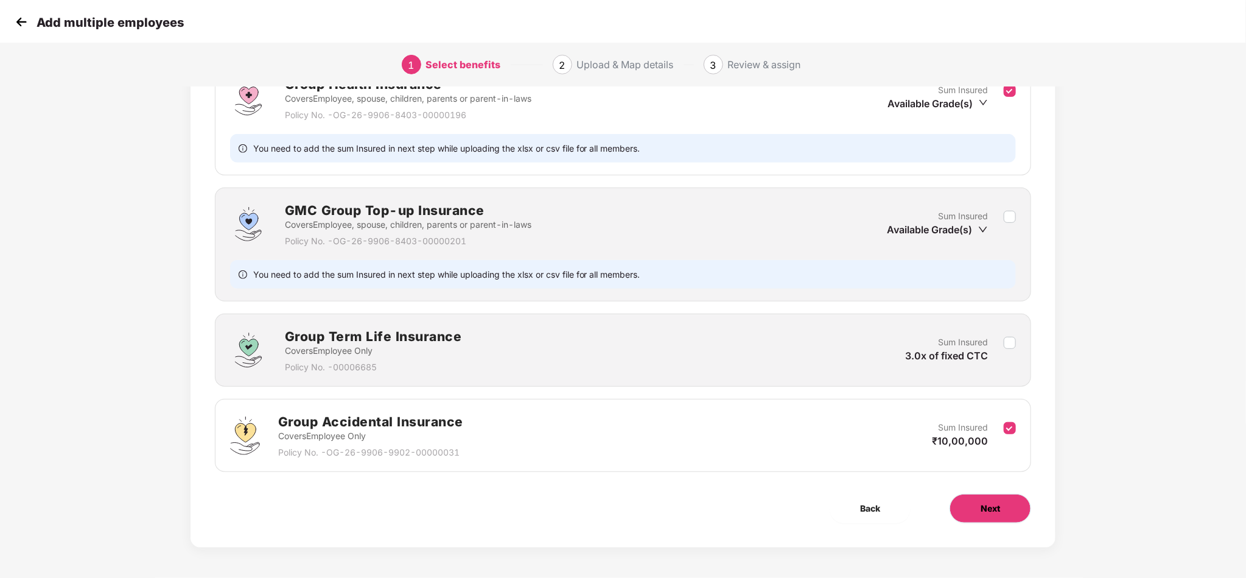
click at [1003, 496] on button "Next" at bounding box center [991, 508] width 82 height 29
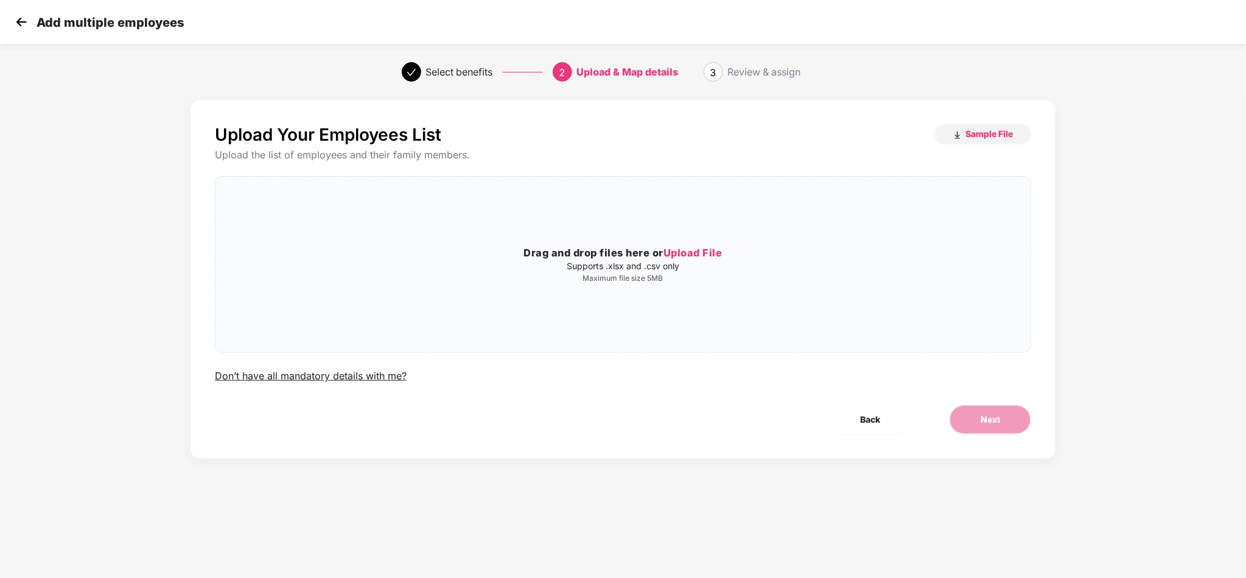
click at [978, 145] on div "Upload Your Employees List Sample File Upload the list of employees and their f…" at bounding box center [623, 253] width 817 height 259
click at [993, 133] on span "Sample File" at bounding box center [989, 134] width 47 height 12
click at [694, 289] on div "Drag and drop files here or Upload File Supports .xlsx and .csv only Maximum fi…" at bounding box center [624, 264] width 816 height 156
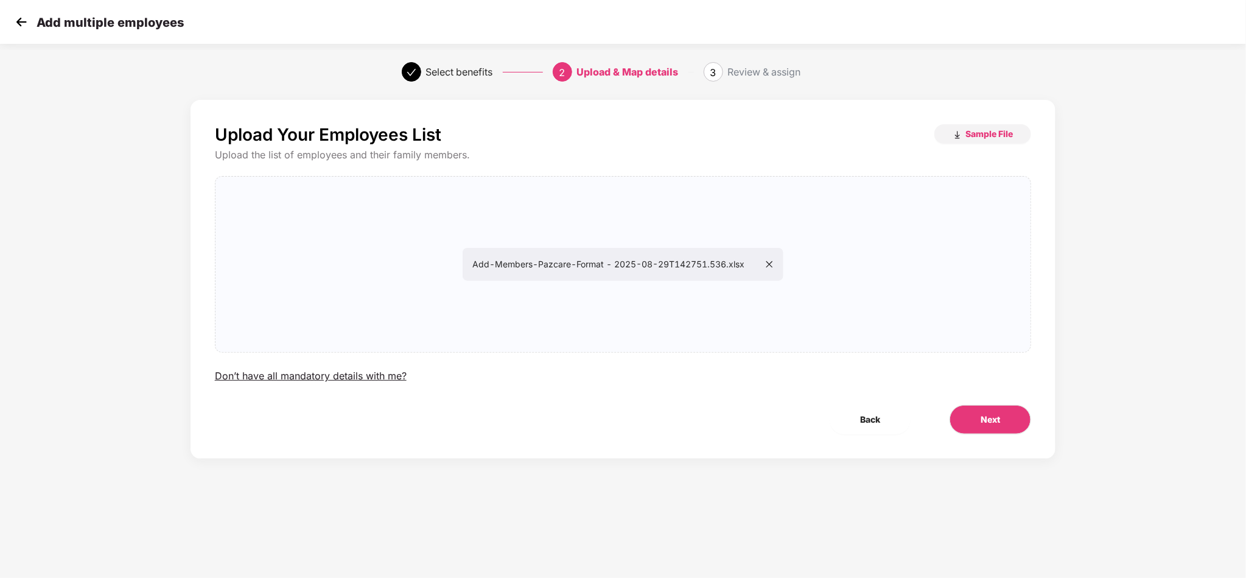
click at [965, 401] on div "Upload Your Employees List Sample File Upload the list of employees and their f…" at bounding box center [624, 279] width 866 height 359
click at [981, 418] on span "Next" at bounding box center [990, 419] width 19 height 13
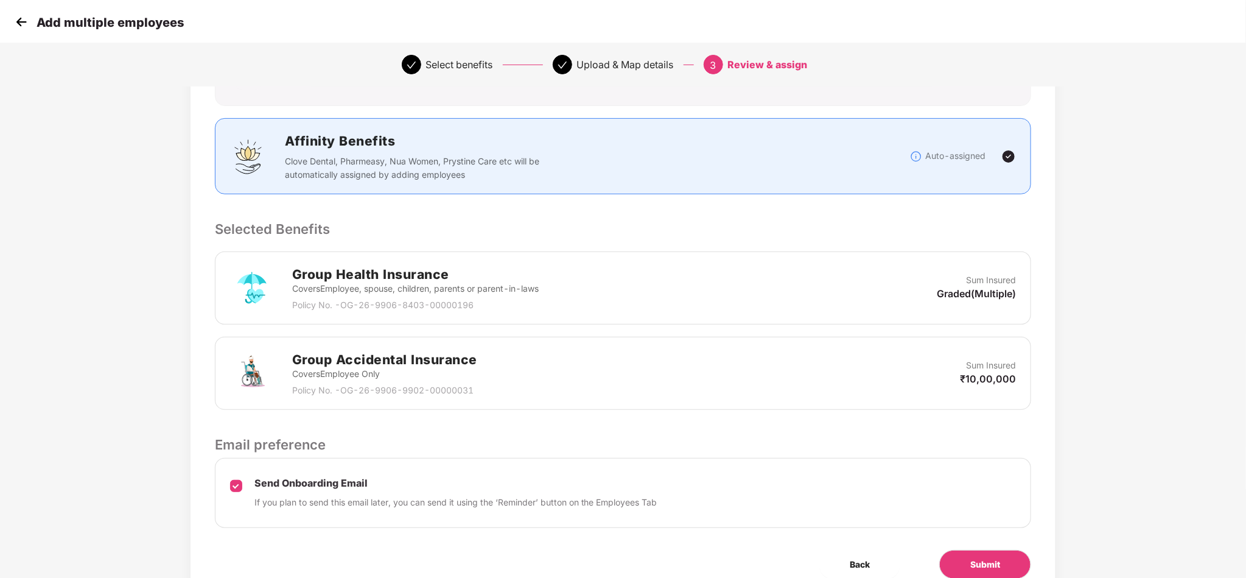
scroll to position [189, 0]
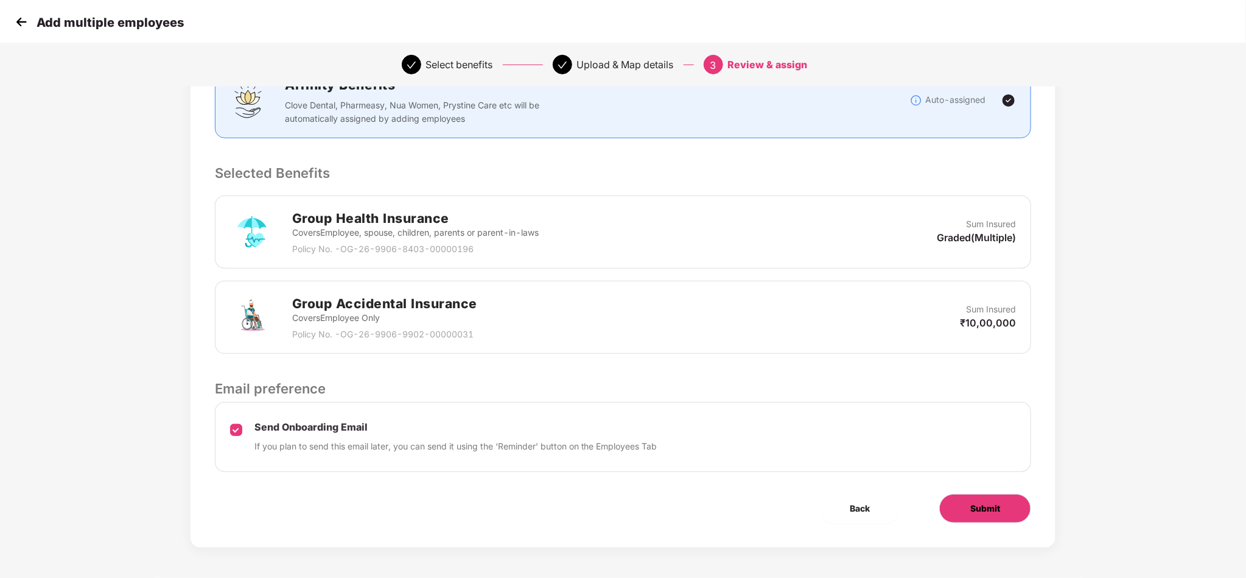
click at [983, 497] on button "Submit" at bounding box center [986, 508] width 92 height 29
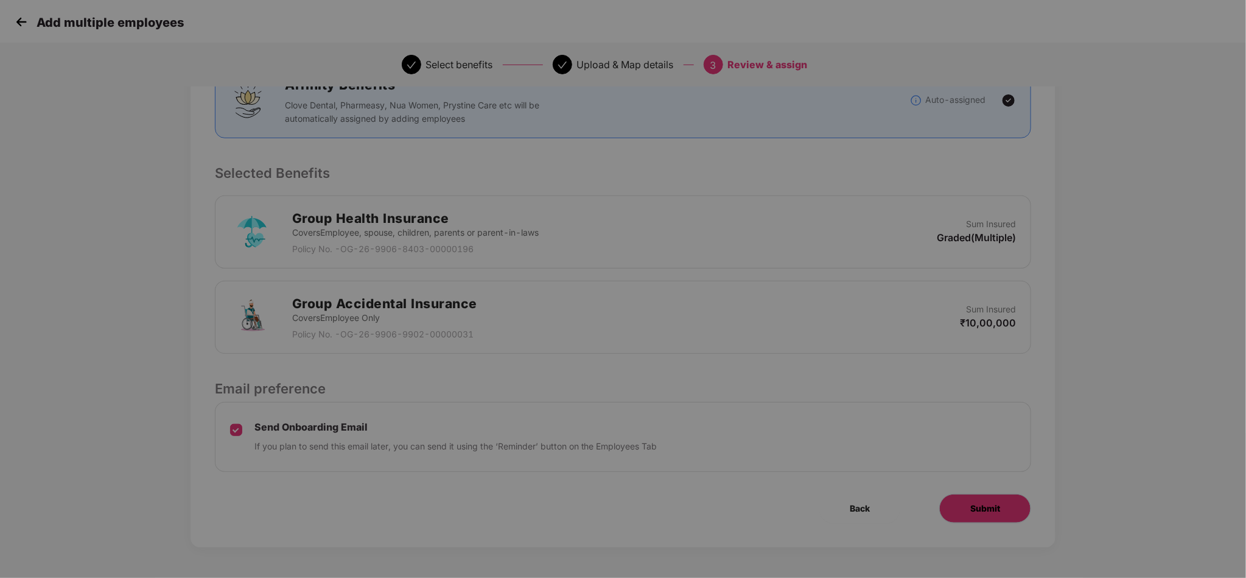
scroll to position [0, 0]
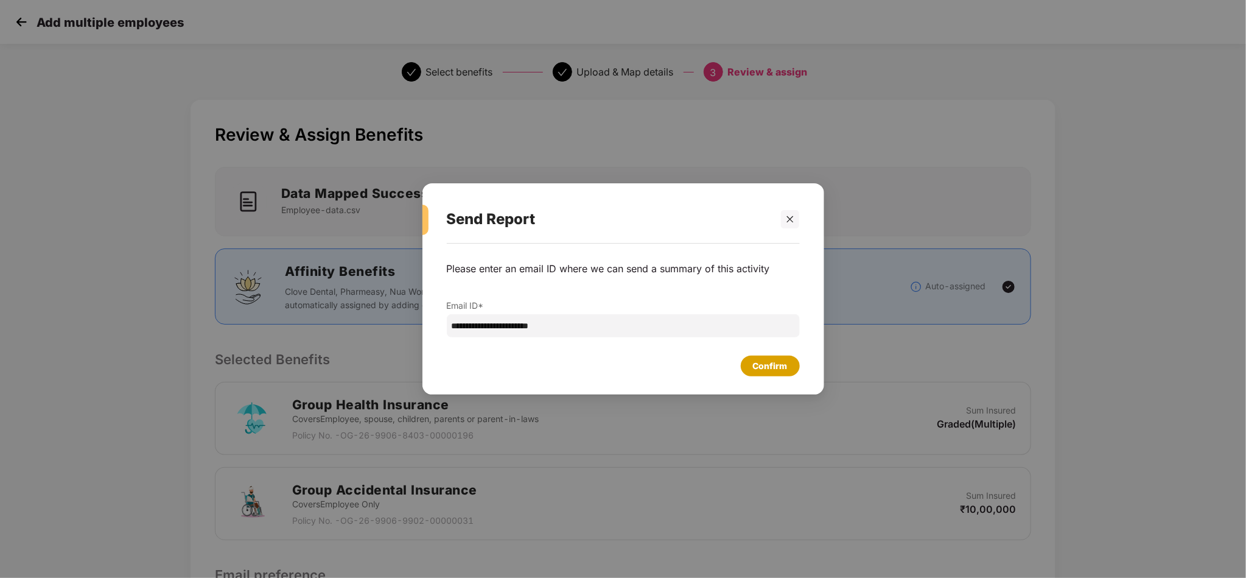
click at [761, 367] on div "Confirm" at bounding box center [770, 365] width 35 height 13
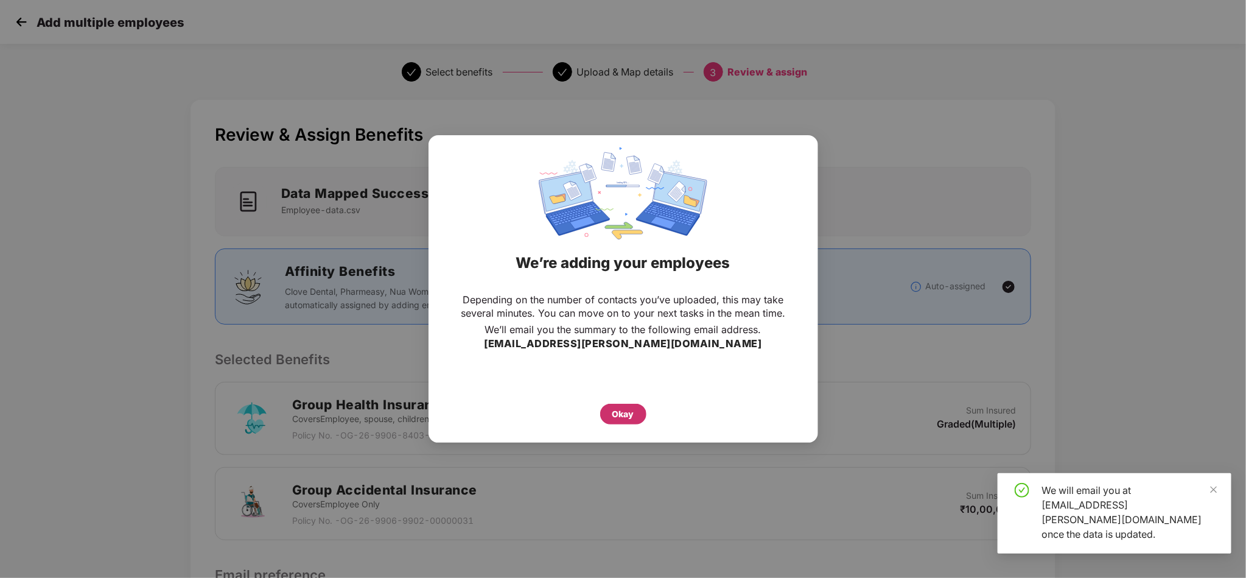
click at [614, 415] on div "Okay" at bounding box center [624, 413] width 22 height 13
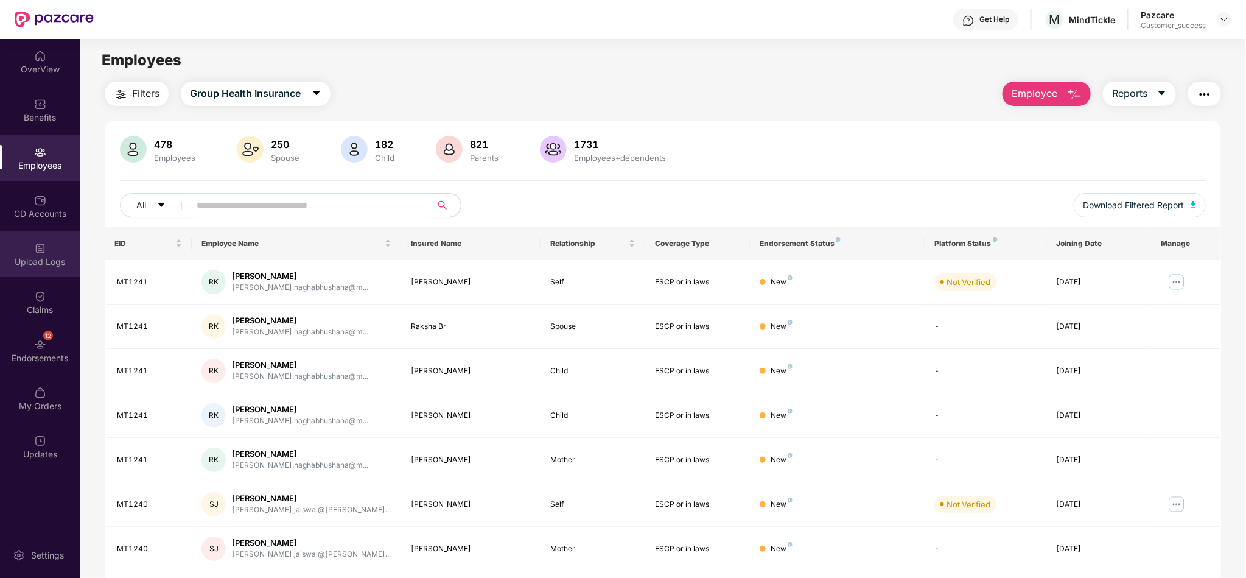
click at [37, 244] on img at bounding box center [40, 248] width 12 height 12
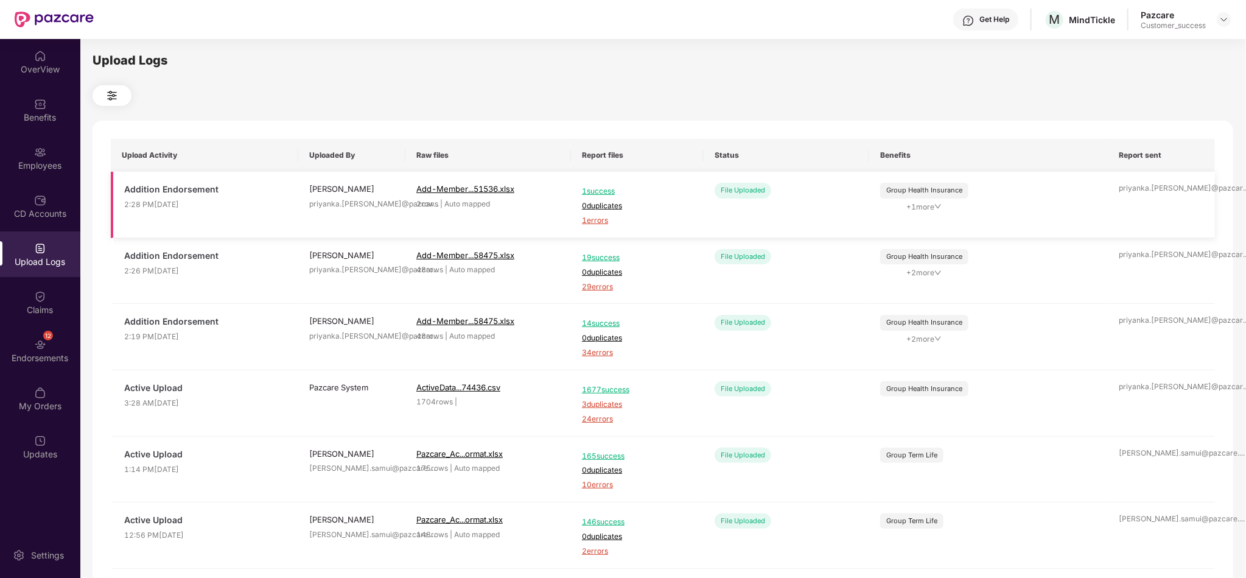
click at [600, 221] on span "1 errors" at bounding box center [637, 221] width 111 height 12
